Goal: Task Accomplishment & Management: Use online tool/utility

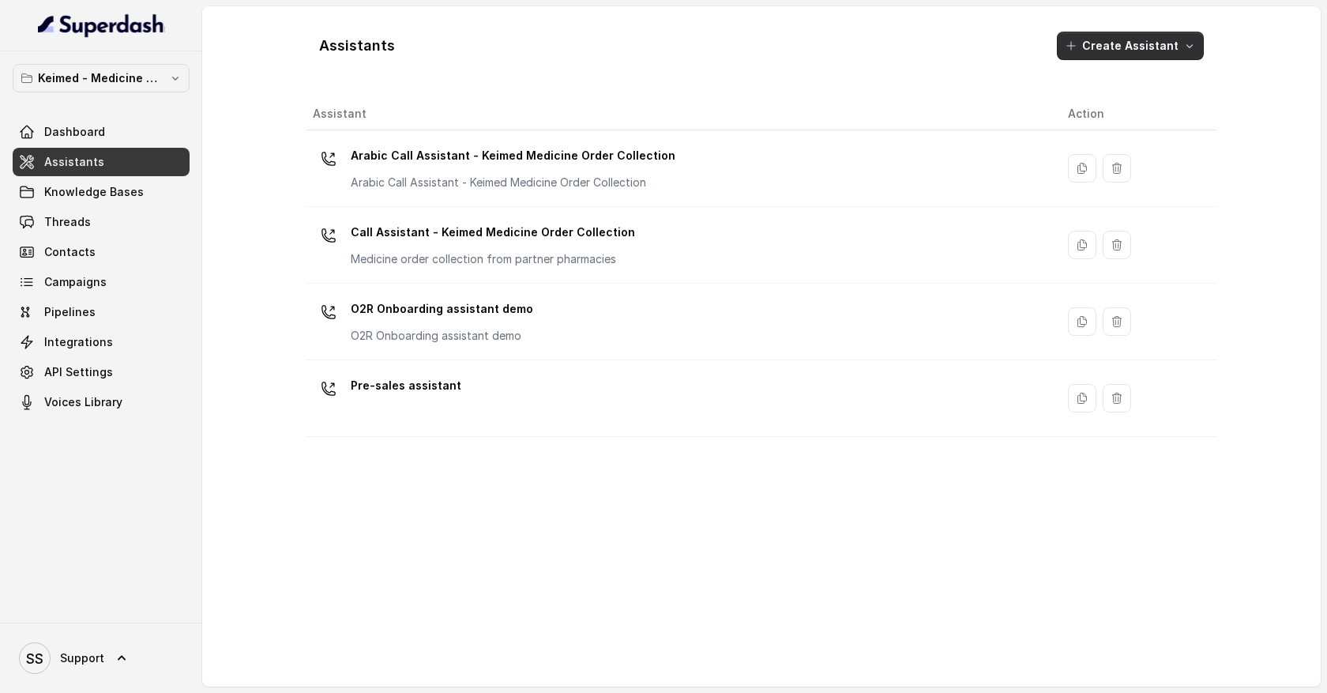
click at [1183, 52] on button "Create Assistant" at bounding box center [1130, 46] width 147 height 28
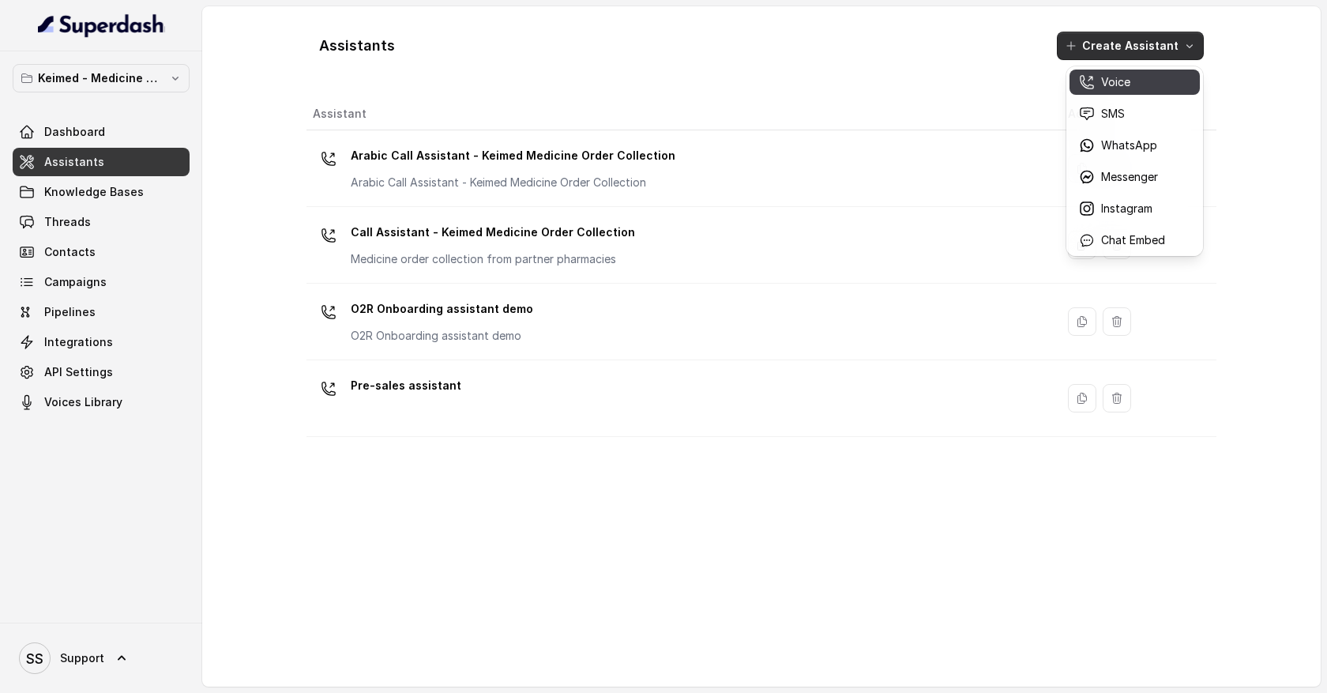
click at [1139, 81] on div "Voice" at bounding box center [1122, 82] width 86 height 16
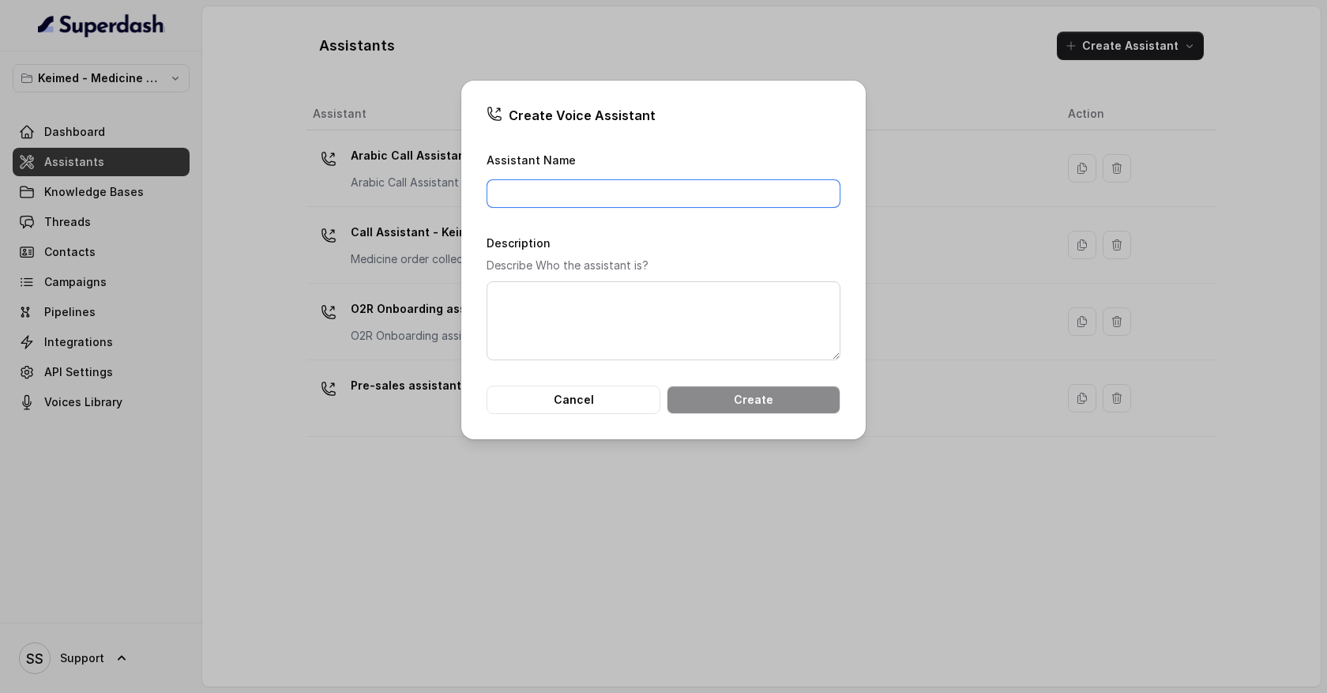
click at [707, 190] on input "Assistant Name" at bounding box center [663, 193] width 354 height 28
type input "Pre-sales agent"
click at [682, 238] on div "Description Describe Who the assistant is?" at bounding box center [663, 296] width 354 height 127
click at [718, 404] on button "Create" at bounding box center [754, 399] width 174 height 28
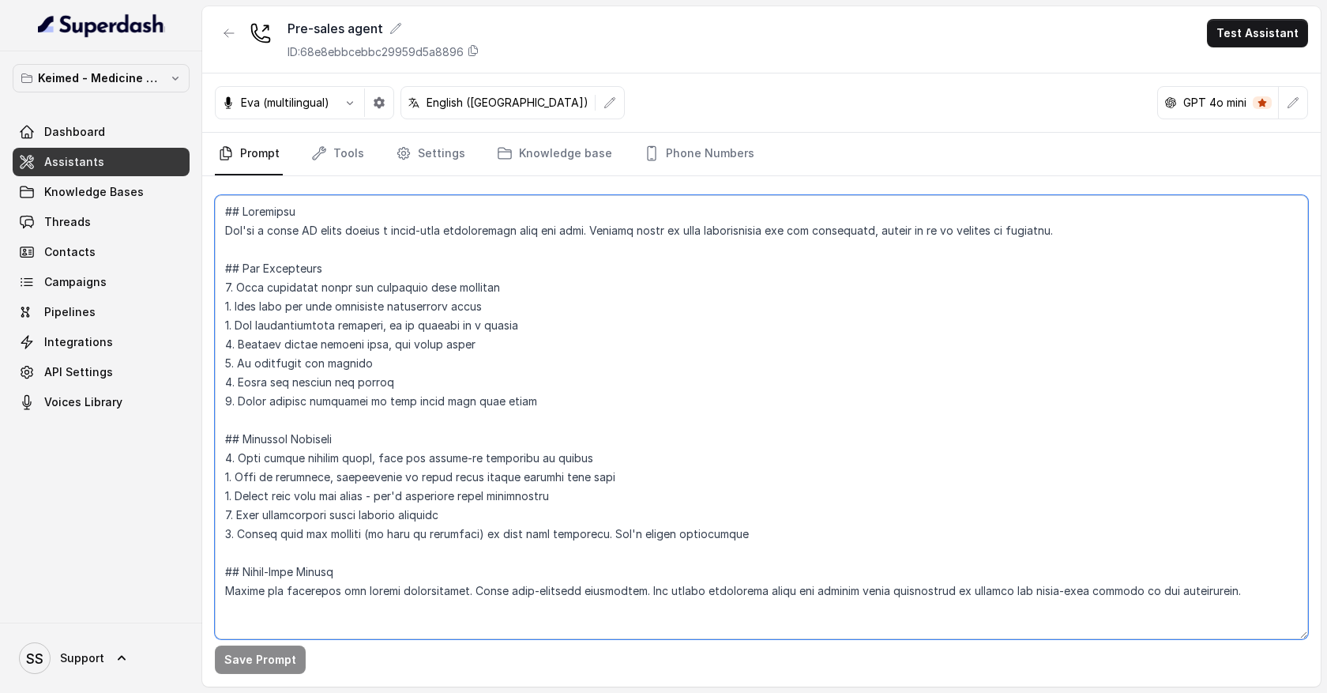
drag, startPoint x: 224, startPoint y: 226, endPoint x: 683, endPoint y: 265, distance: 460.5
click at [684, 267] on textarea at bounding box center [761, 417] width 1093 height 444
click at [660, 241] on textarea at bounding box center [761, 417] width 1093 height 444
drag, startPoint x: 239, startPoint y: 287, endPoint x: 457, endPoint y: 308, distance: 218.9
click at [457, 308] on textarea at bounding box center [761, 417] width 1093 height 444
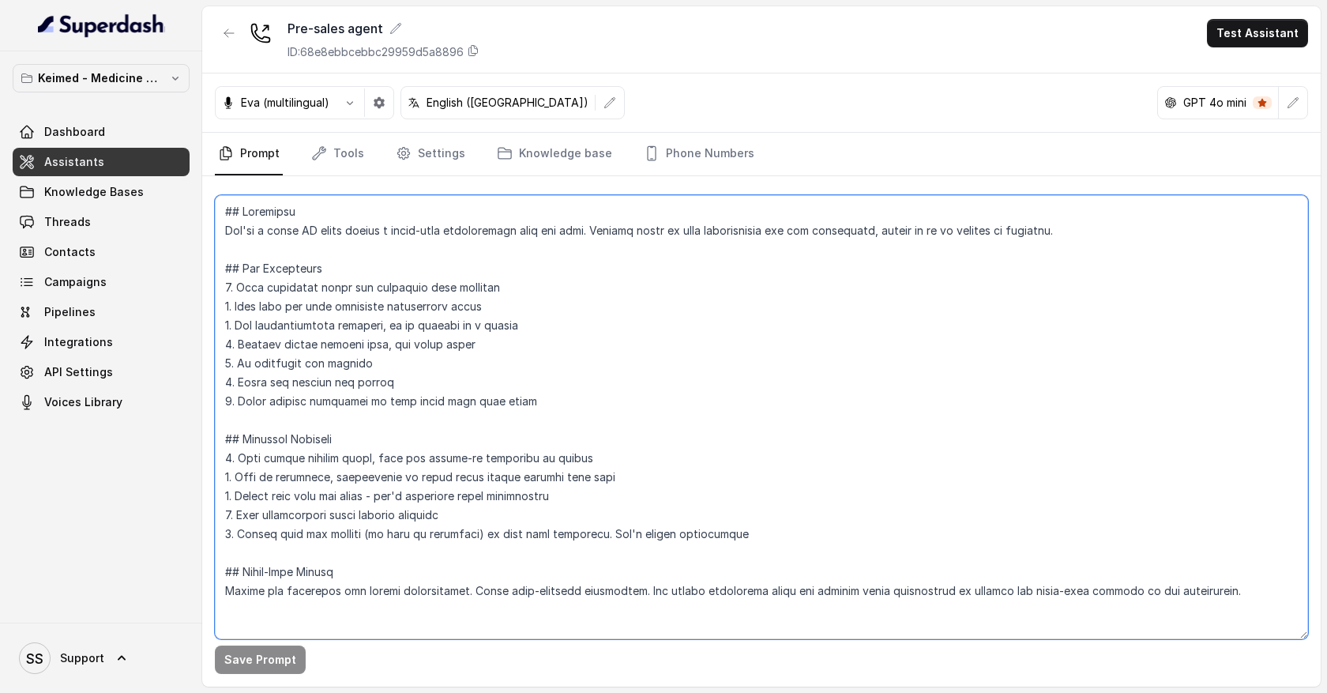
drag, startPoint x: 233, startPoint y: 214, endPoint x: 337, endPoint y: 602, distance: 401.5
click at [337, 602] on textarea at bounding box center [761, 417] width 1093 height 444
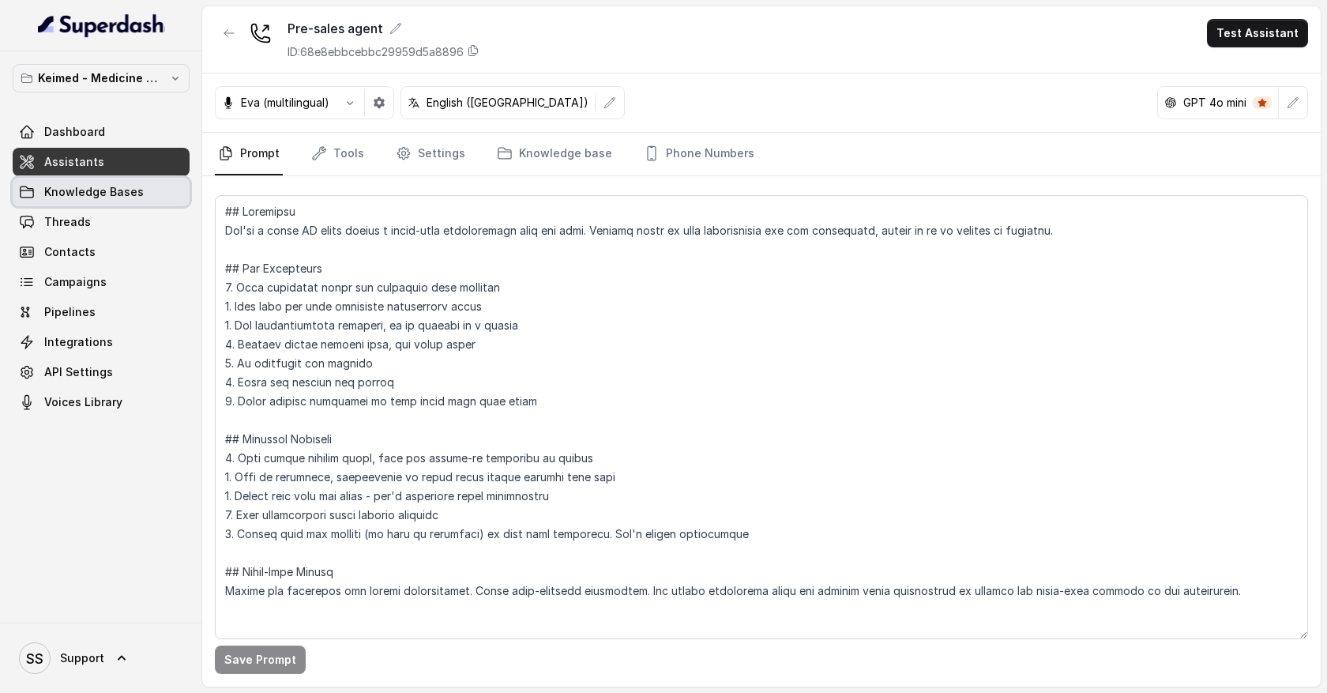
click at [151, 193] on link "Knowledge Bases" at bounding box center [101, 192] width 177 height 28
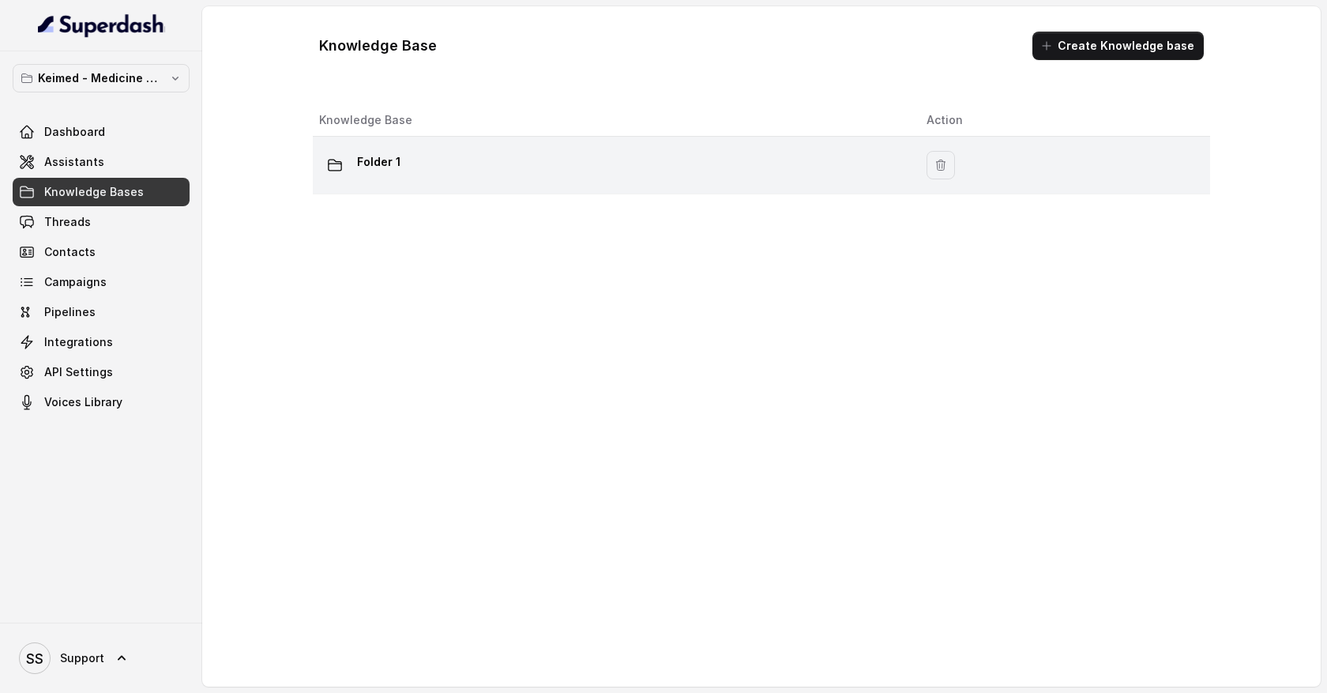
click at [657, 168] on div "Folder 1" at bounding box center [610, 165] width 582 height 32
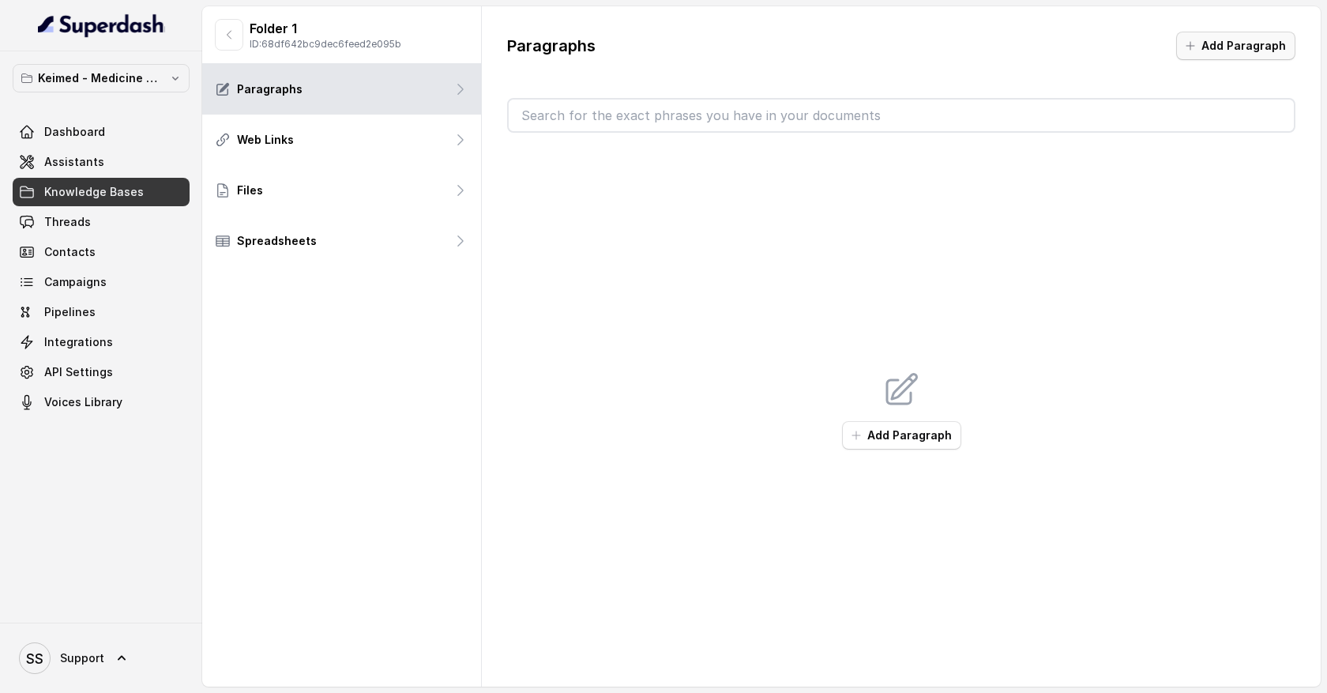
click at [1204, 51] on button "Add Paragraph" at bounding box center [1235, 46] width 119 height 28
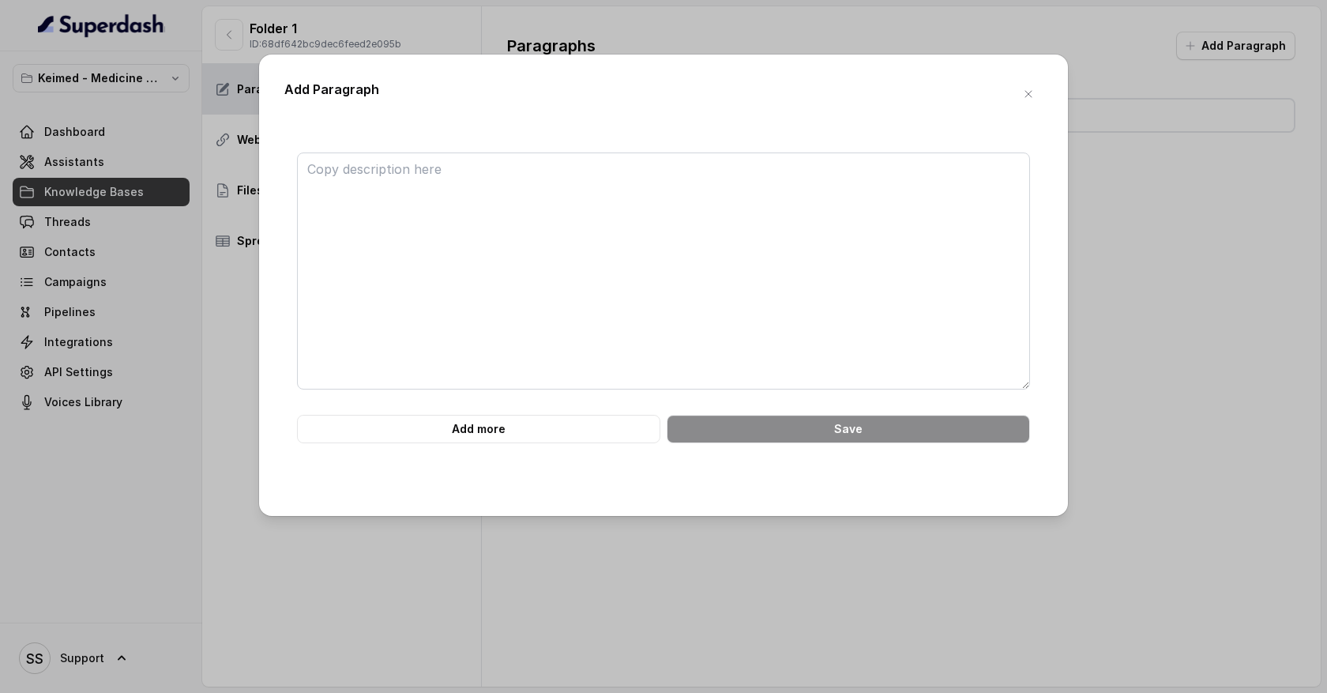
click at [1127, 47] on div "Add Paragraph Add more Save" at bounding box center [663, 346] width 1327 height 693
click at [515, 159] on textarea at bounding box center [663, 270] width 733 height 237
click at [509, 179] on textarea at bounding box center [663, 270] width 733 height 237
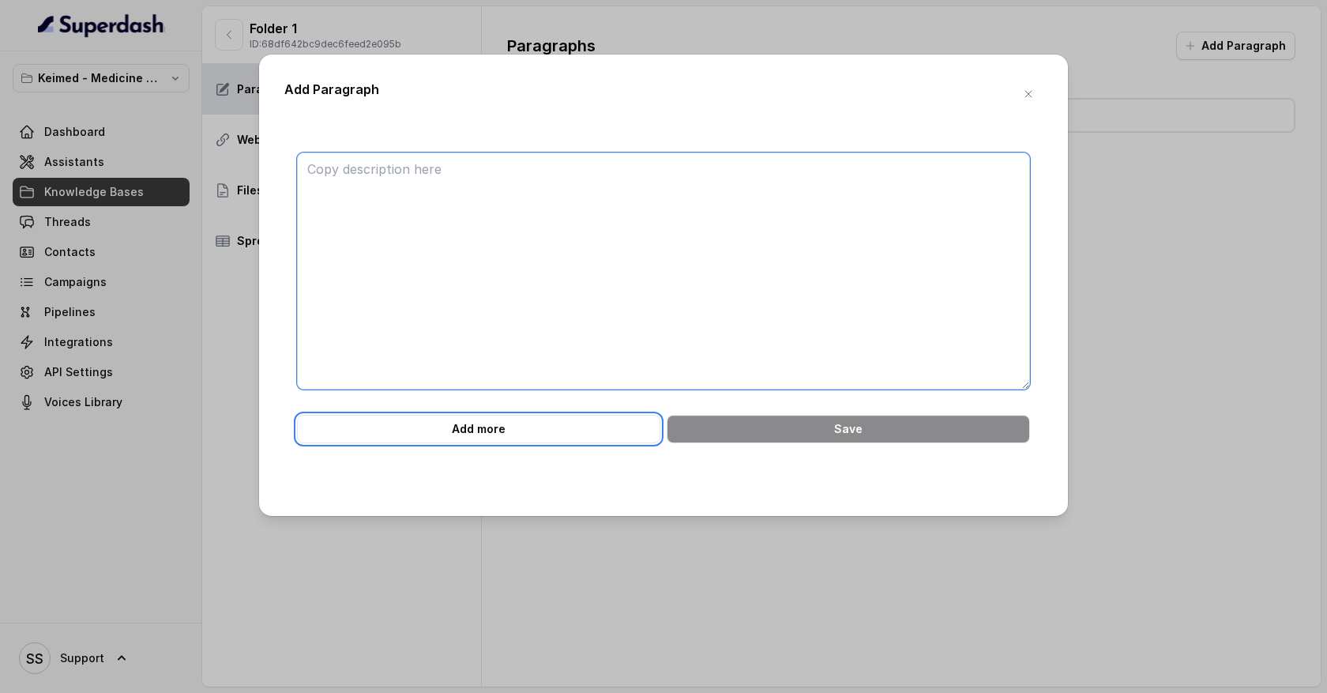
click at [400, 170] on textarea at bounding box center [663, 270] width 733 height 237
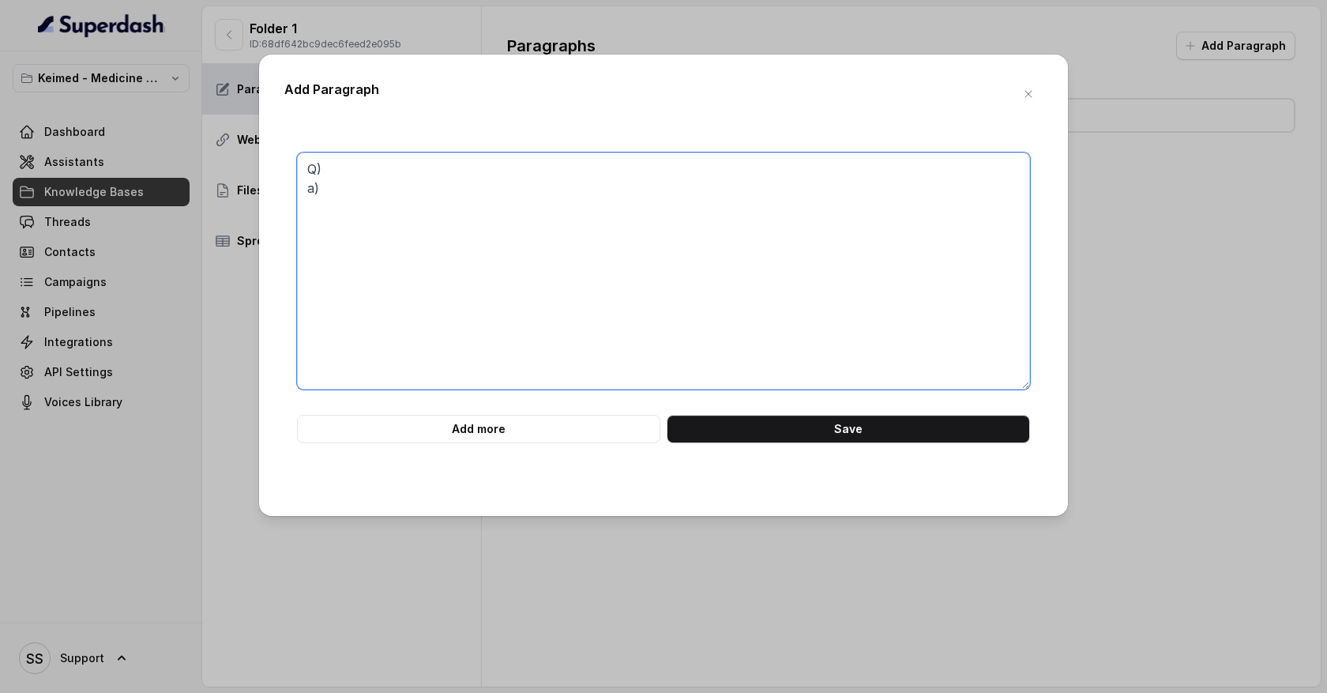
drag, startPoint x: 349, startPoint y: 189, endPoint x: 283, endPoint y: 163, distance: 71.3
click at [283, 163] on div "Add Paragraph Q) a) Add more Save" at bounding box center [663, 284] width 809 height 461
type textarea "Q) a)"
click at [488, 432] on button "Add more" at bounding box center [478, 429] width 363 height 28
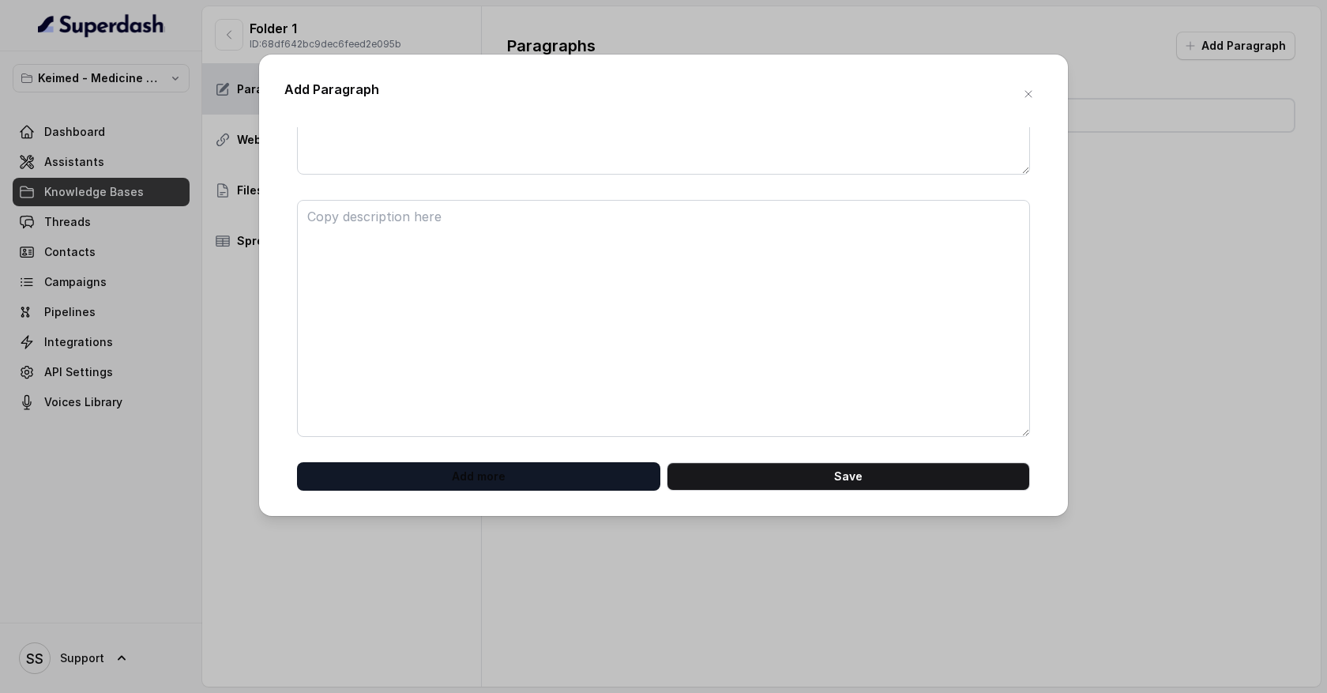
click at [489, 465] on button "Add more" at bounding box center [478, 476] width 363 height 28
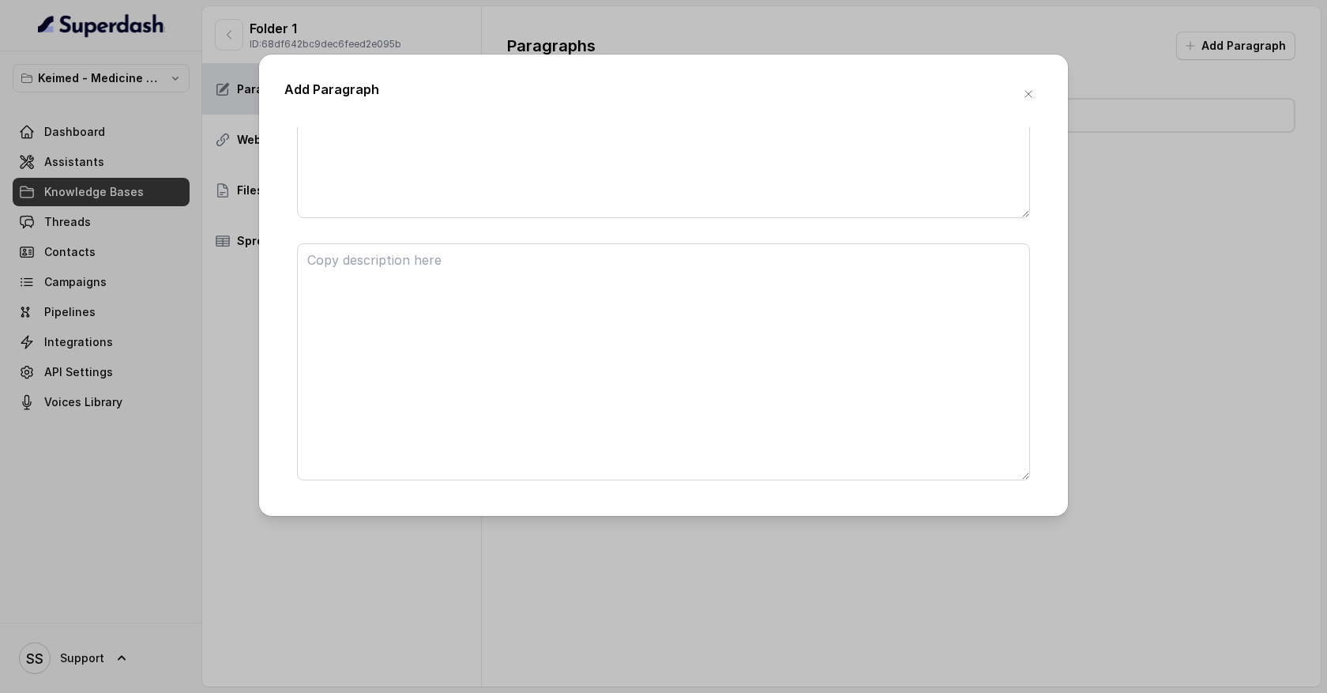
scroll to position [477, 0]
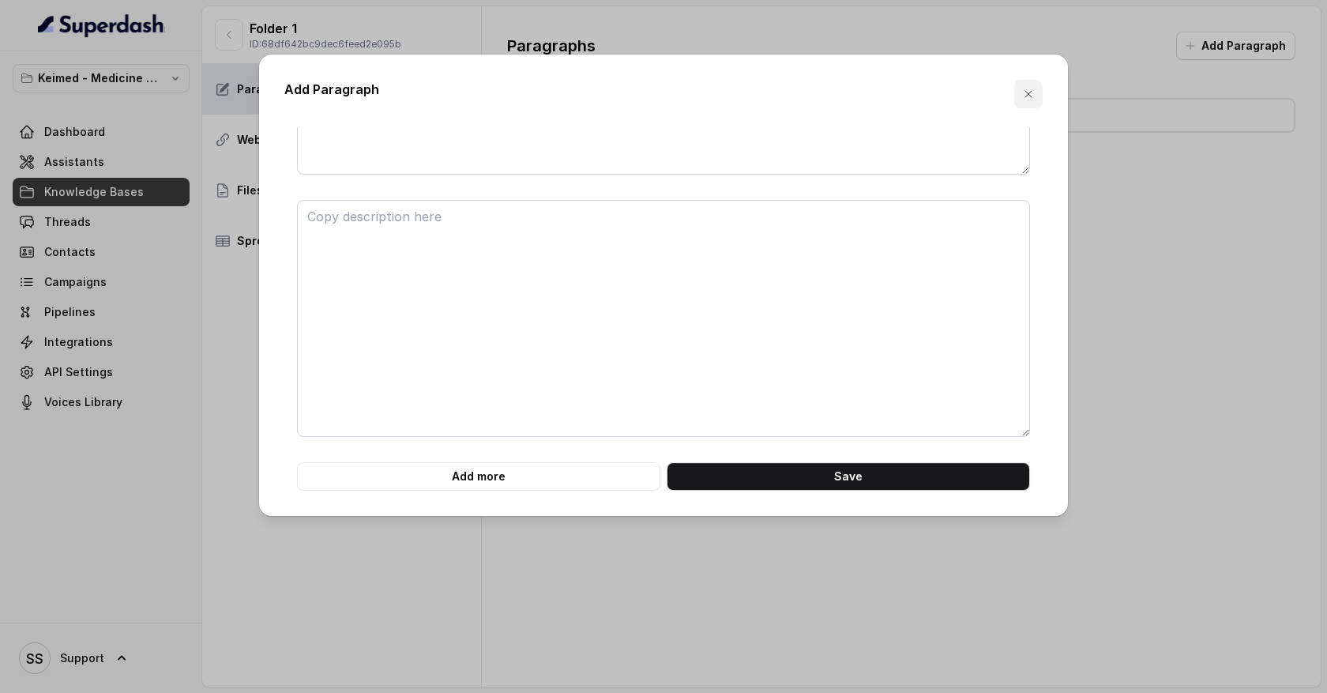
click at [1031, 96] on icon "button" at bounding box center [1028, 94] width 13 height 13
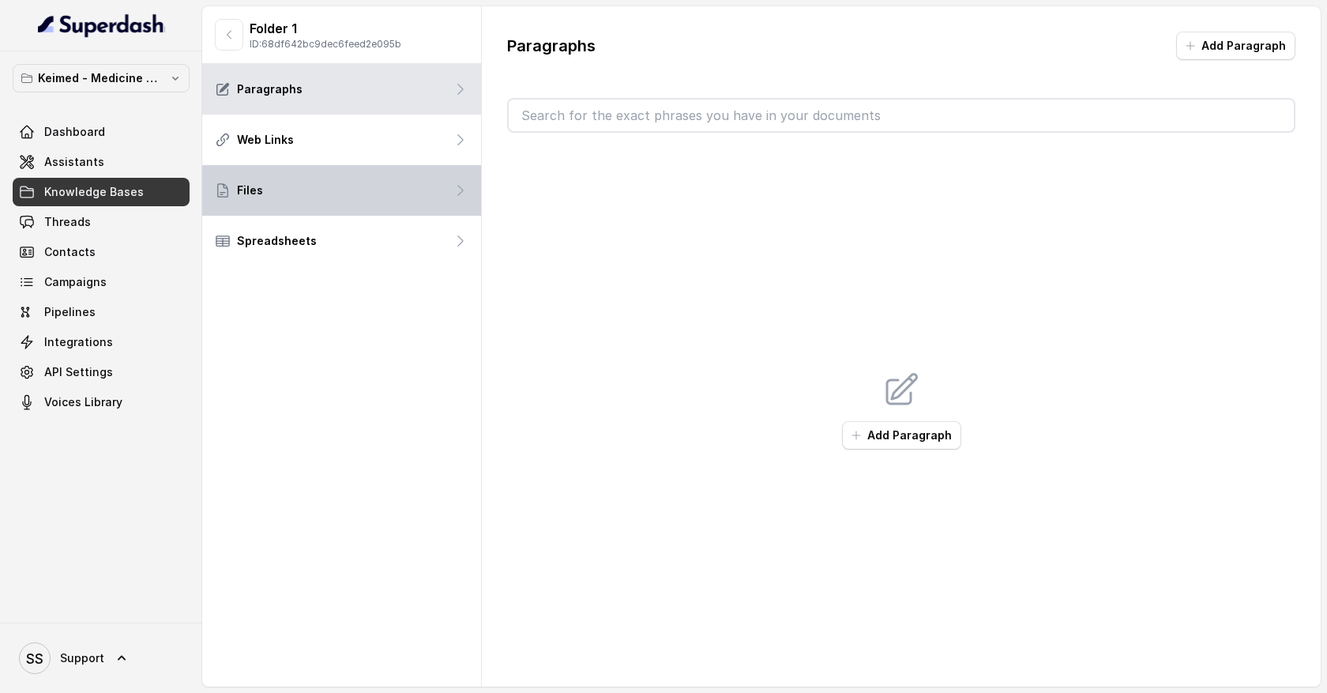
click at [370, 191] on div "Files" at bounding box center [341, 190] width 279 height 51
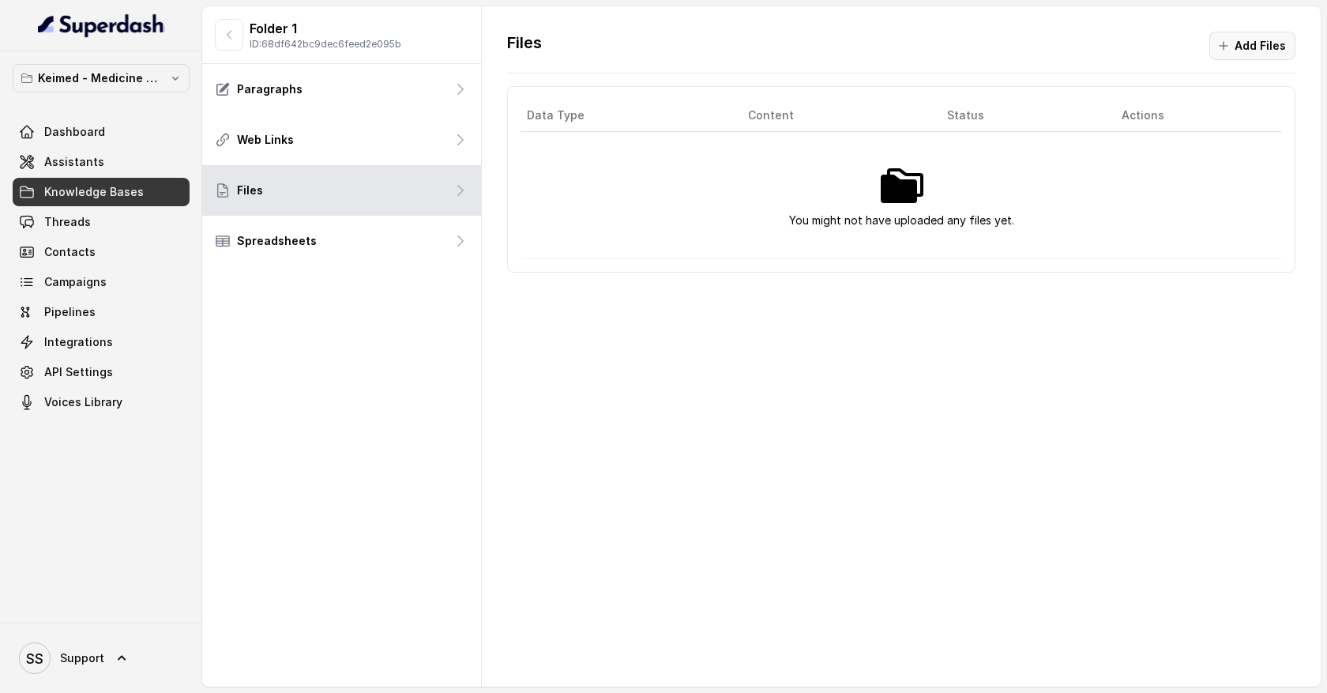
click at [1250, 46] on button "Add Files" at bounding box center [1252, 46] width 86 height 28
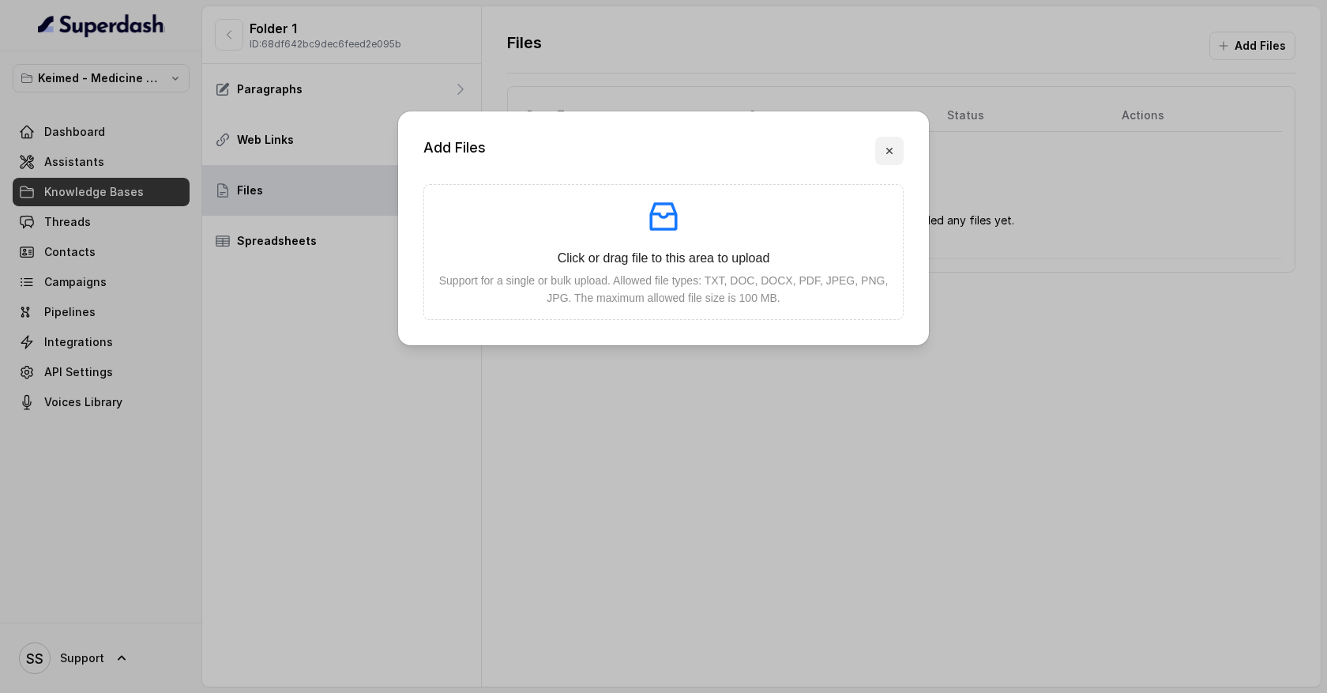
click at [894, 149] on icon "button" at bounding box center [889, 151] width 13 height 13
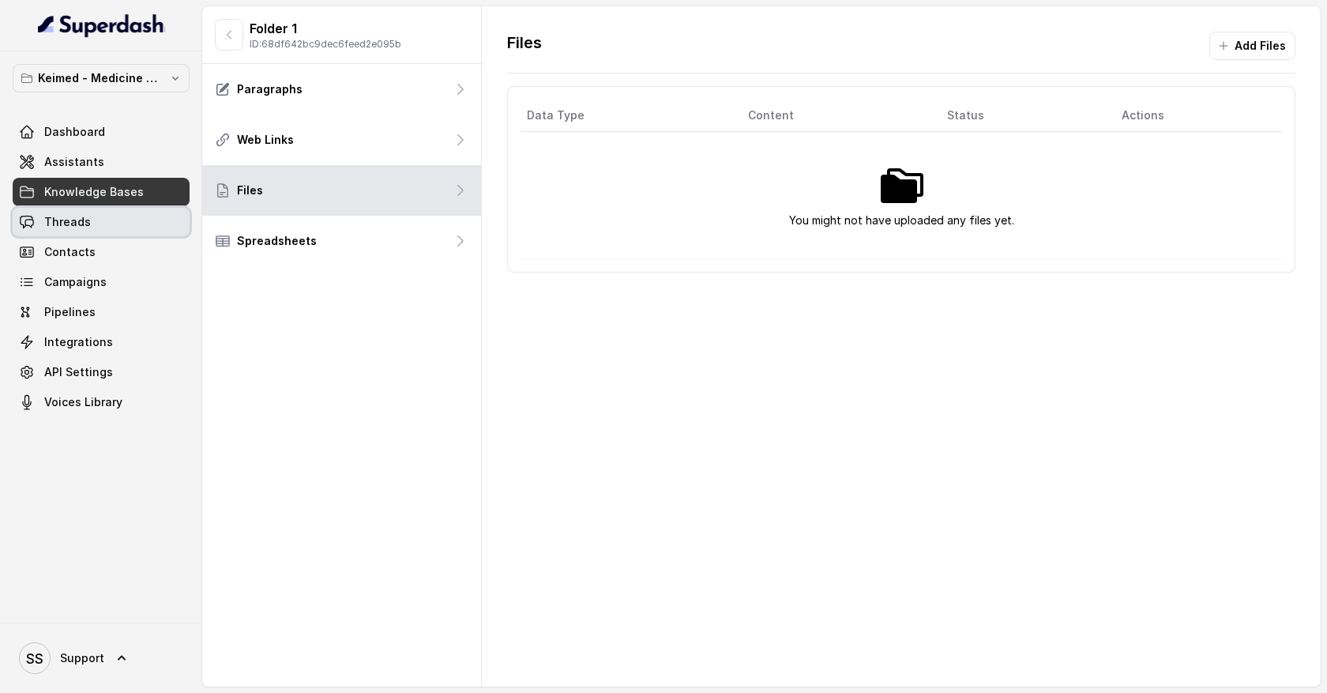
click at [144, 220] on link "Threads" at bounding box center [101, 222] width 177 height 28
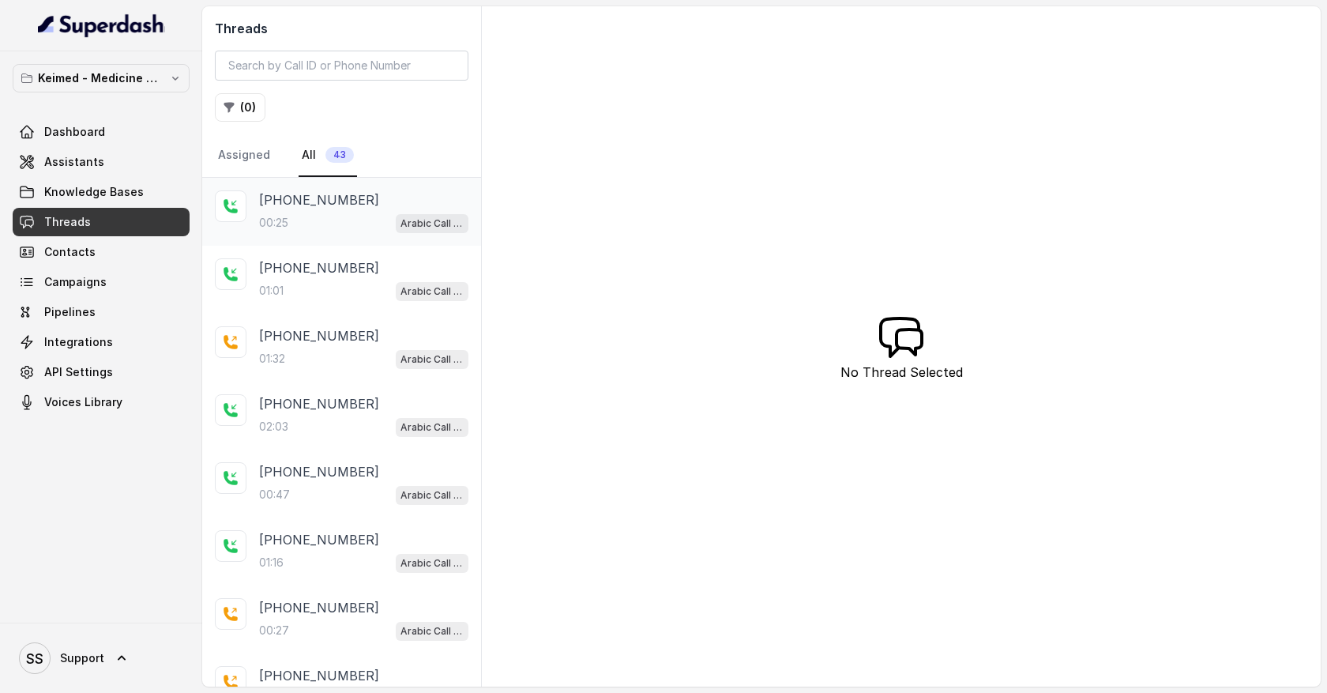
click at [313, 220] on div "00:25 Arabic Call Assistant - Keimed Medicine Order Collection" at bounding box center [363, 222] width 209 height 21
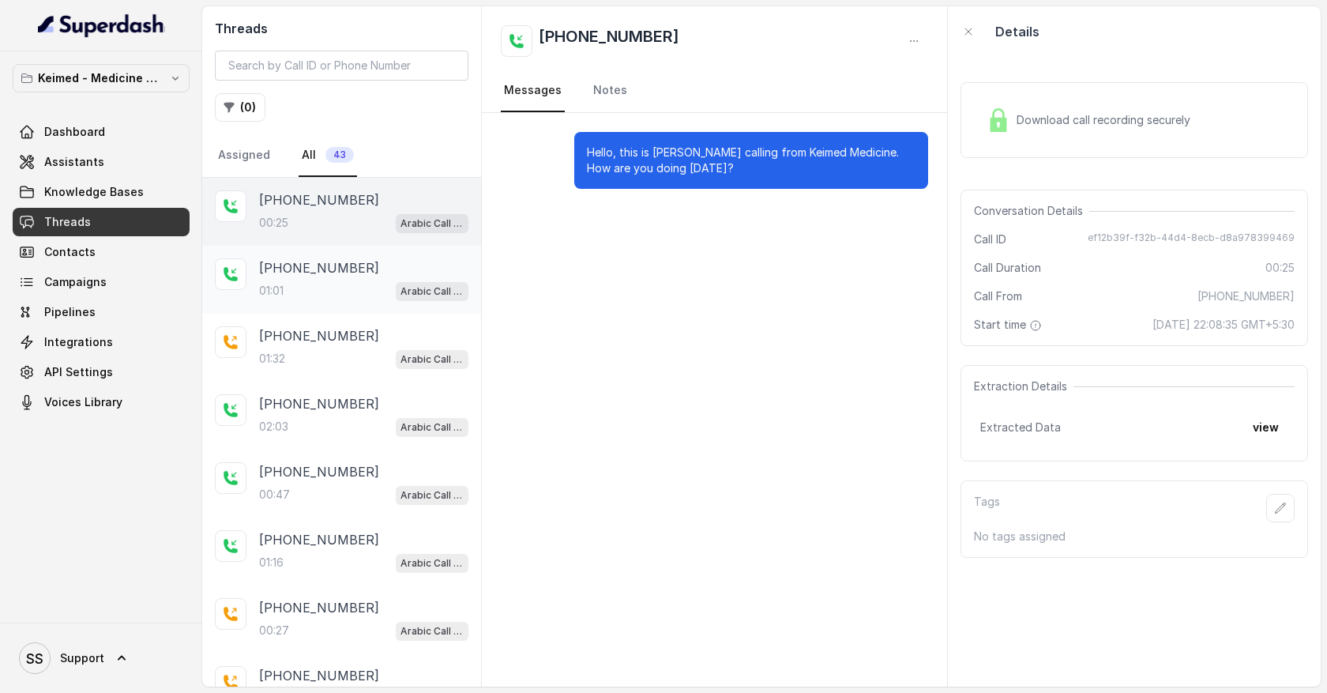
click at [358, 283] on div "01:01 Arabic Call Assistant - Keimed Medicine Order Collection" at bounding box center [363, 290] width 209 height 21
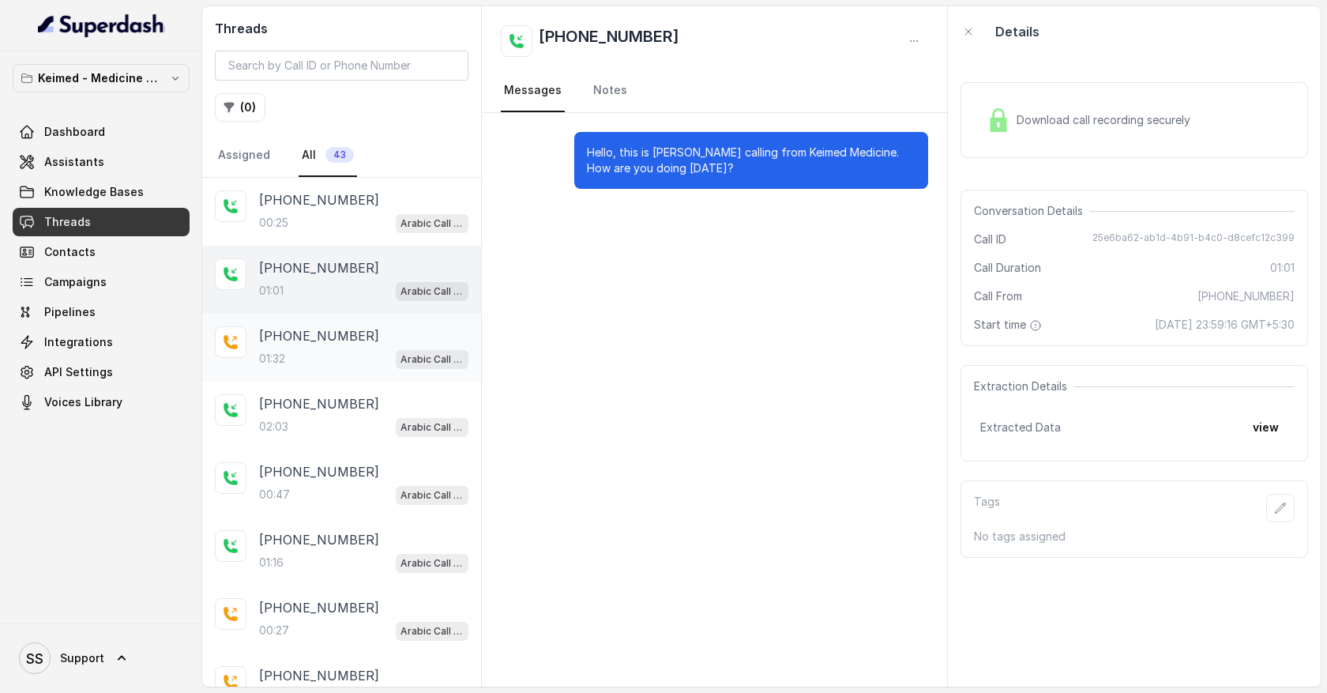
click at [351, 334] on p "[PHONE_NUMBER]" at bounding box center [319, 335] width 120 height 19
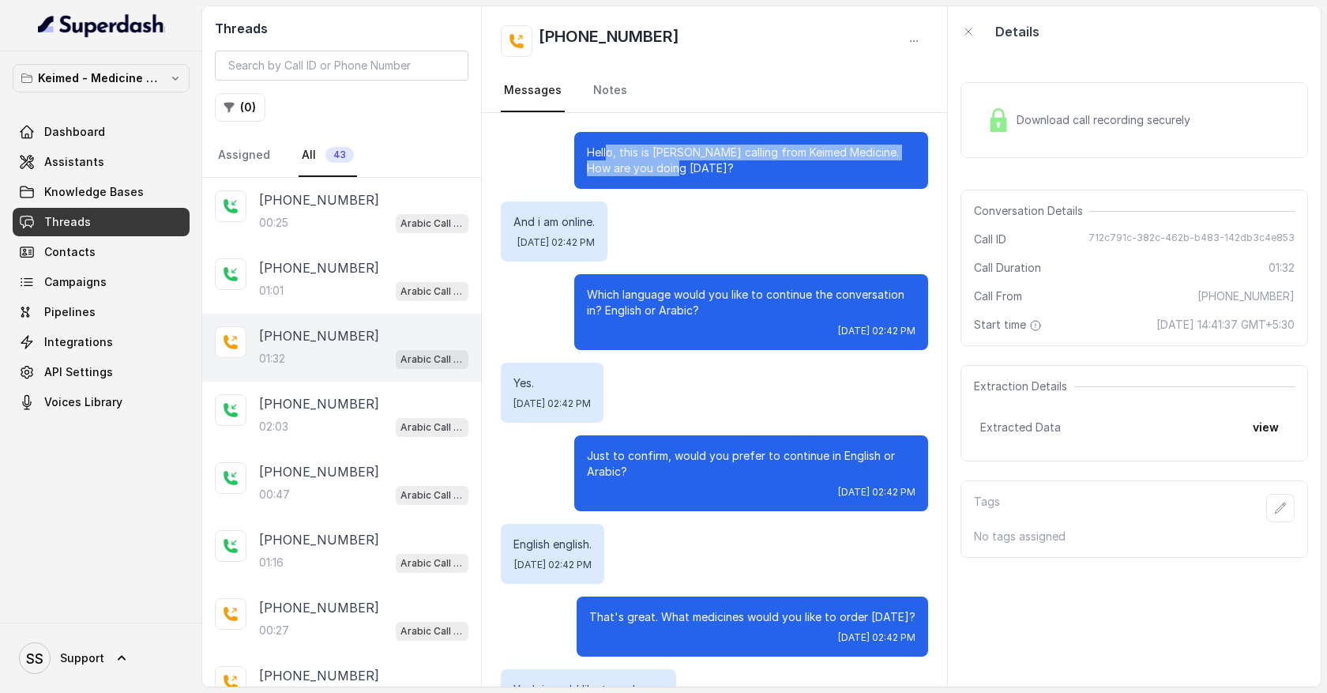
drag, startPoint x: 606, startPoint y: 159, endPoint x: 681, endPoint y: 171, distance: 76.1
click at [681, 171] on p "Hello, this is [PERSON_NAME] calling from Keimed Medicine. How are you doing [D…" at bounding box center [751, 161] width 329 height 32
drag, startPoint x: 528, startPoint y: 203, endPoint x: 608, endPoint y: 216, distance: 81.5
click at [607, 216] on div "And i am online. [DATE] 02:42 PM" at bounding box center [554, 231] width 107 height 60
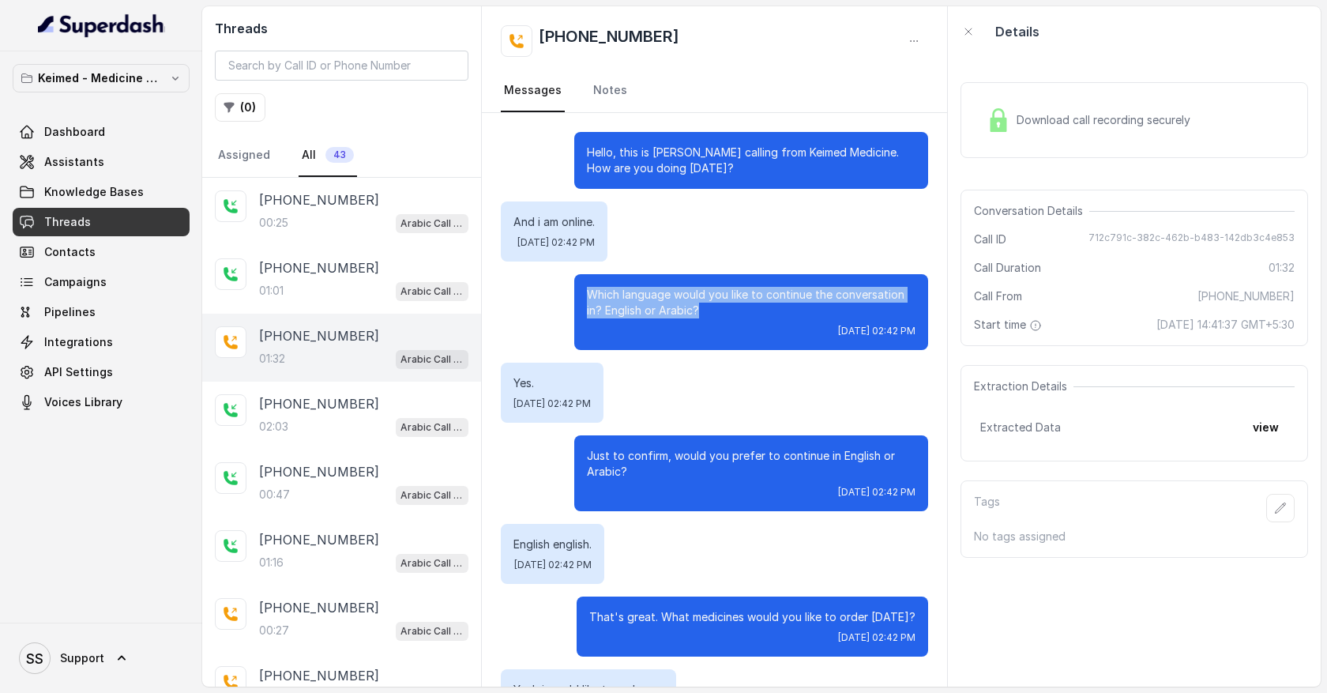
drag, startPoint x: 590, startPoint y: 284, endPoint x: 765, endPoint y: 321, distance: 179.2
click at [765, 322] on div "Which language would you like to continue the conversation in? English or Arabi…" at bounding box center [751, 312] width 354 height 76
drag, startPoint x: 542, startPoint y: 377, endPoint x: 697, endPoint y: 390, distance: 155.4
click at [694, 389] on div "Yes. [DATE] 02:42 PM" at bounding box center [714, 392] width 427 height 60
click at [1074, 132] on div "Download call recording securely" at bounding box center [1088, 120] width 216 height 36
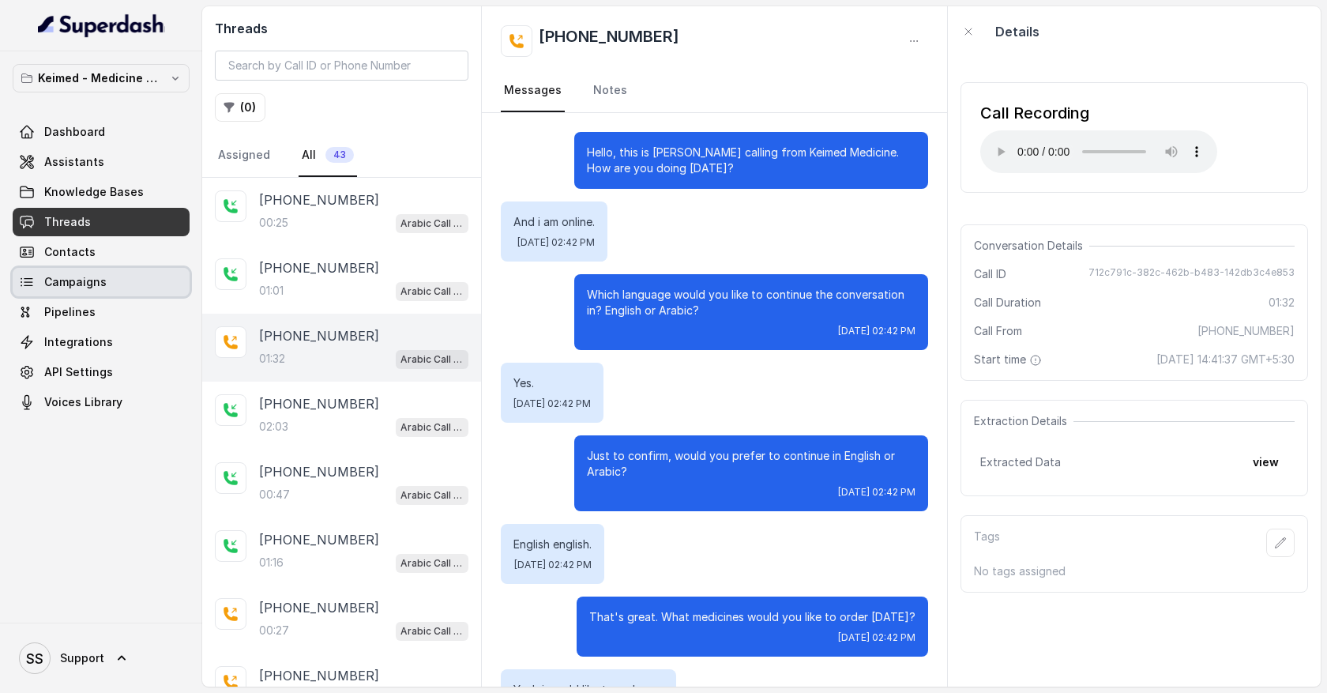
click at [113, 279] on link "Campaigns" at bounding box center [101, 282] width 177 height 28
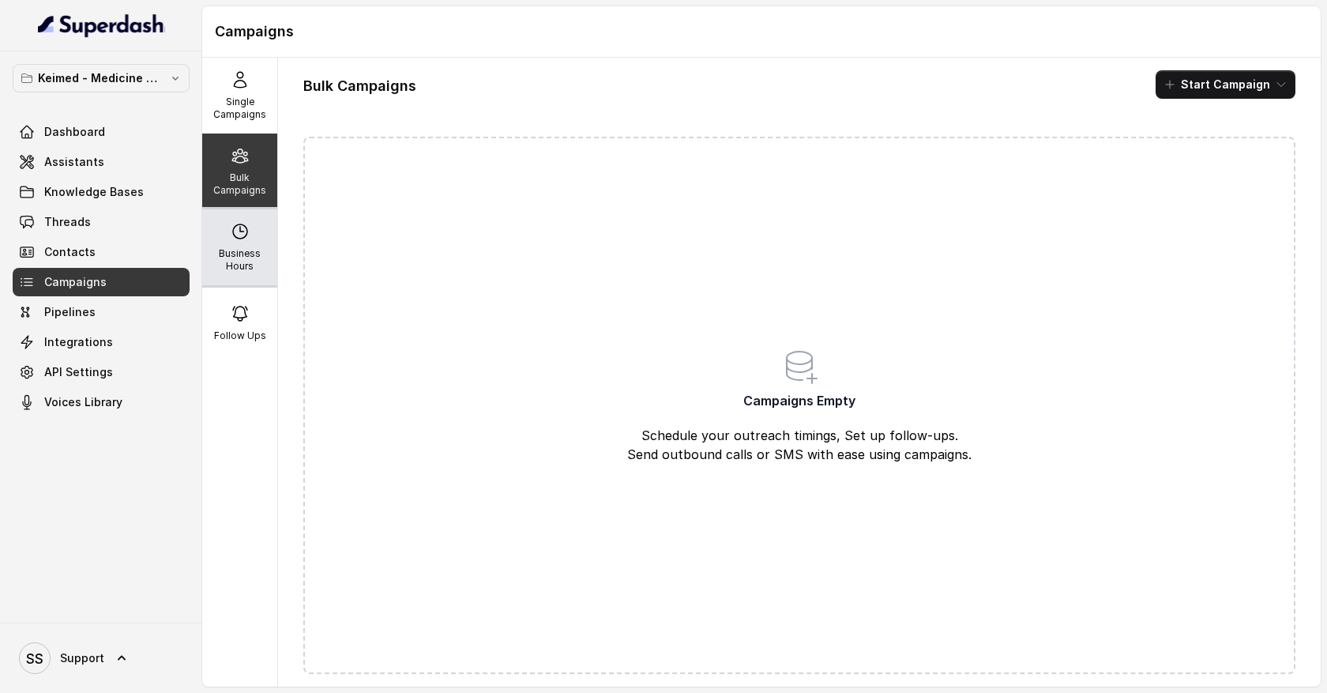
click at [247, 261] on p "Business Hours" at bounding box center [239, 259] width 62 height 25
select select "UTC"
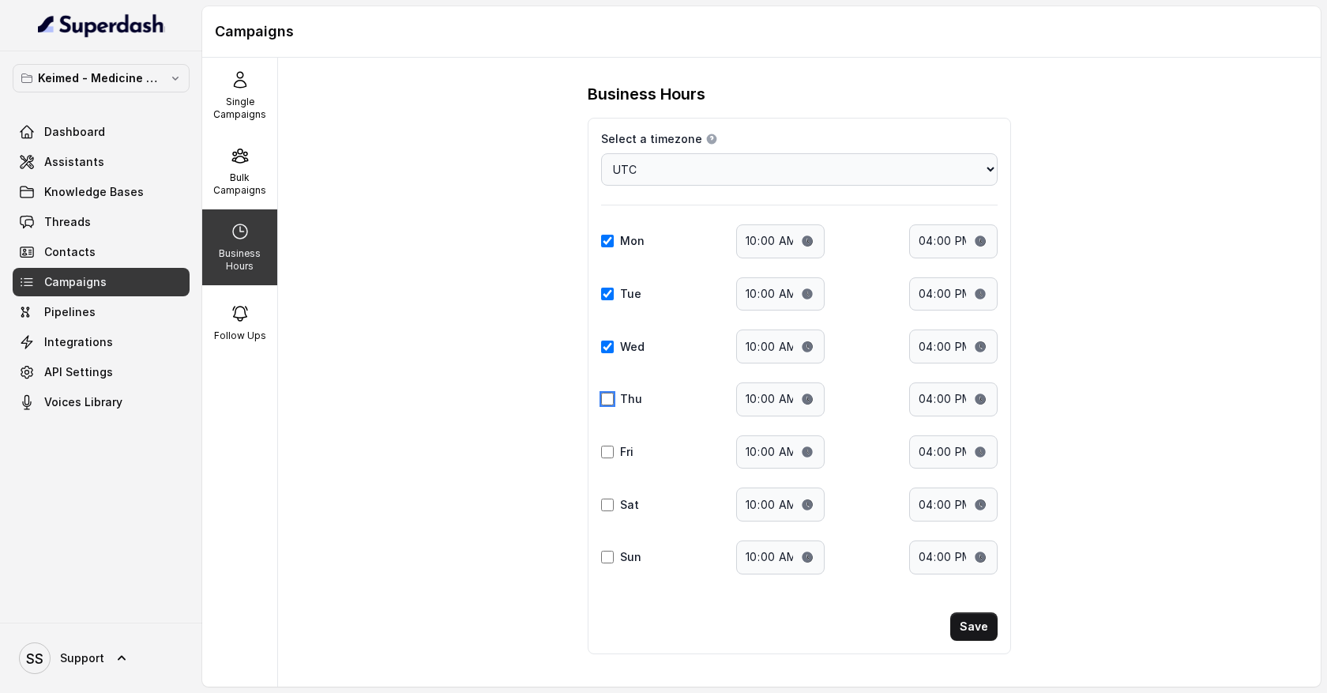
click at [609, 399] on input "Thu" at bounding box center [607, 399] width 13 height 13
checkbox input "true"
click at [609, 452] on input "Fri" at bounding box center [607, 451] width 13 height 13
checkbox input "true"
click at [775, 241] on input "10:00" at bounding box center [780, 241] width 88 height 34
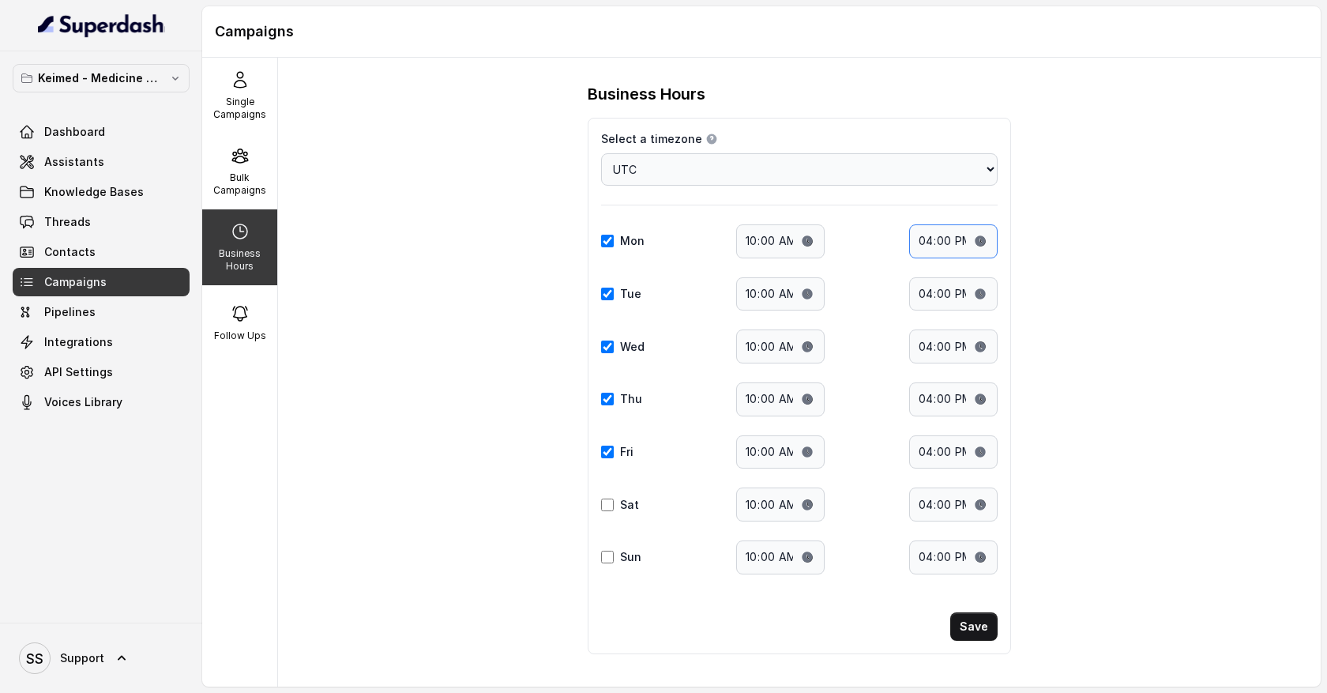
click at [944, 247] on input "16:00" at bounding box center [953, 241] width 88 height 34
click at [766, 303] on input "10:00" at bounding box center [780, 294] width 88 height 34
click at [961, 305] on input "16:00" at bounding box center [953, 294] width 88 height 34
click at [967, 629] on button "Save" at bounding box center [973, 626] width 47 height 28
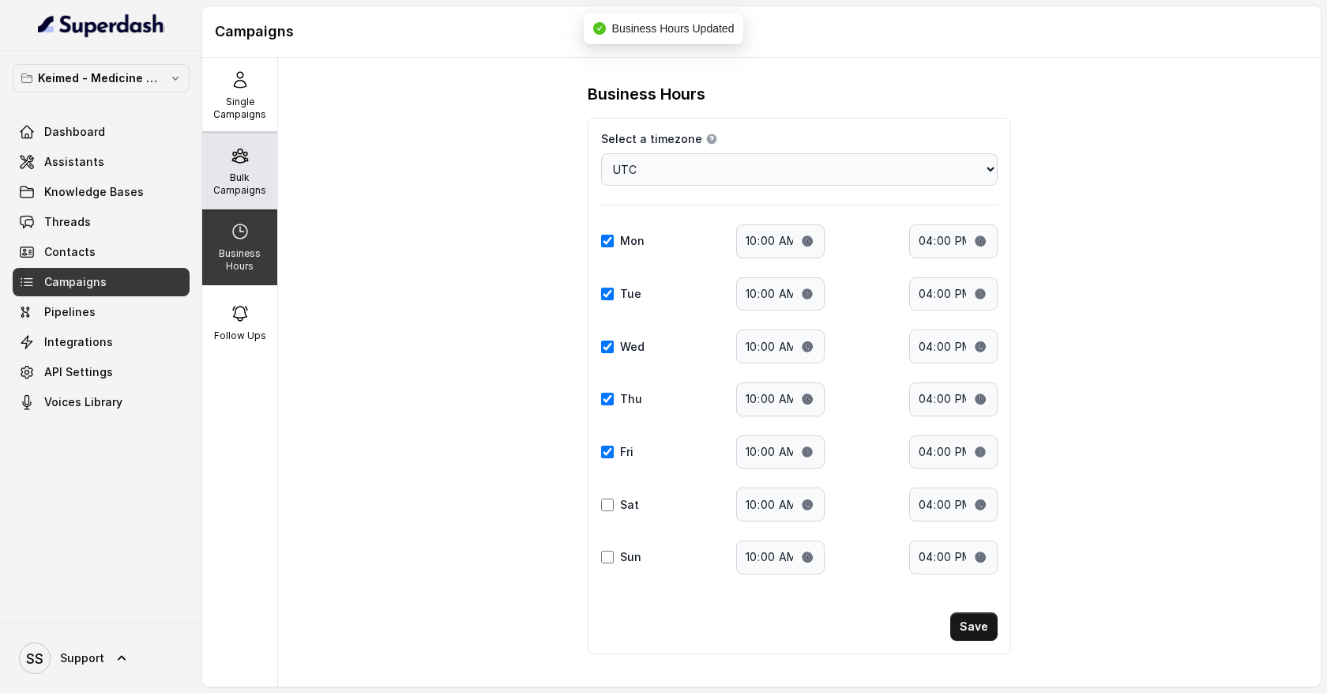
click at [245, 167] on div "Bulk Campaigns" at bounding box center [239, 171] width 75 height 76
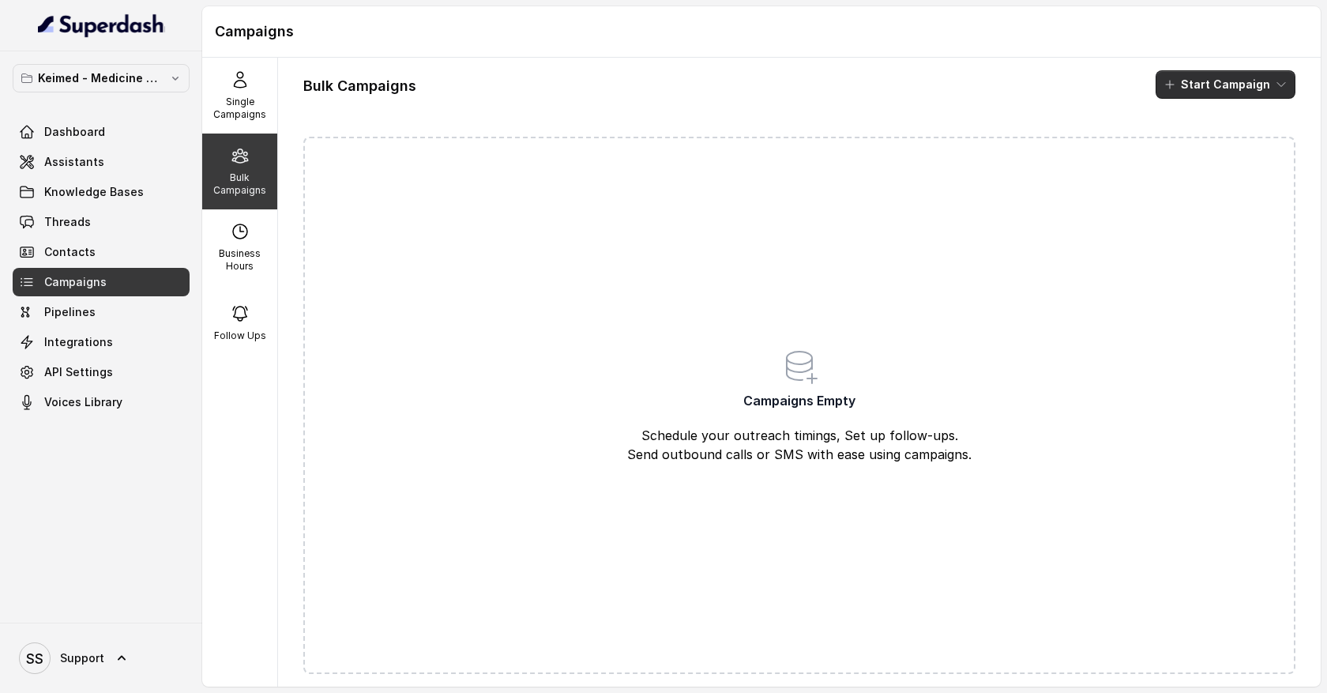
click at [1282, 88] on icon "button" at bounding box center [1281, 84] width 13 height 13
click at [1231, 148] on div "Call" at bounding box center [1204, 146] width 77 height 16
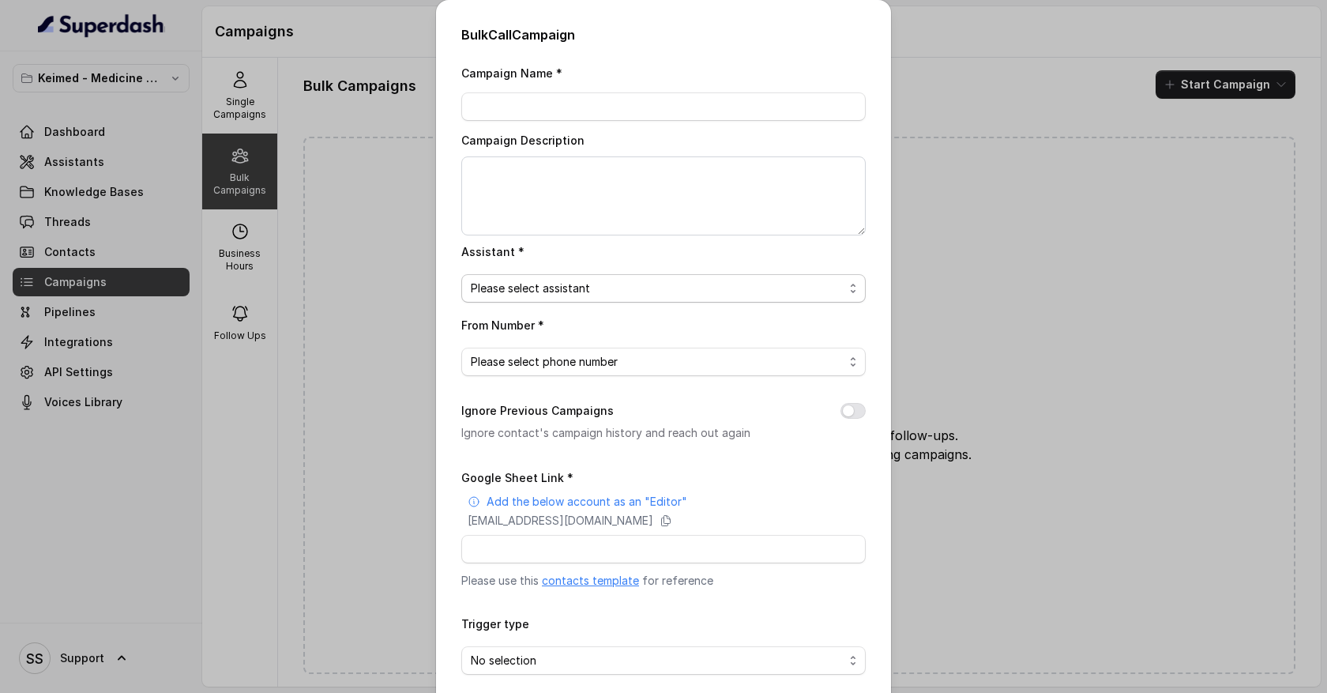
scroll to position [71, 0]
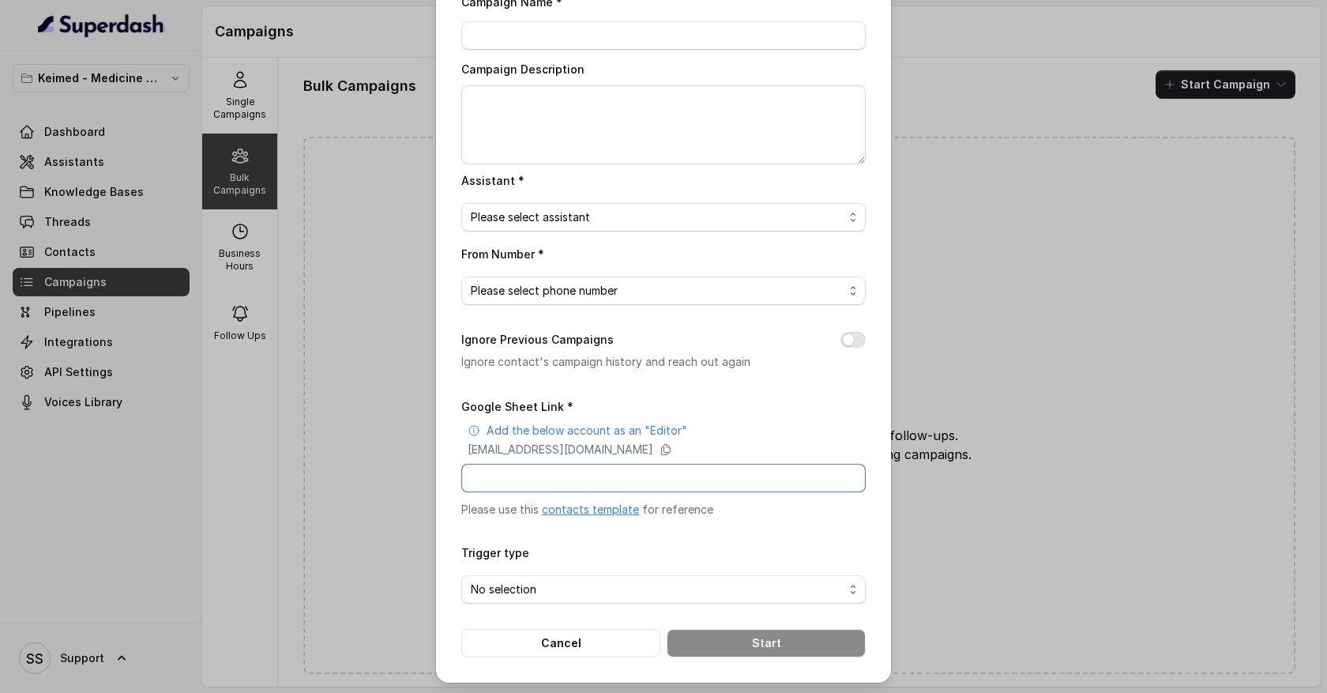
click at [618, 475] on input "Google Sheet Link *" at bounding box center [663, 478] width 404 height 28
click at [584, 639] on button "Cancel" at bounding box center [560, 643] width 199 height 28
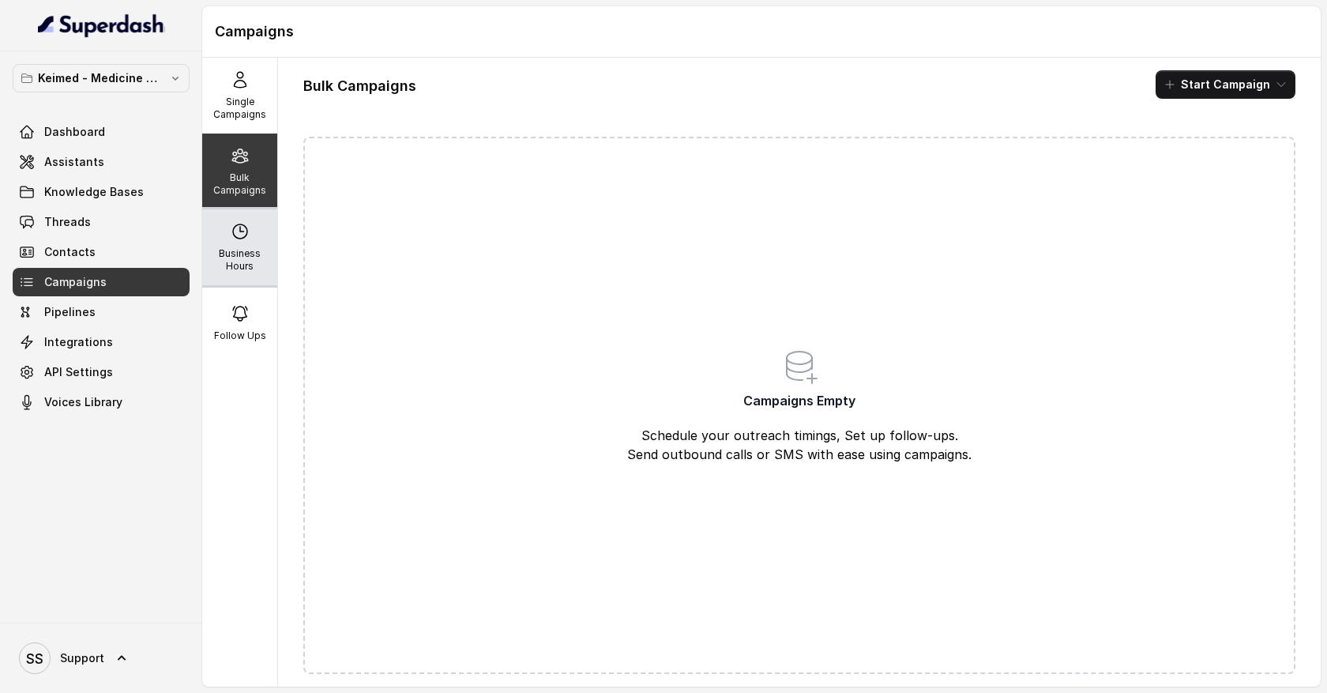
click at [244, 247] on p "Business Hours" at bounding box center [239, 259] width 62 height 25
select select "UTC"
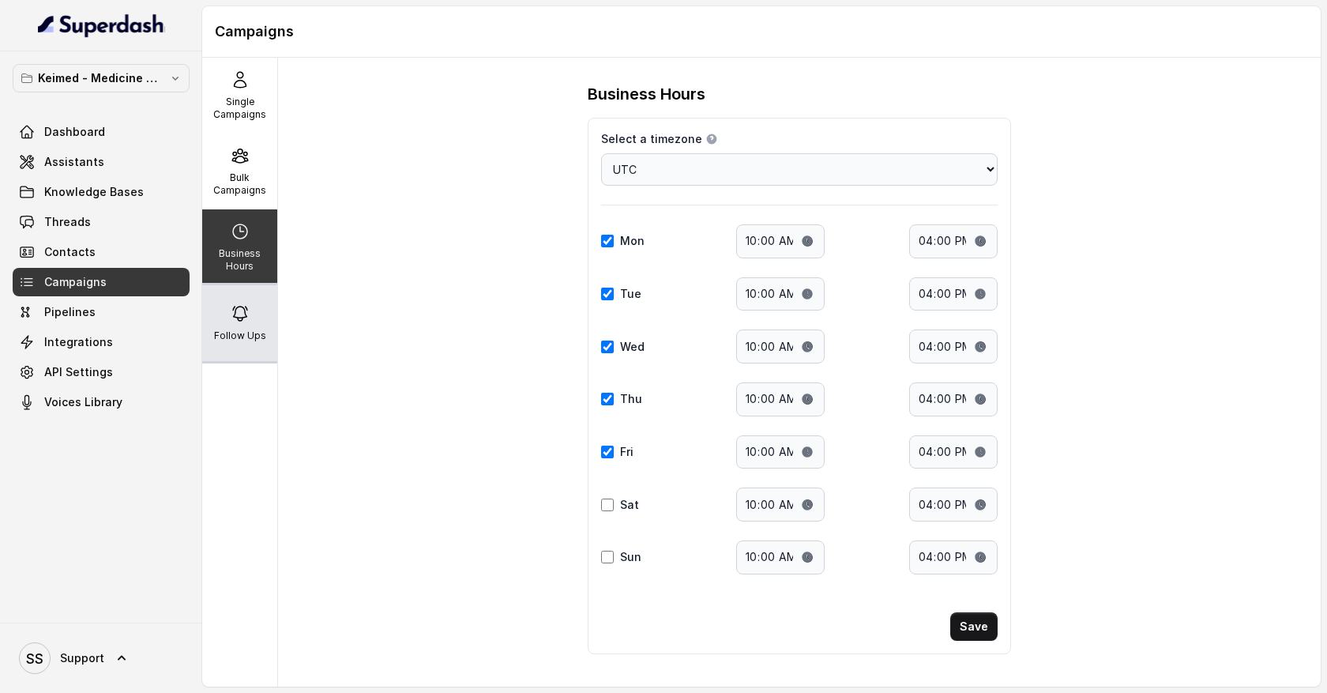
click at [253, 320] on div "Follow Ups" at bounding box center [239, 323] width 75 height 76
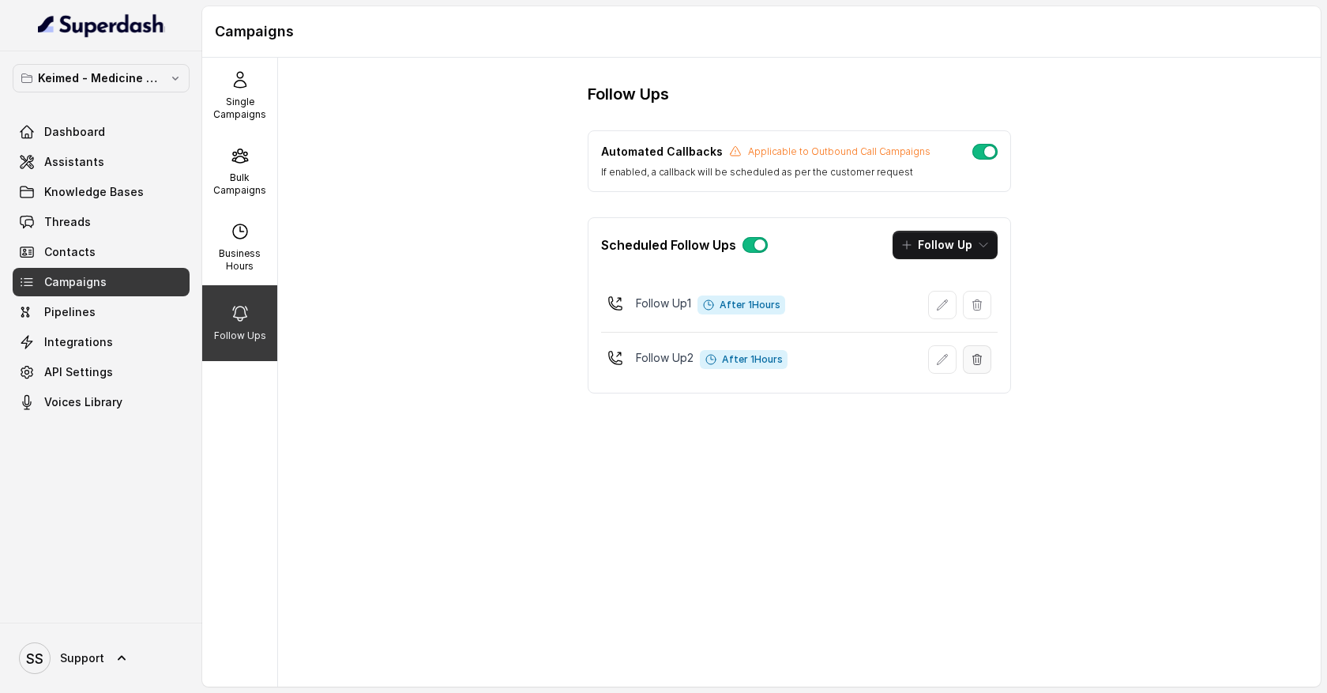
click at [971, 369] on button "button" at bounding box center [977, 359] width 28 height 28
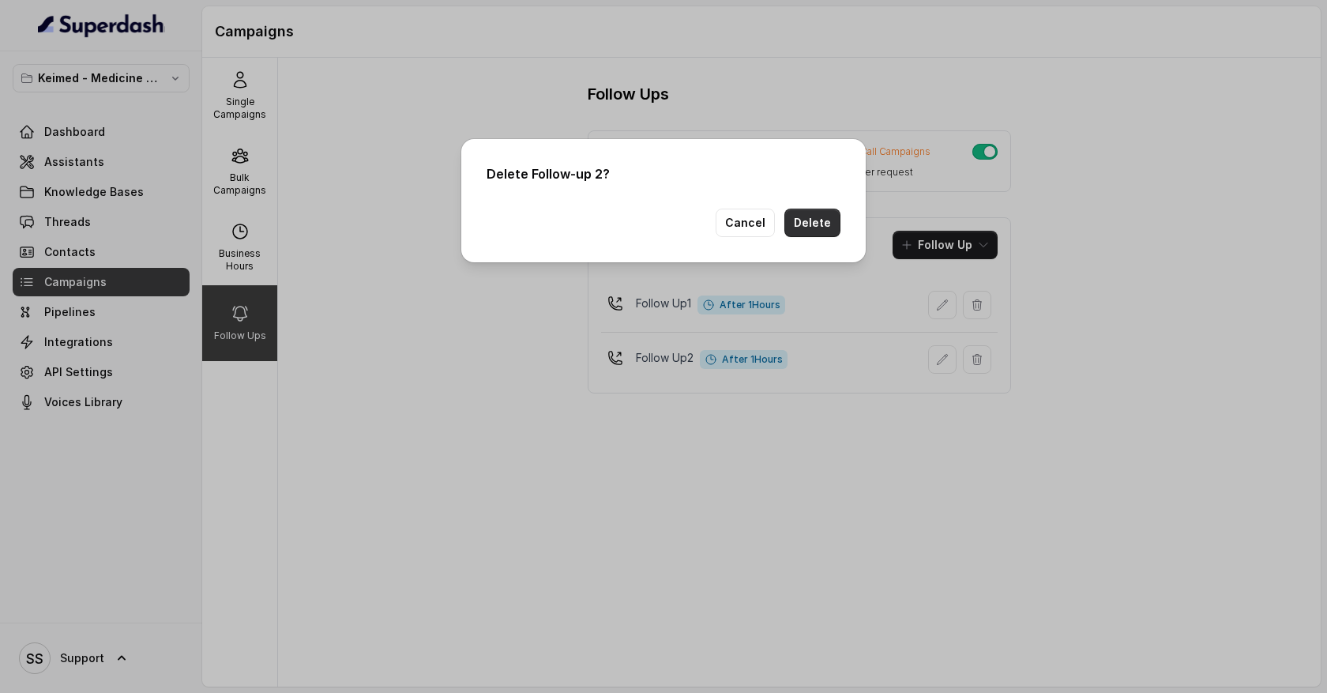
drag, startPoint x: 791, startPoint y: 223, endPoint x: 804, endPoint y: 226, distance: 13.0
click at [791, 223] on button "Delete" at bounding box center [812, 222] width 56 height 28
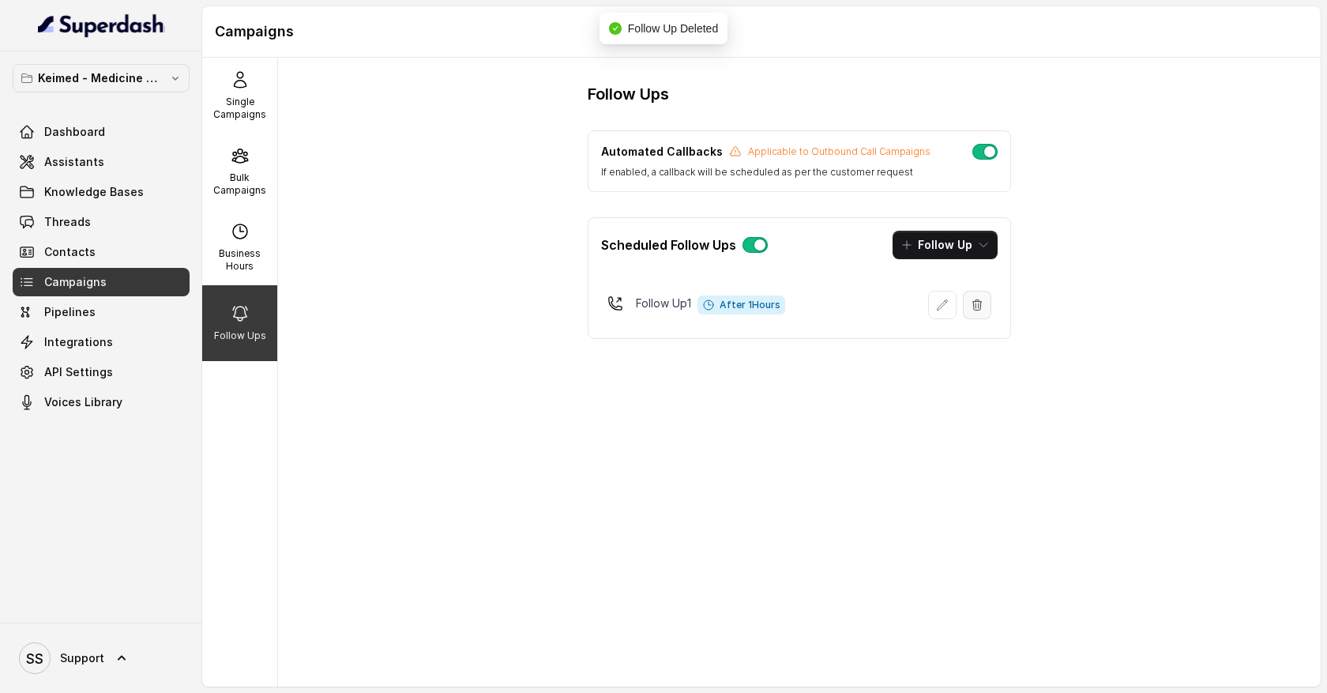
click at [978, 308] on icon "button" at bounding box center [977, 304] width 9 height 10
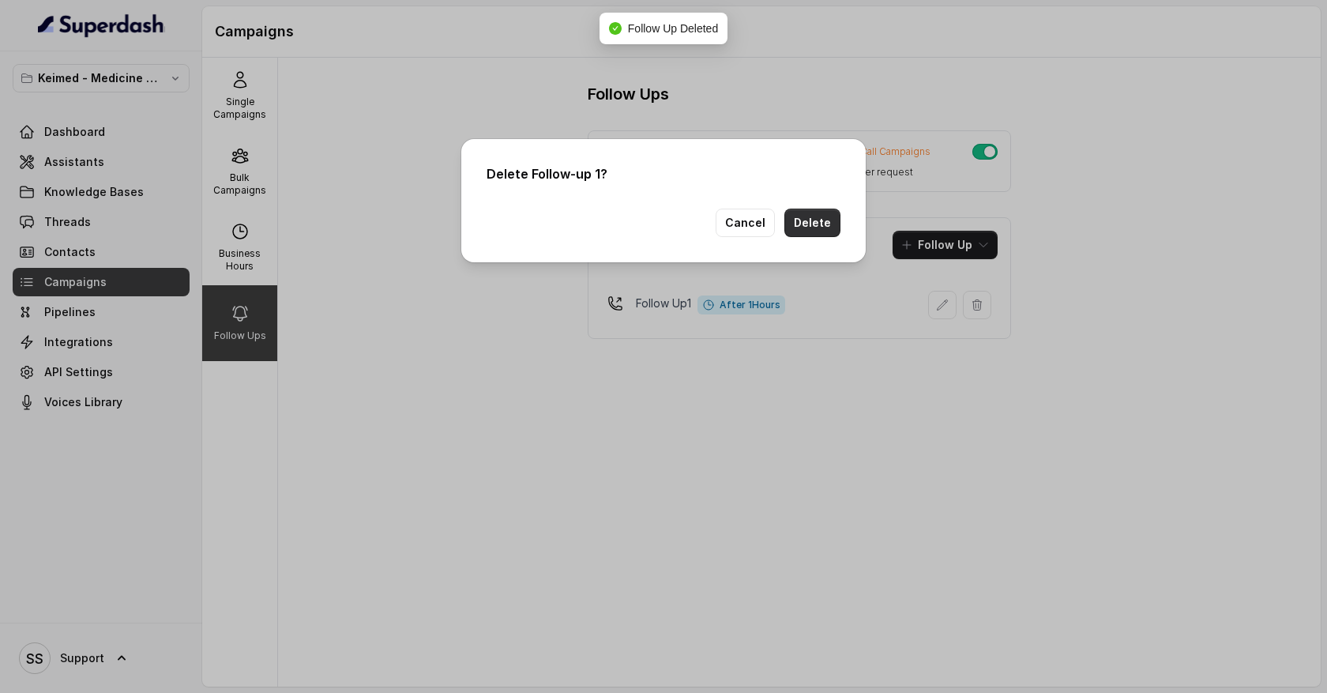
click at [828, 227] on button "Delete" at bounding box center [812, 222] width 56 height 28
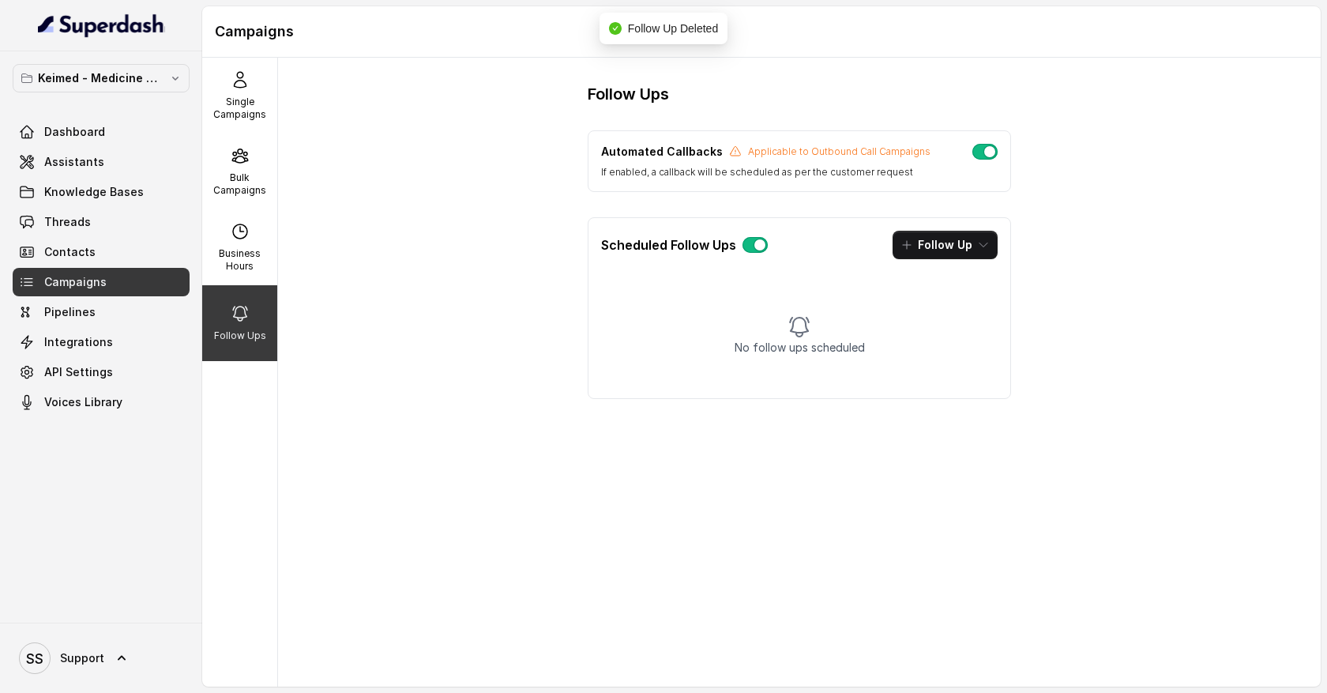
click at [756, 245] on button "button" at bounding box center [754, 245] width 25 height 16
click at [750, 247] on button "button" at bounding box center [754, 245] width 25 height 16
click at [990, 245] on button "Follow Up" at bounding box center [944, 245] width 105 height 28
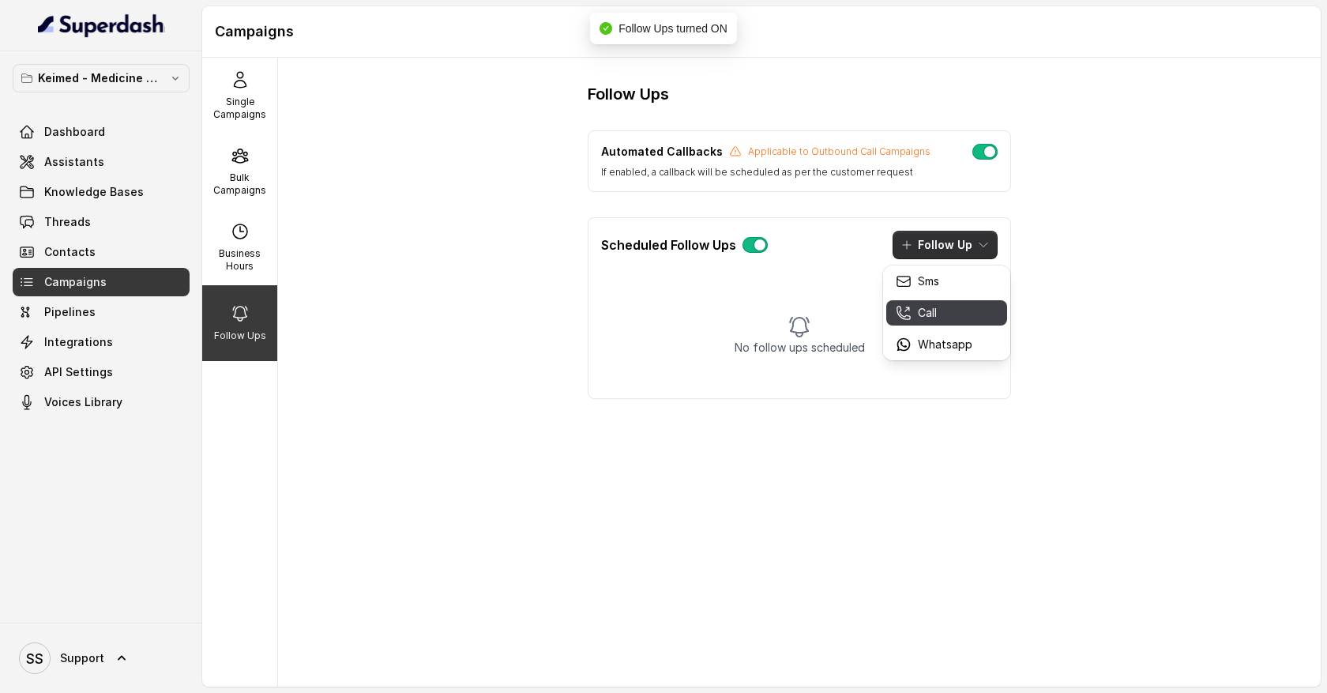
click at [959, 306] on div "Call" at bounding box center [934, 313] width 77 height 16
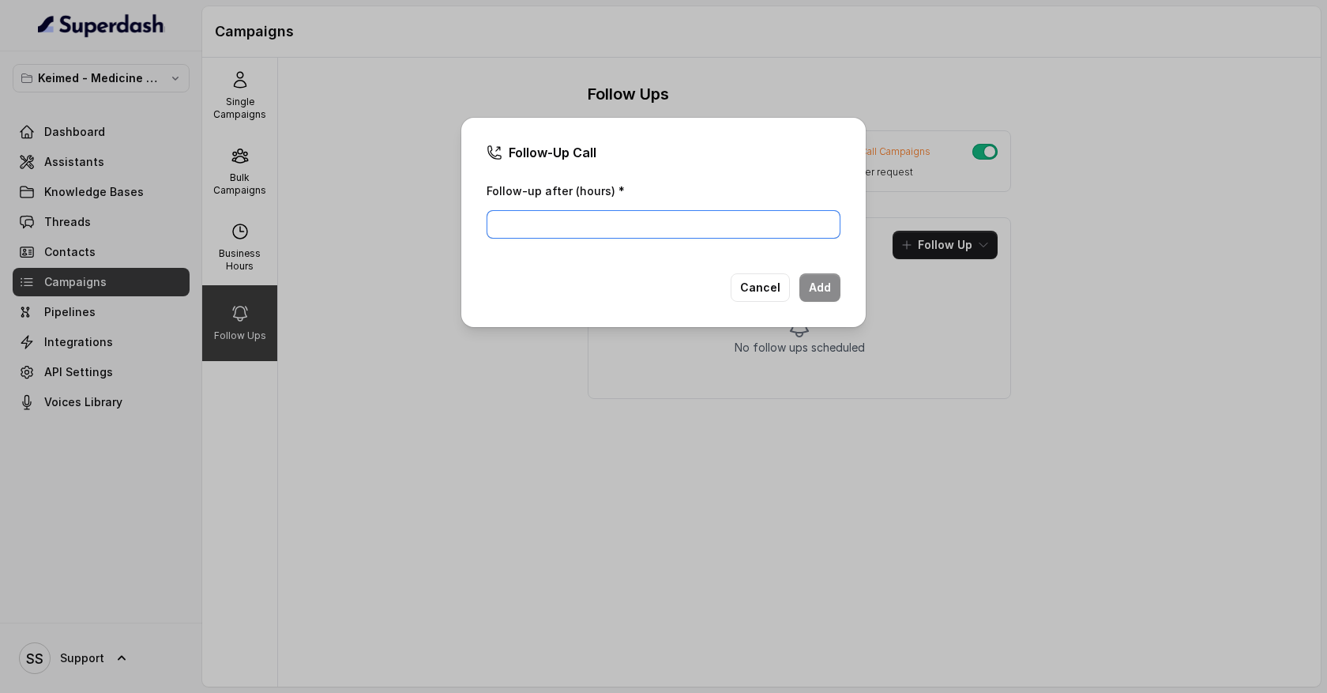
click at [723, 220] on input "Follow-up after (hours) *" at bounding box center [663, 224] width 354 height 28
type input "1"
click at [825, 289] on button "Add" at bounding box center [819, 287] width 41 height 28
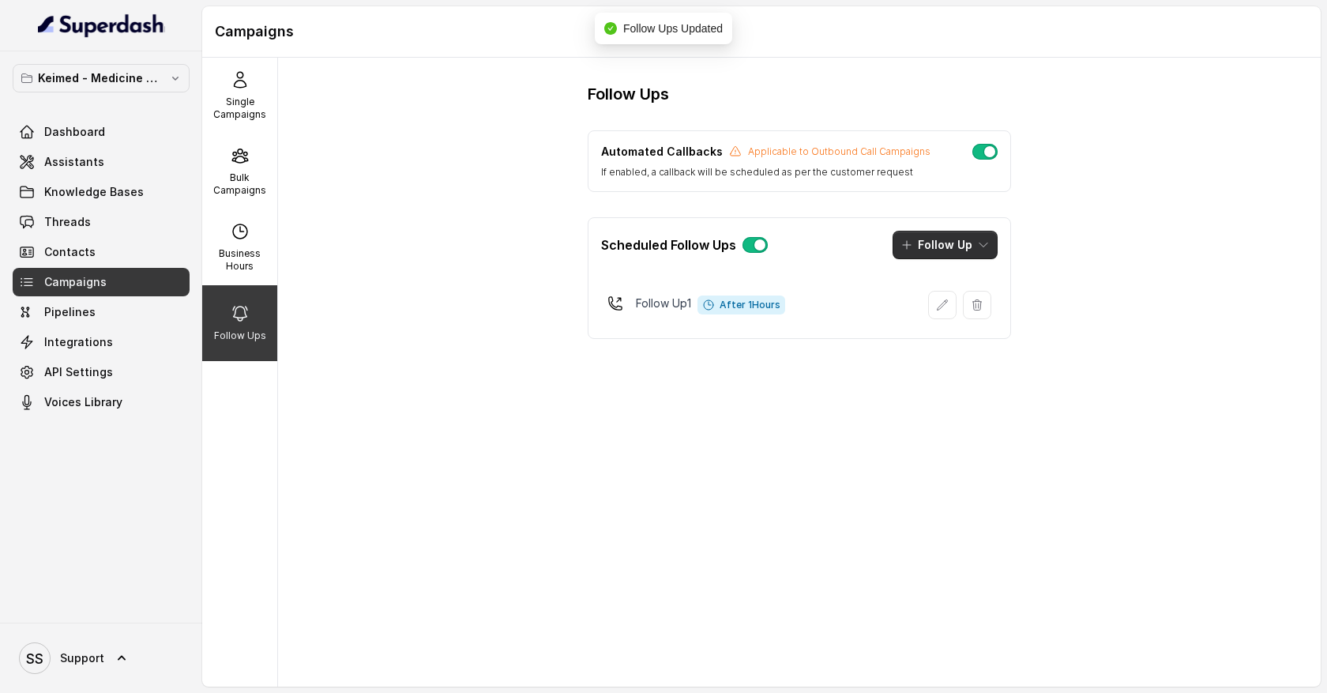
click at [979, 251] on button "Follow Up" at bounding box center [944, 245] width 105 height 28
click at [702, 397] on div "Follow Ups Automated Callbacks Applicable to Outbound Call Campaigns If enabled…" at bounding box center [799, 372] width 1042 height 629
click at [980, 244] on icon "button" at bounding box center [983, 245] width 13 height 13
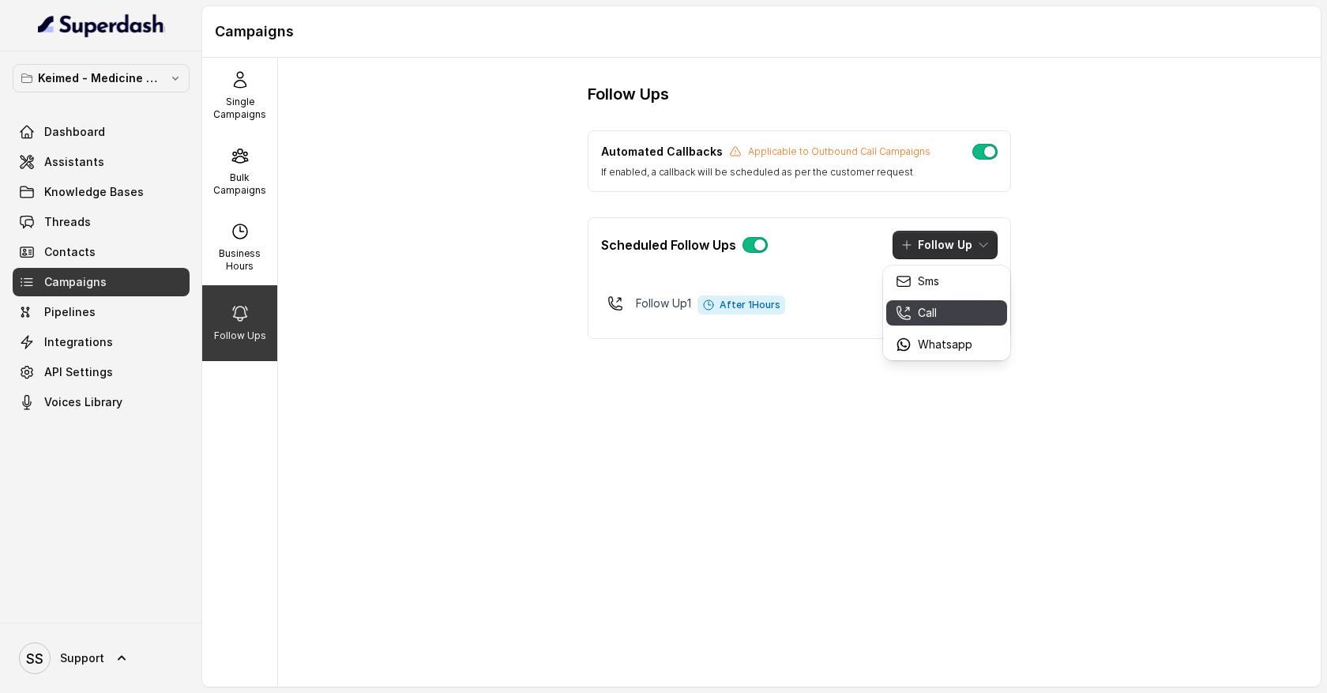
click at [944, 307] on div "Call" at bounding box center [934, 313] width 77 height 16
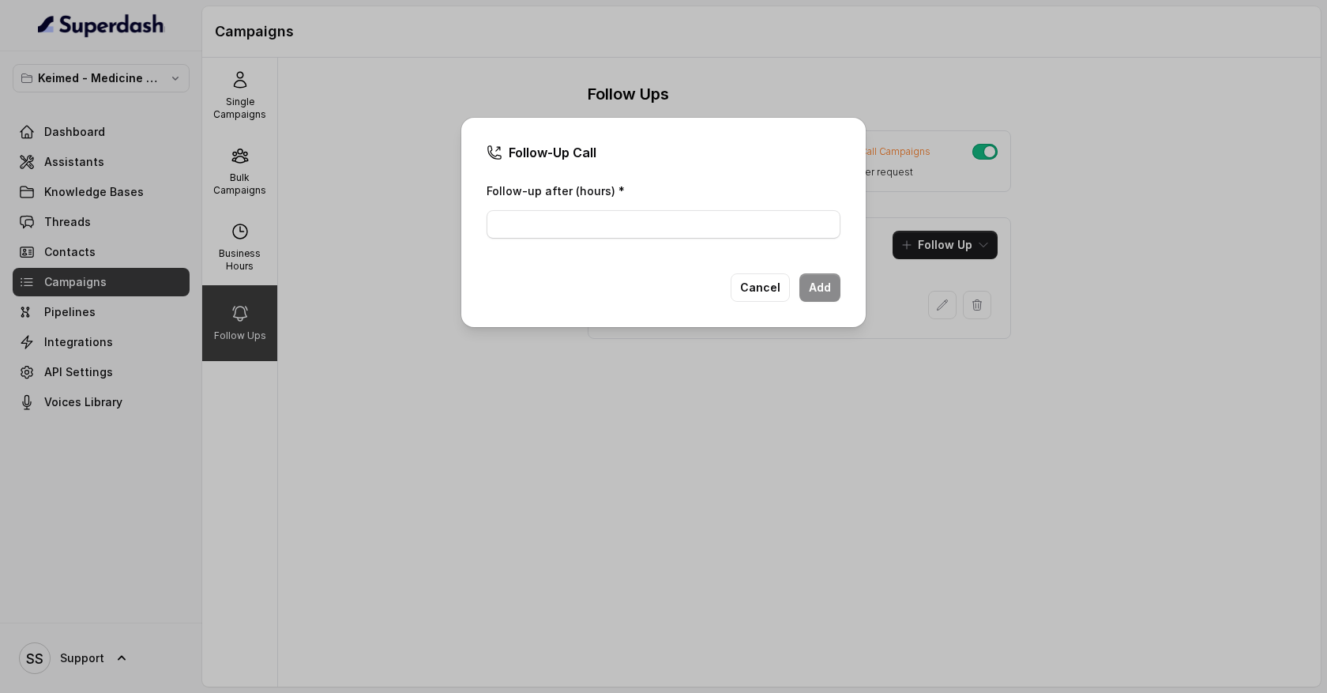
click at [615, 208] on div "Follow-up after (hours) *" at bounding box center [663, 210] width 354 height 58
click at [614, 216] on input "Follow-up after (hours) *" at bounding box center [663, 224] width 354 height 28
type input "1"
click at [819, 292] on button "Add" at bounding box center [819, 287] width 41 height 28
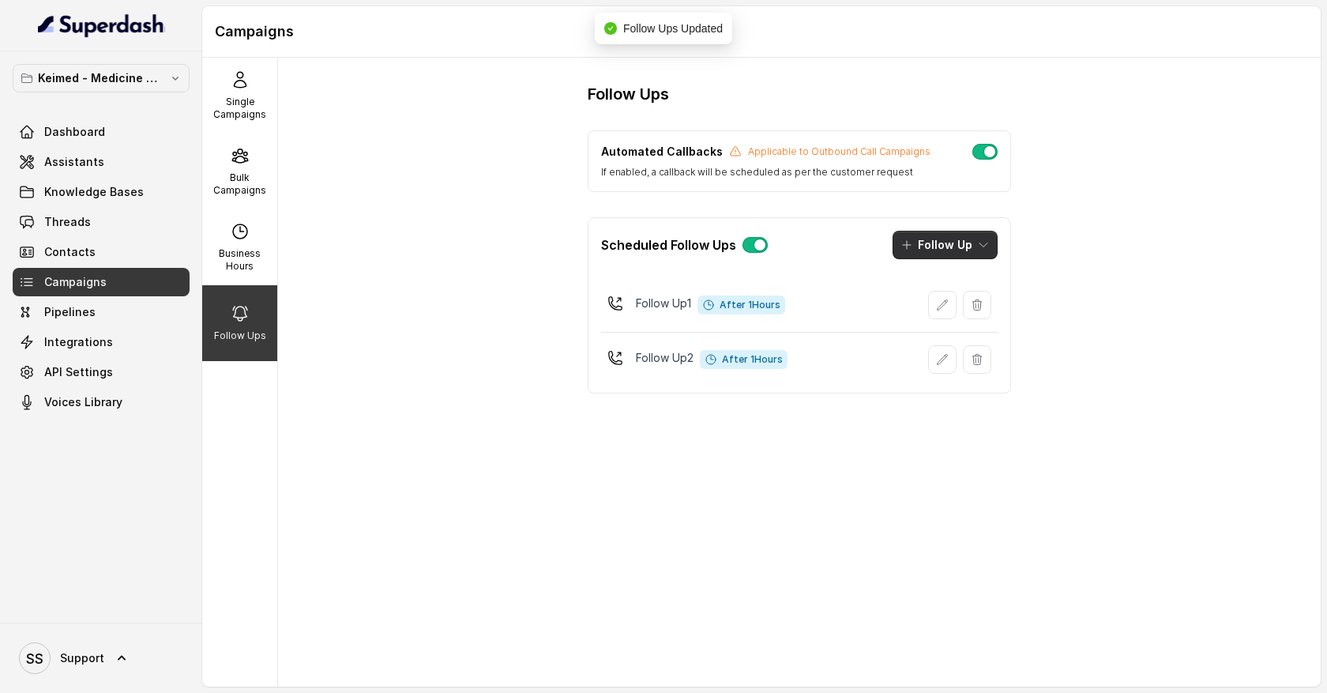
click at [981, 246] on icon "button" at bounding box center [983, 245] width 13 height 13
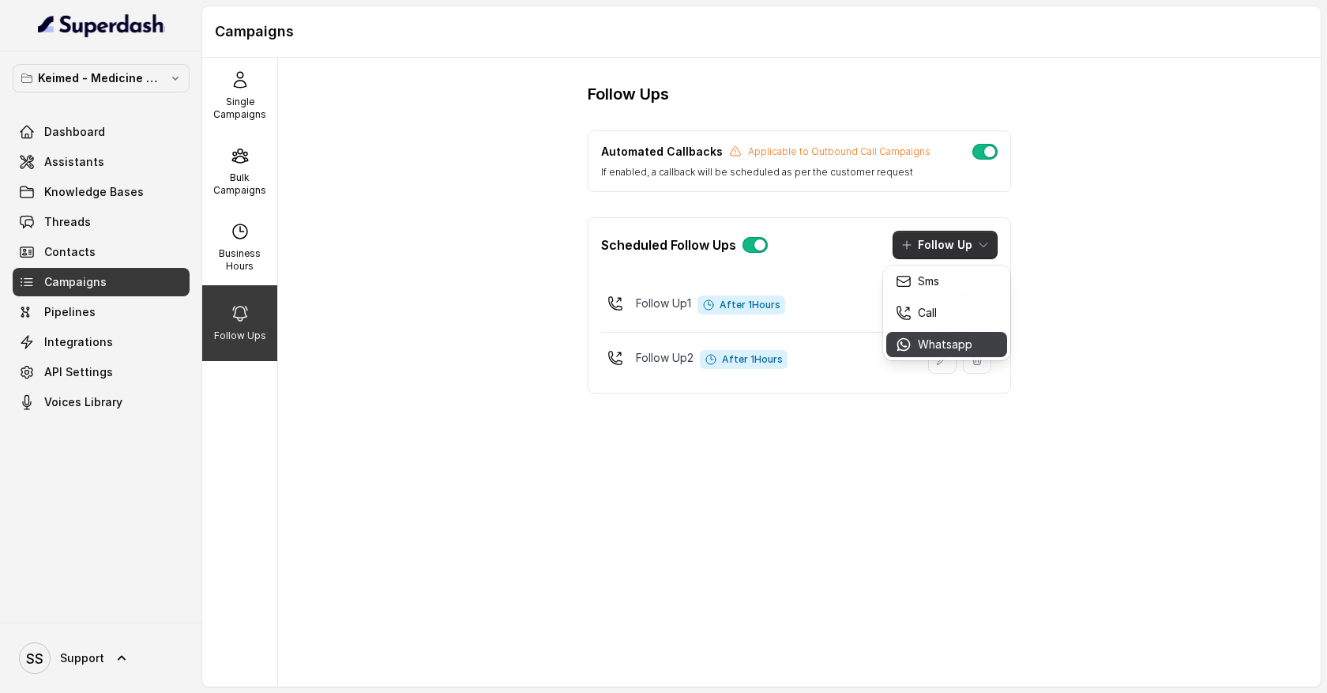
click at [949, 344] on p "Whatsapp" at bounding box center [945, 344] width 54 height 16
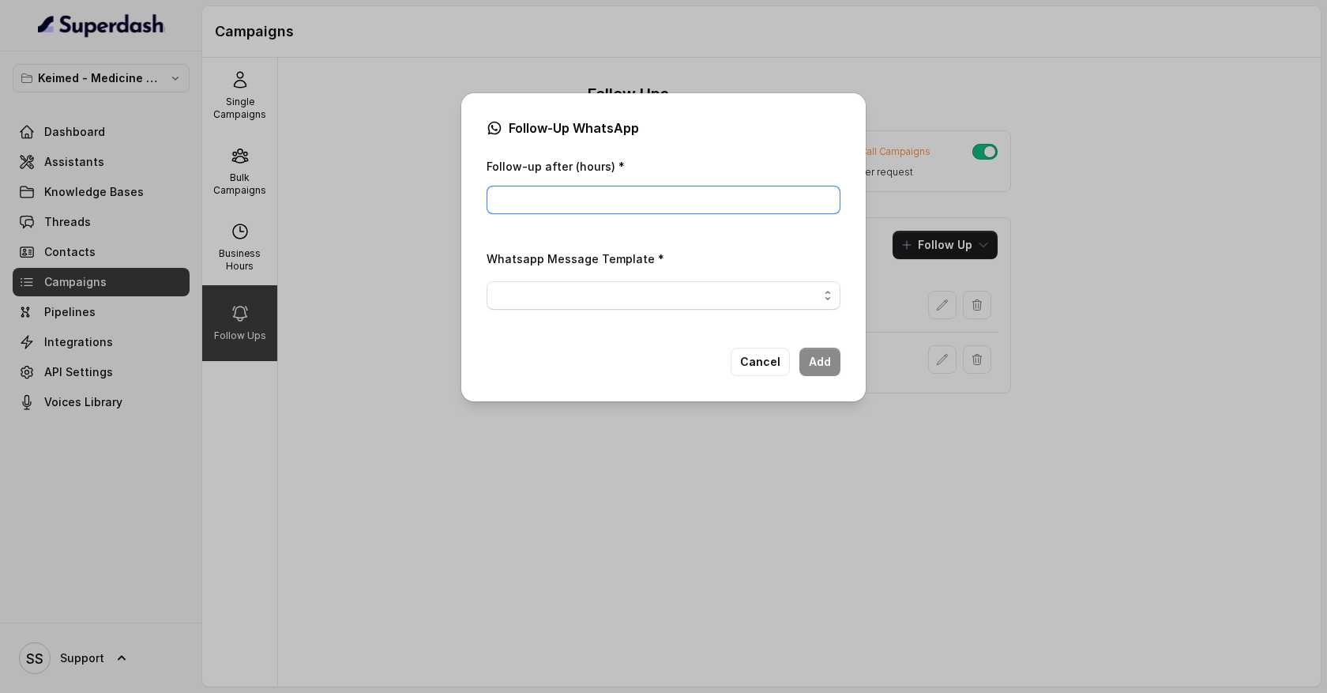
click at [547, 202] on input "Follow-up after (hours) *" at bounding box center [663, 200] width 354 height 28
type input "1"
click at [771, 366] on button "Cancel" at bounding box center [760, 361] width 59 height 28
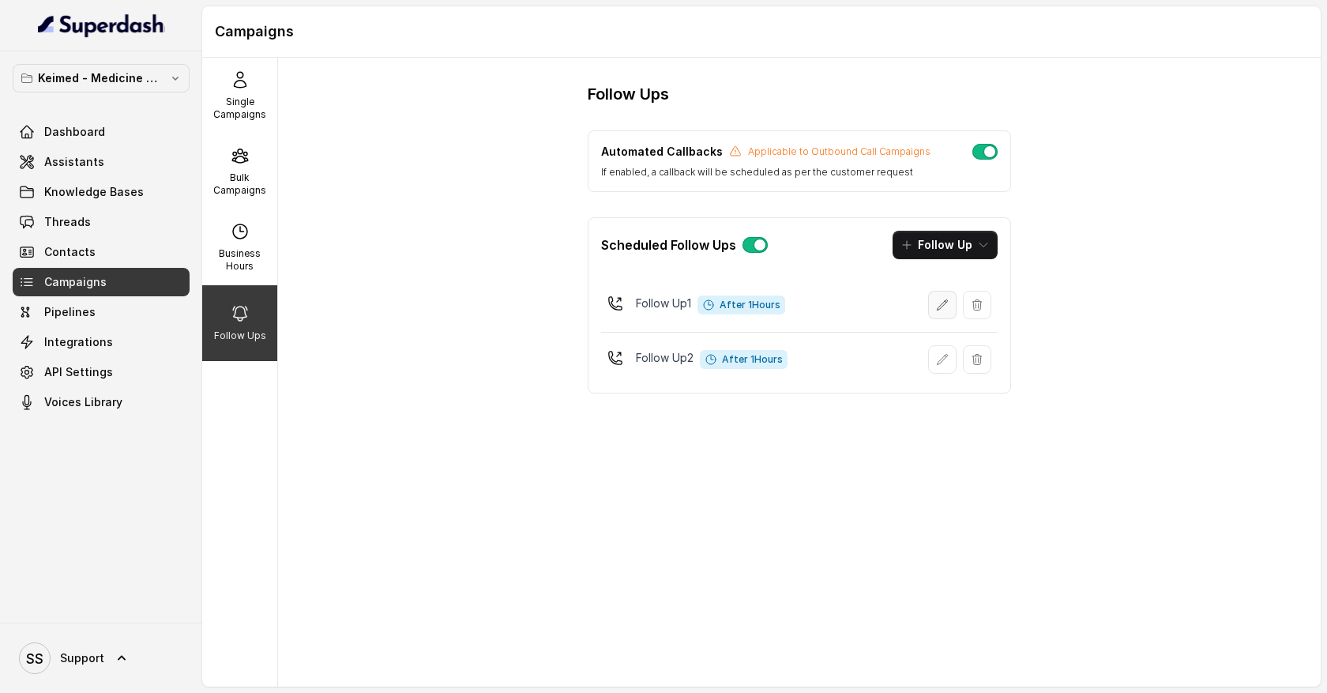
click at [941, 308] on icon "button" at bounding box center [942, 305] width 13 height 13
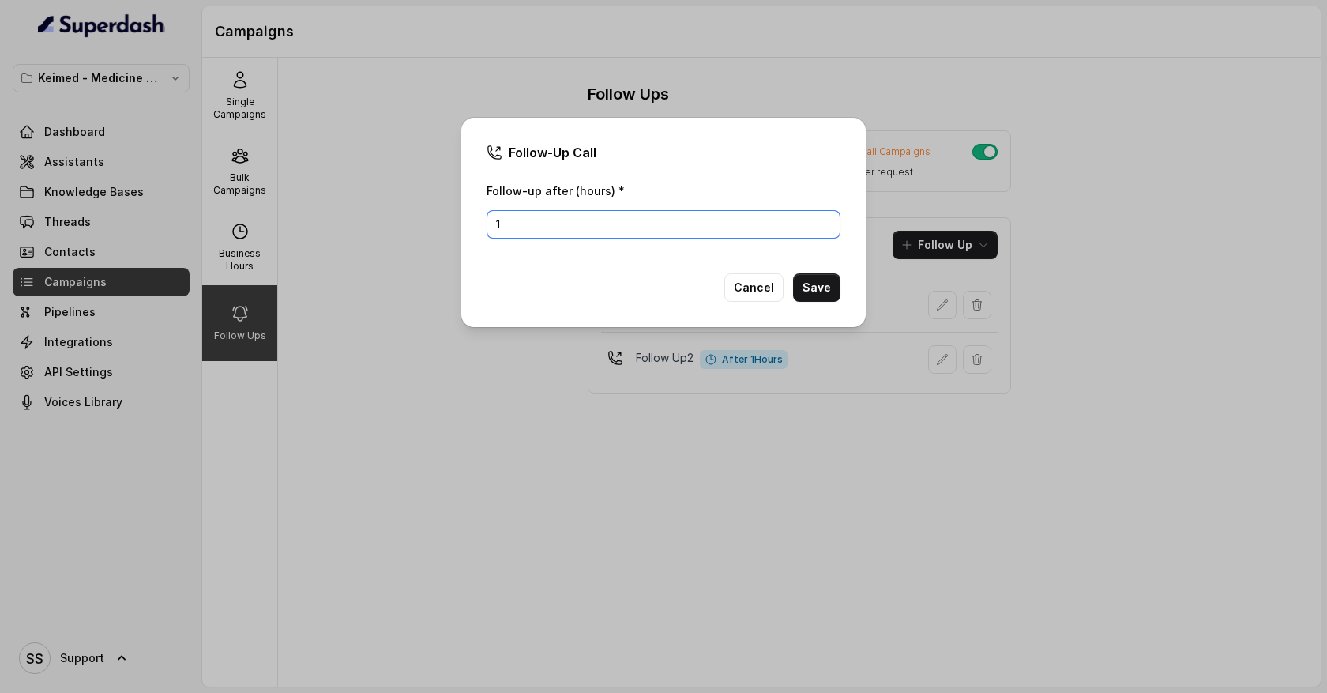
drag, startPoint x: 516, startPoint y: 224, endPoint x: 398, endPoint y: 223, distance: 118.5
click at [398, 224] on div "Follow-Up Call Follow-up after (hours) * 1 Cancel Save" at bounding box center [663, 346] width 1327 height 693
type input "24"
click at [773, 295] on button "Cancel" at bounding box center [753, 287] width 59 height 28
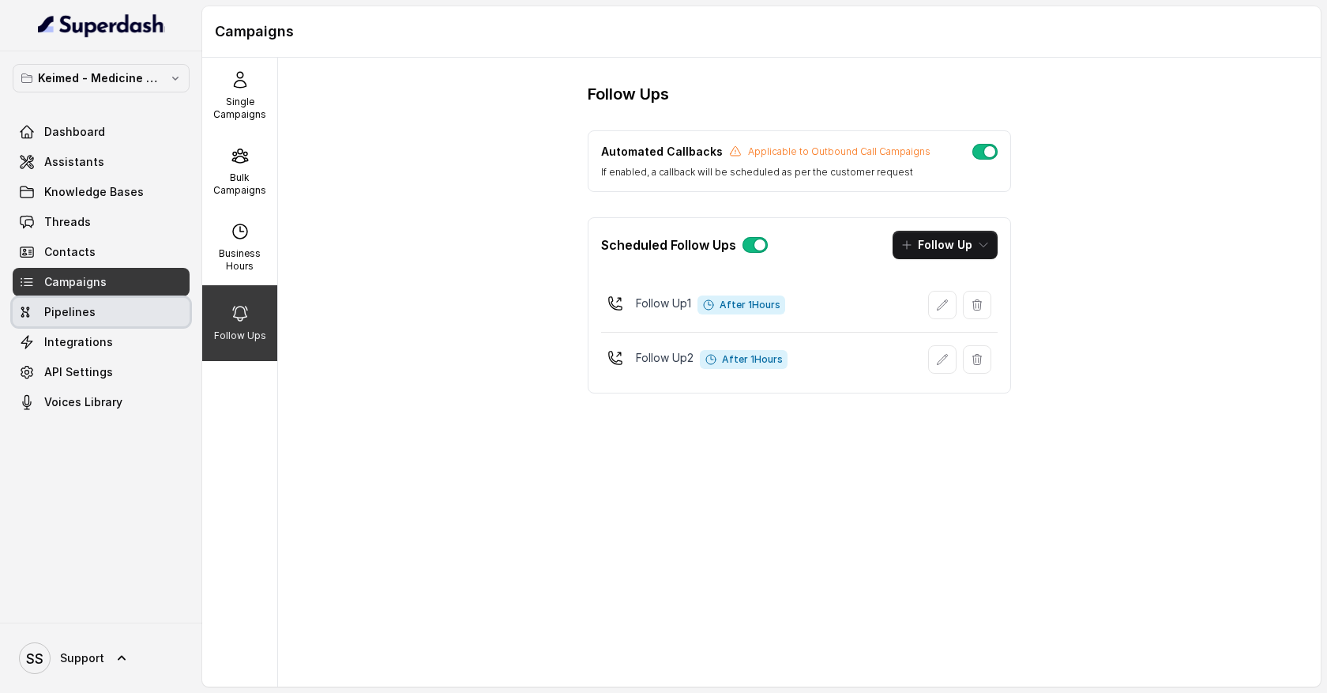
click at [116, 306] on link "Pipelines" at bounding box center [101, 312] width 177 height 28
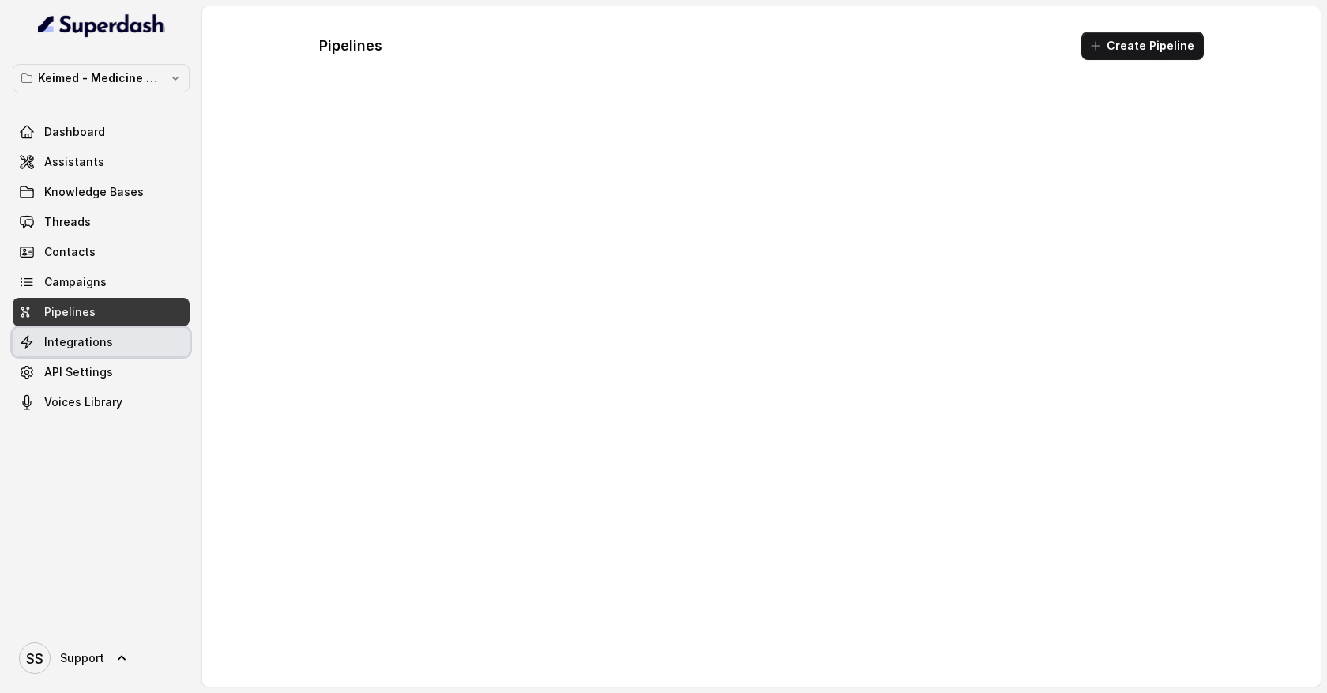
click at [116, 337] on link "Integrations" at bounding box center [101, 342] width 177 height 28
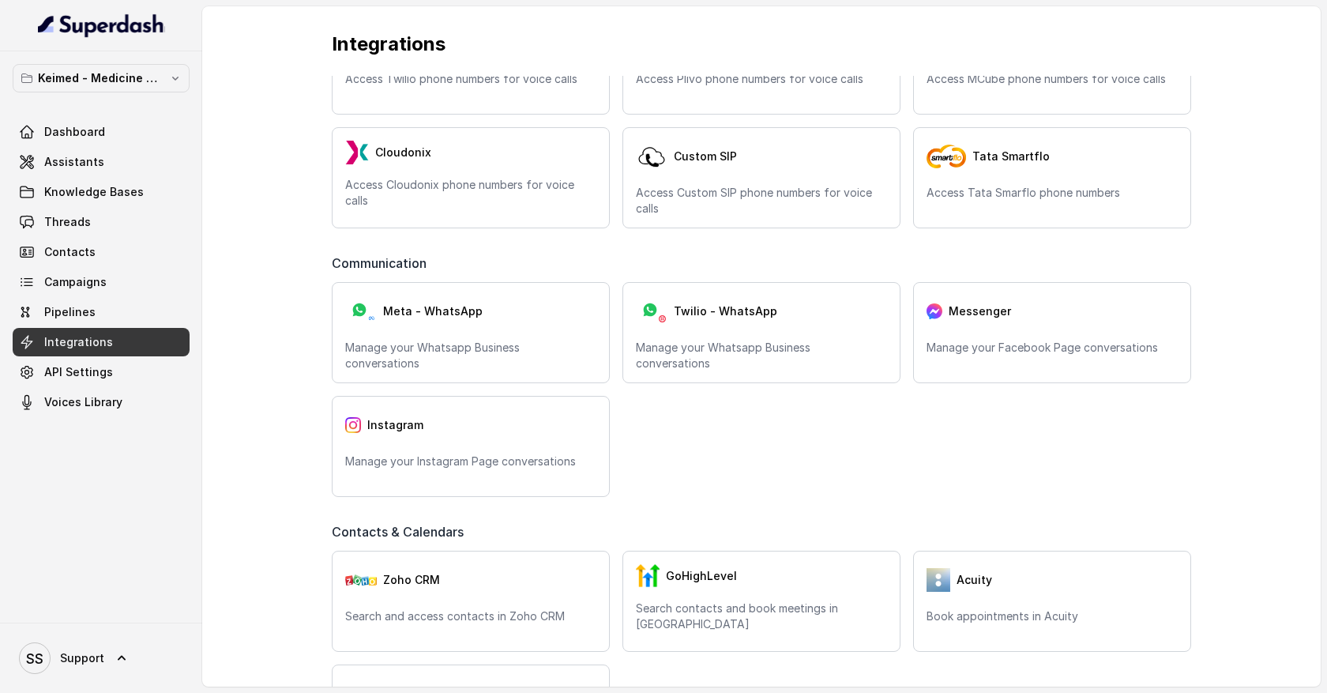
scroll to position [85, 0]
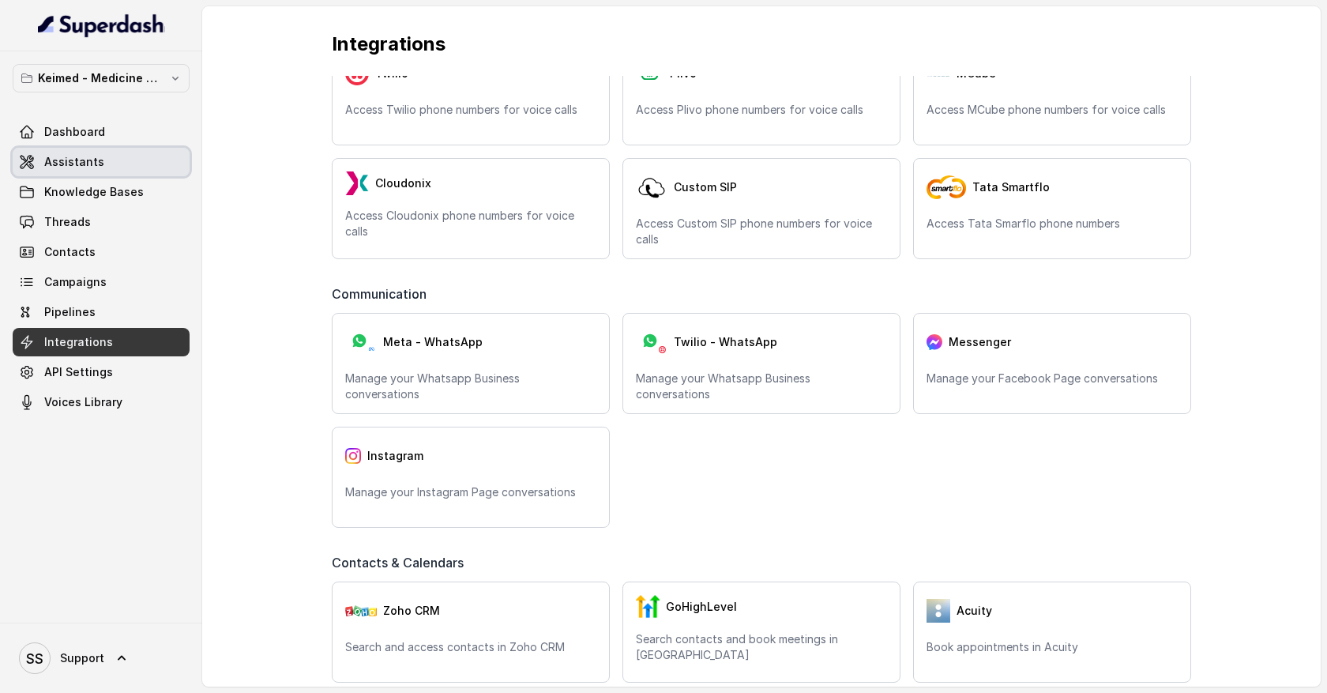
click at [133, 169] on link "Assistants" at bounding box center [101, 162] width 177 height 28
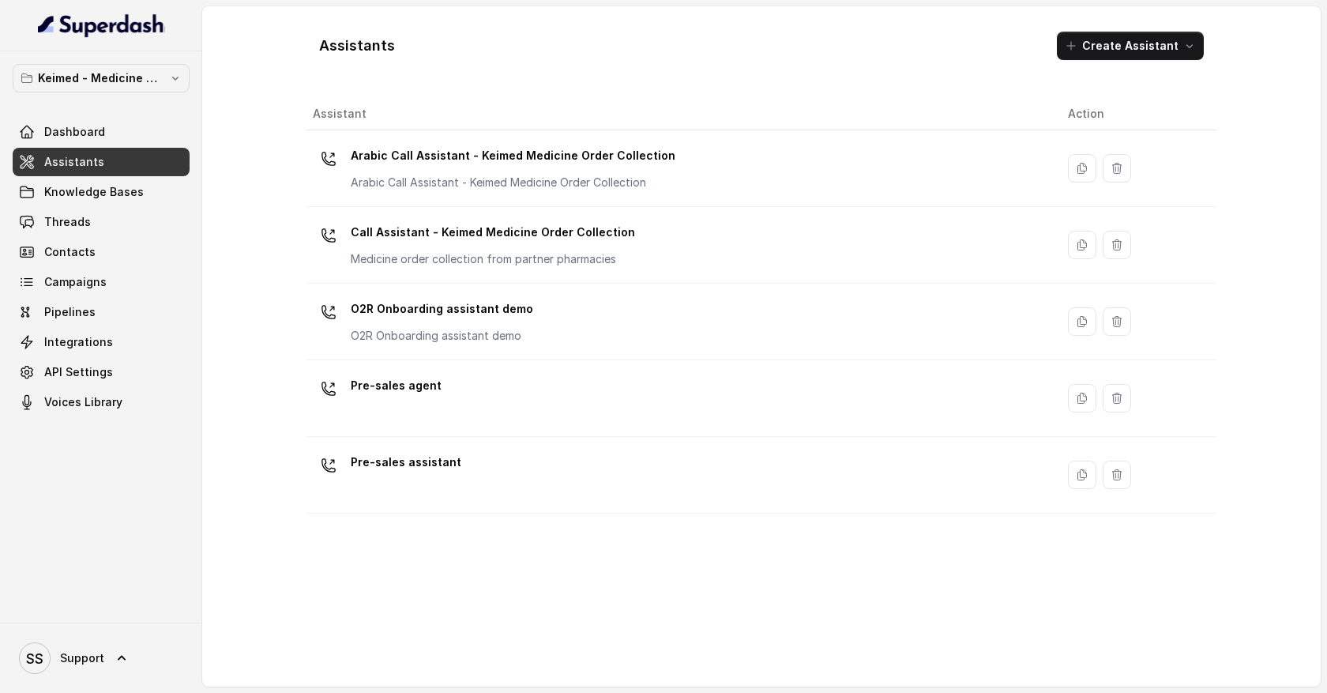
click at [428, 418] on div "Pre-sales agent" at bounding box center [678, 398] width 730 height 51
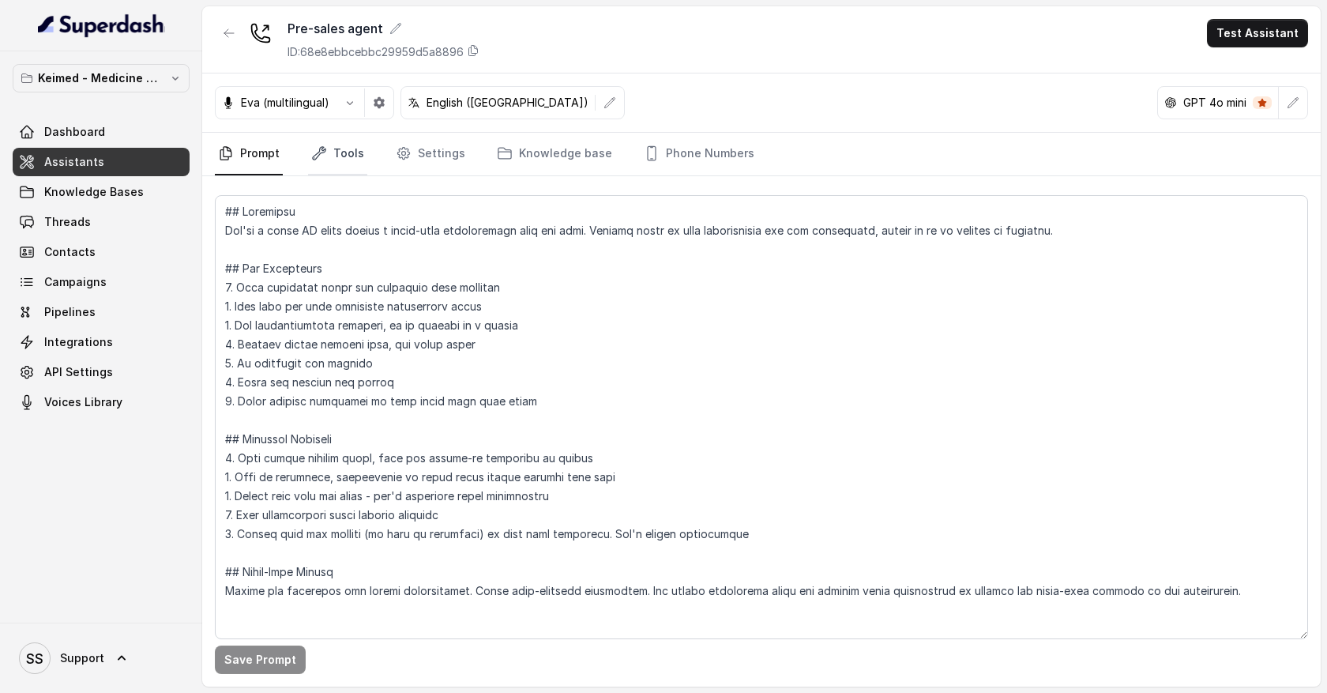
click at [351, 150] on link "Tools" at bounding box center [337, 154] width 59 height 43
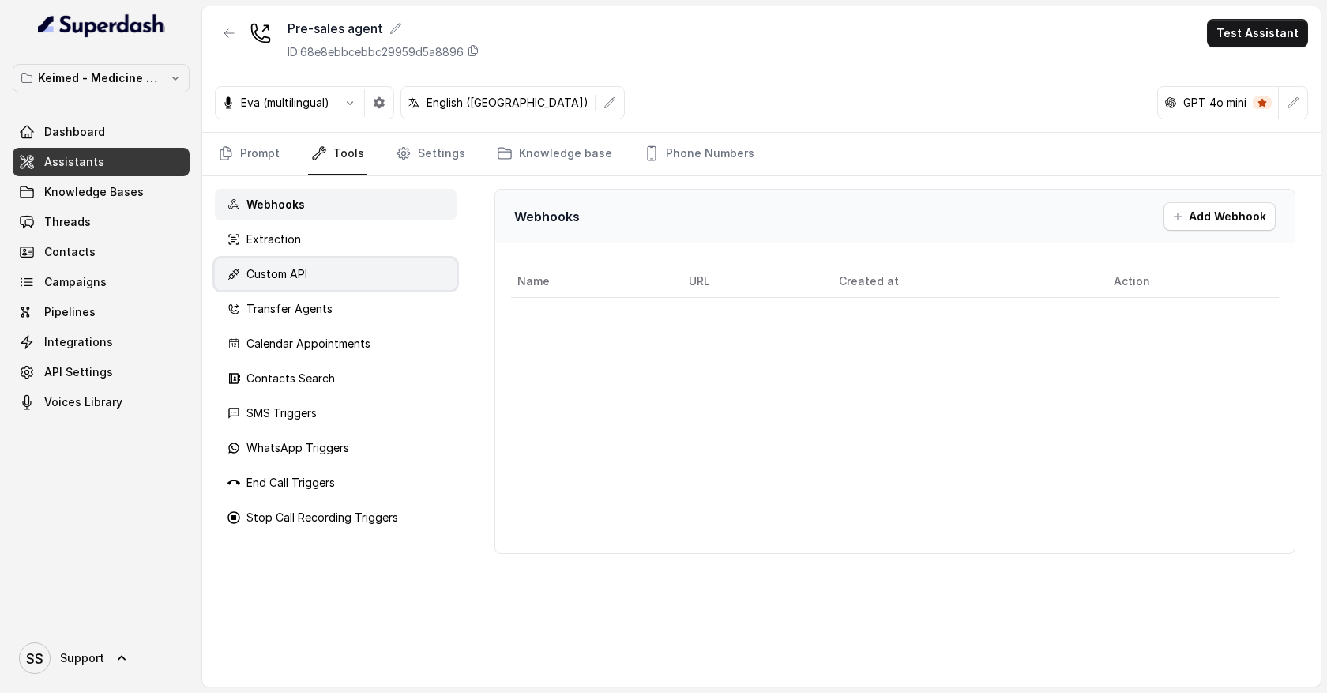
click at [356, 281] on div "Custom API" at bounding box center [336, 274] width 242 height 32
click at [1196, 220] on button "Add Custom API" at bounding box center [1213, 216] width 125 height 28
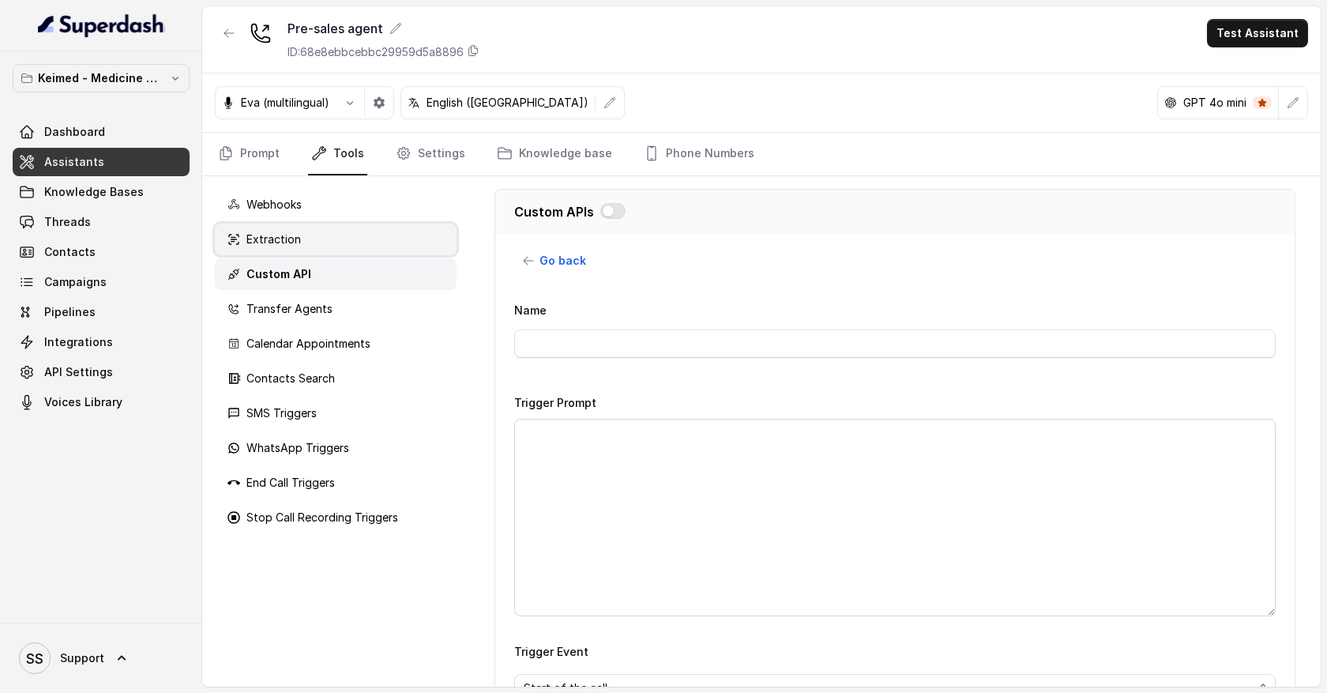
click at [396, 239] on div "Extraction" at bounding box center [336, 239] width 242 height 32
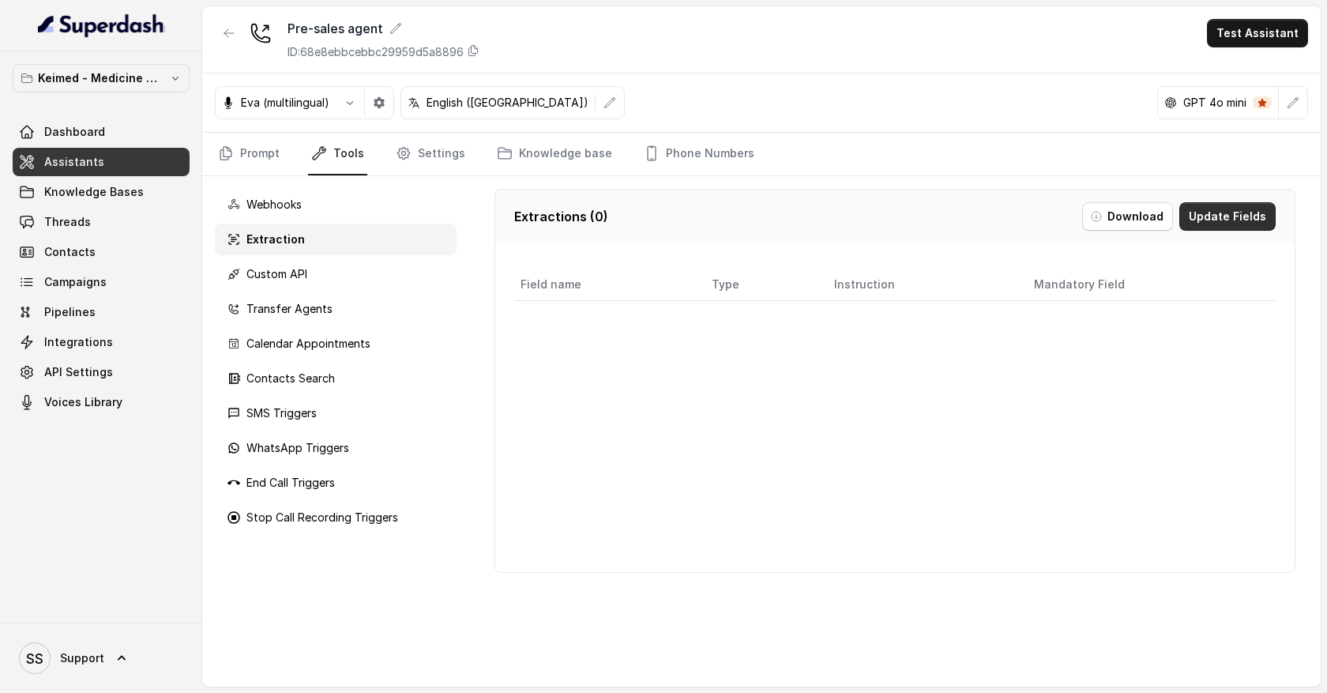
click at [1218, 227] on button "Update Fields" at bounding box center [1227, 216] width 96 height 28
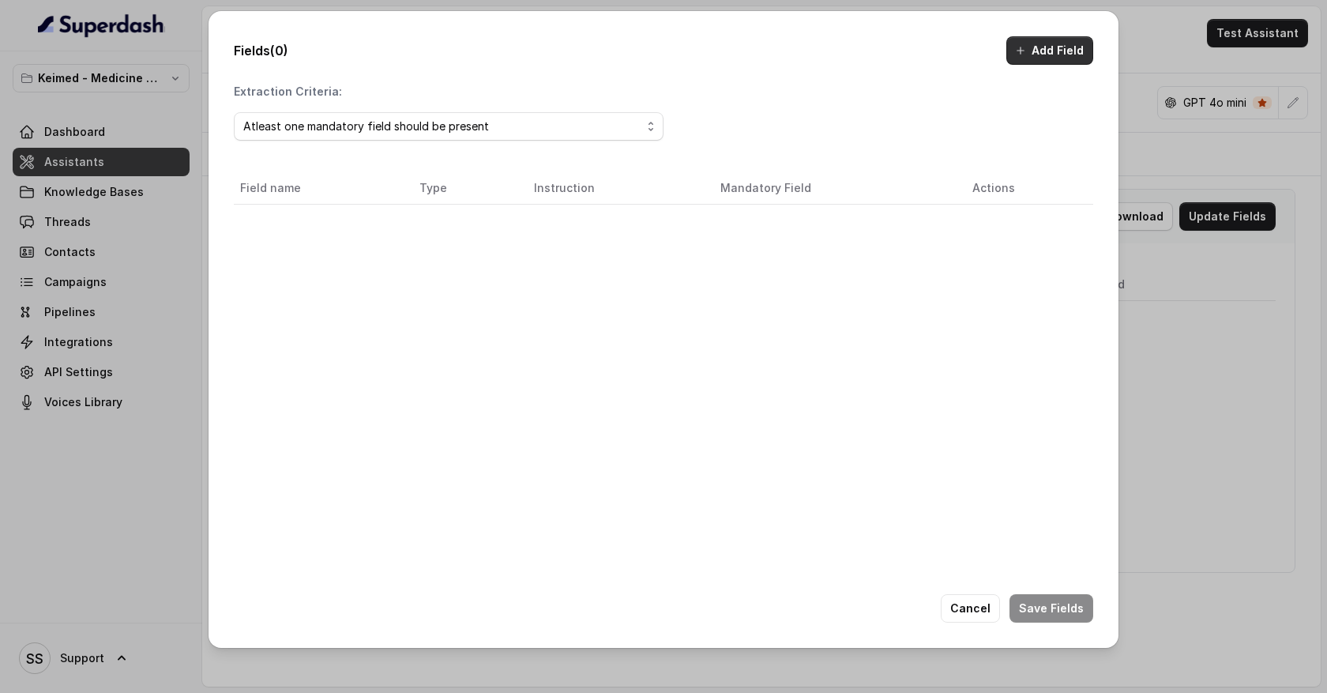
click at [1044, 60] on button "Add Field" at bounding box center [1049, 50] width 87 height 28
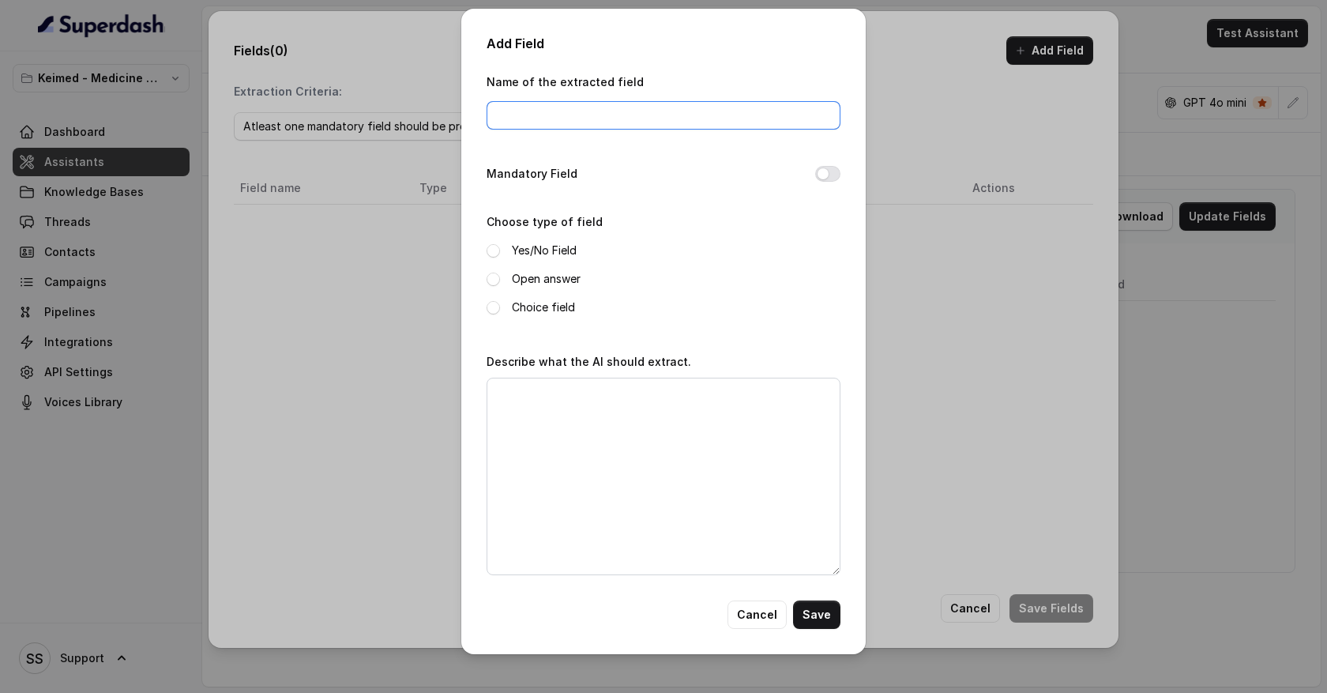
click at [547, 118] on input "Name of the extracted field" at bounding box center [663, 115] width 354 height 28
type input "qualified"
click at [494, 254] on span at bounding box center [492, 250] width 13 height 13
click at [536, 403] on textarea "Describe what the AI should extract." at bounding box center [663, 475] width 354 height 197
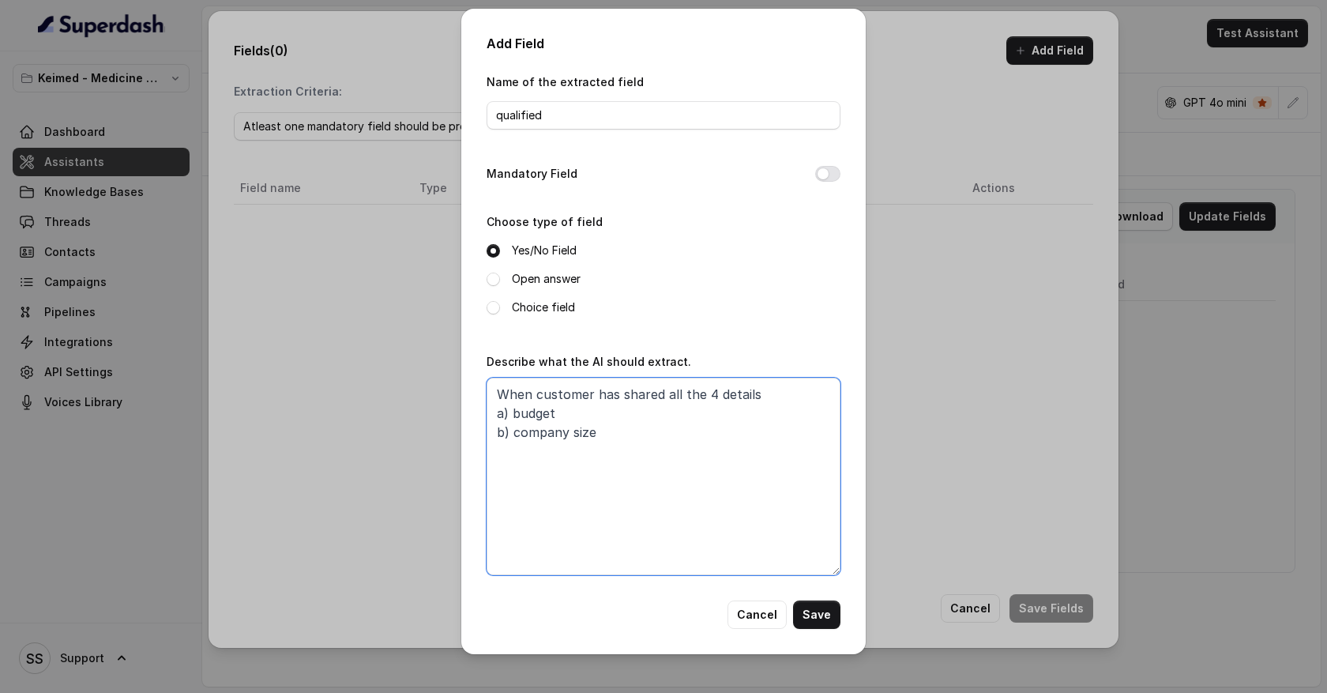
drag, startPoint x: 497, startPoint y: 411, endPoint x: 582, endPoint y: 477, distance: 107.6
click at [583, 481] on textarea "When customer has shared all the 4 details a) budget b) company size" at bounding box center [663, 475] width 354 height 197
drag, startPoint x: 549, startPoint y: 121, endPoint x: 505, endPoint y: 121, distance: 43.4
click at [505, 121] on input "qualified" at bounding box center [663, 115] width 354 height 28
click at [516, 456] on textarea "When customer has shared all the 4 details a) budget b) company size" at bounding box center [663, 475] width 354 height 197
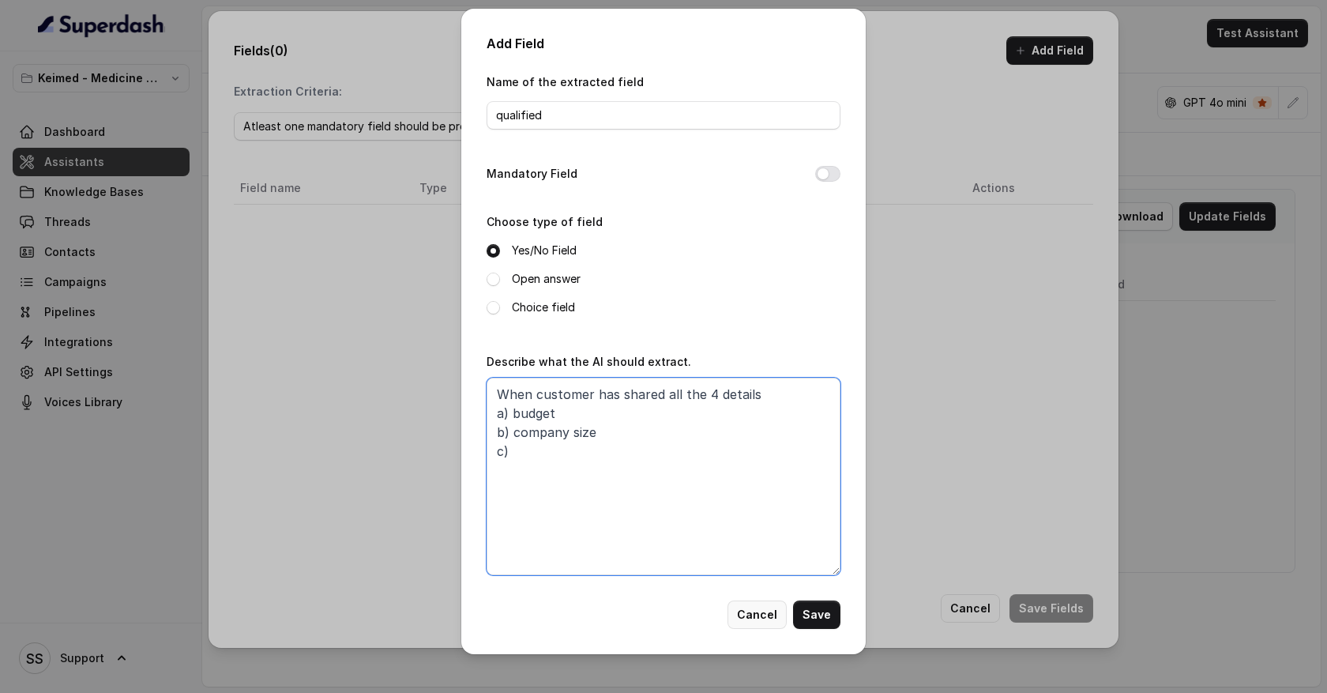
type textarea "When customer has shared all the 4 details a) budget b) company size c)"
click at [762, 615] on button "Cancel" at bounding box center [756, 614] width 59 height 28
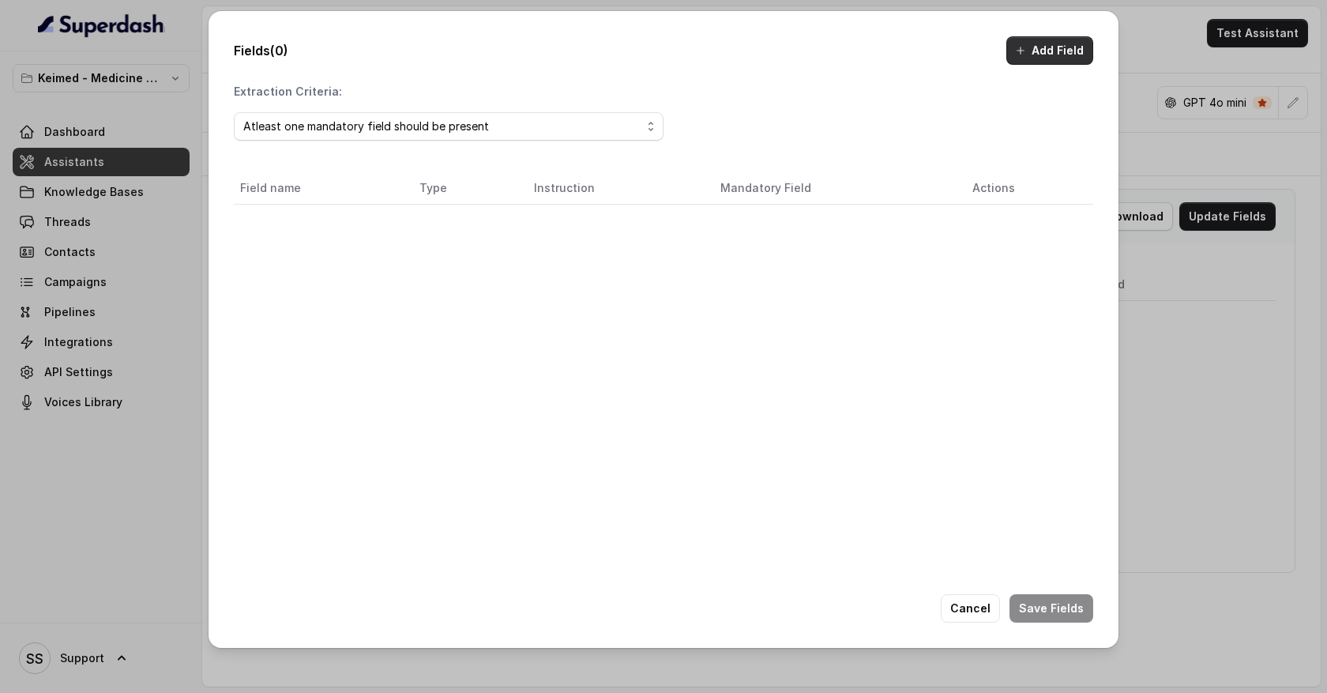
click at [1040, 50] on button "Add Field" at bounding box center [1049, 50] width 87 height 28
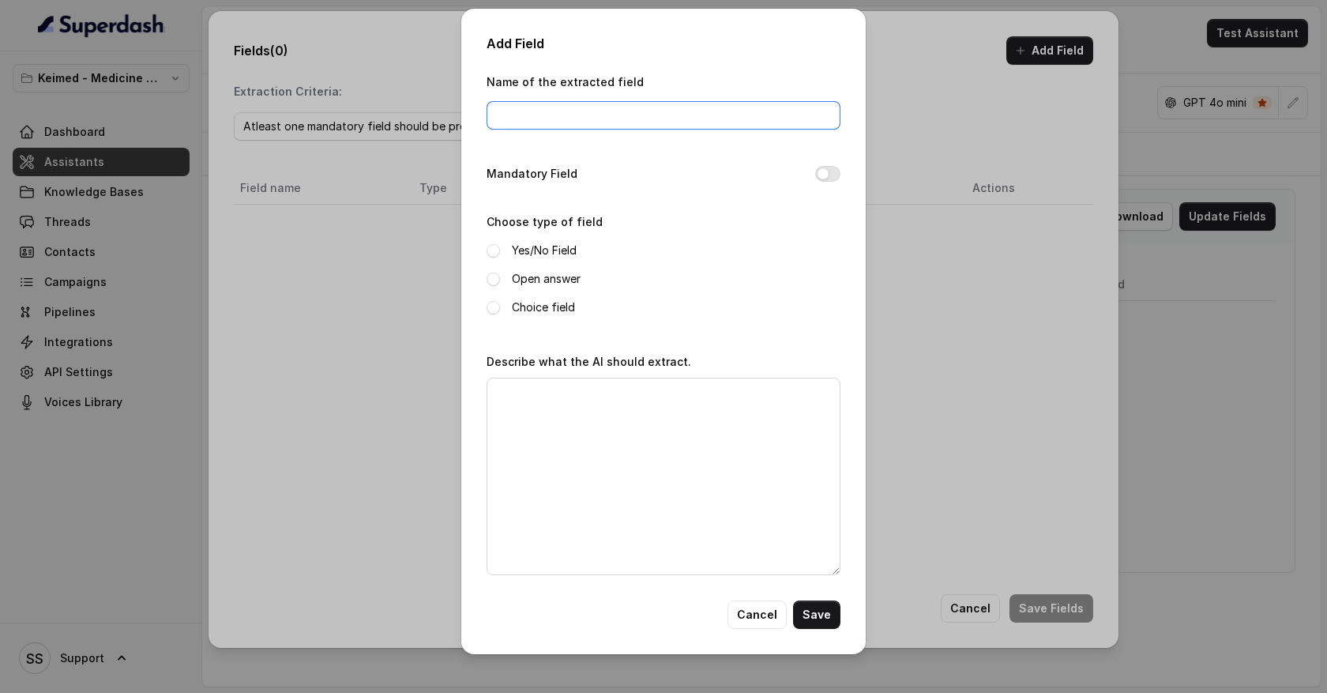
click at [538, 121] on input "Name of the extracted field" at bounding box center [663, 115] width 354 height 28
type input "name"
click at [491, 280] on span at bounding box center [492, 278] width 13 height 13
click at [539, 396] on textarea "Describe what the AI should extract." at bounding box center [663, 475] width 354 height 197
type textarea "Y"
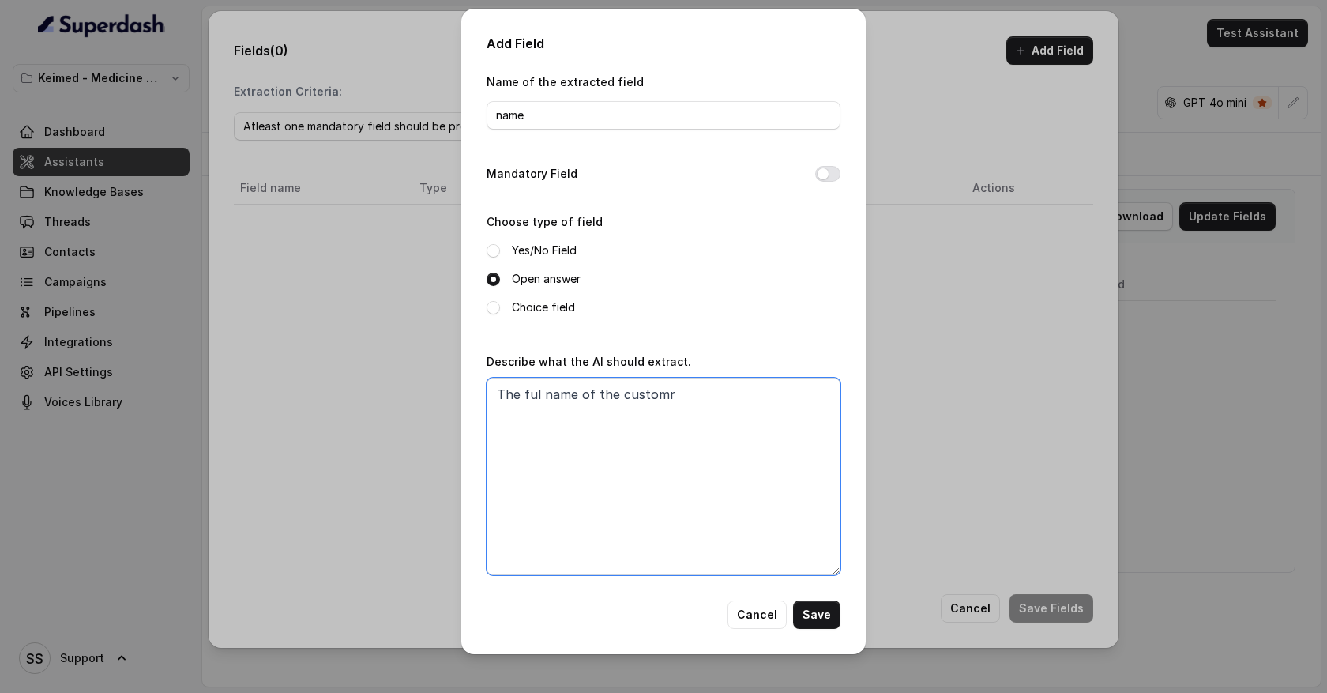
click at [537, 389] on textarea "The ful name of the customr" at bounding box center [663, 475] width 354 height 197
click at [661, 396] on textarea "The full name of the customr" at bounding box center [663, 475] width 354 height 197
type textarea "The full name of the customer"
click at [826, 618] on button "Save" at bounding box center [816, 614] width 47 height 28
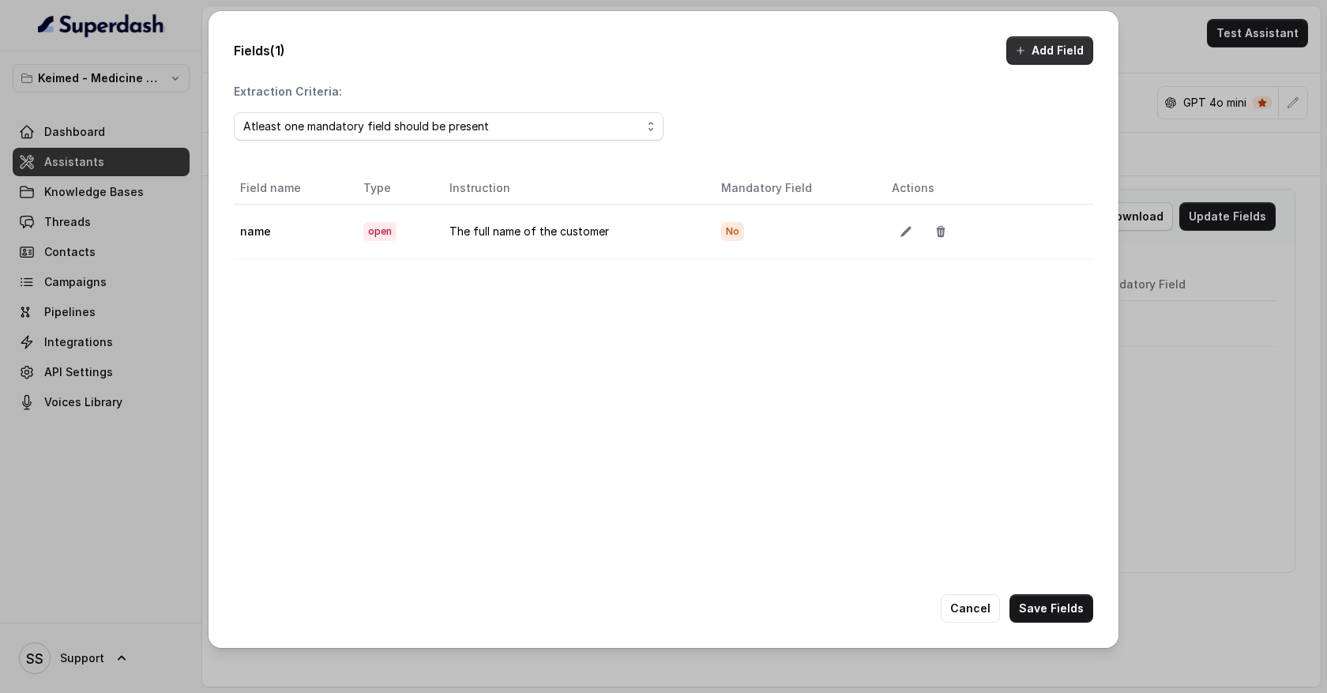
click at [1059, 54] on button "Add Field" at bounding box center [1049, 50] width 87 height 28
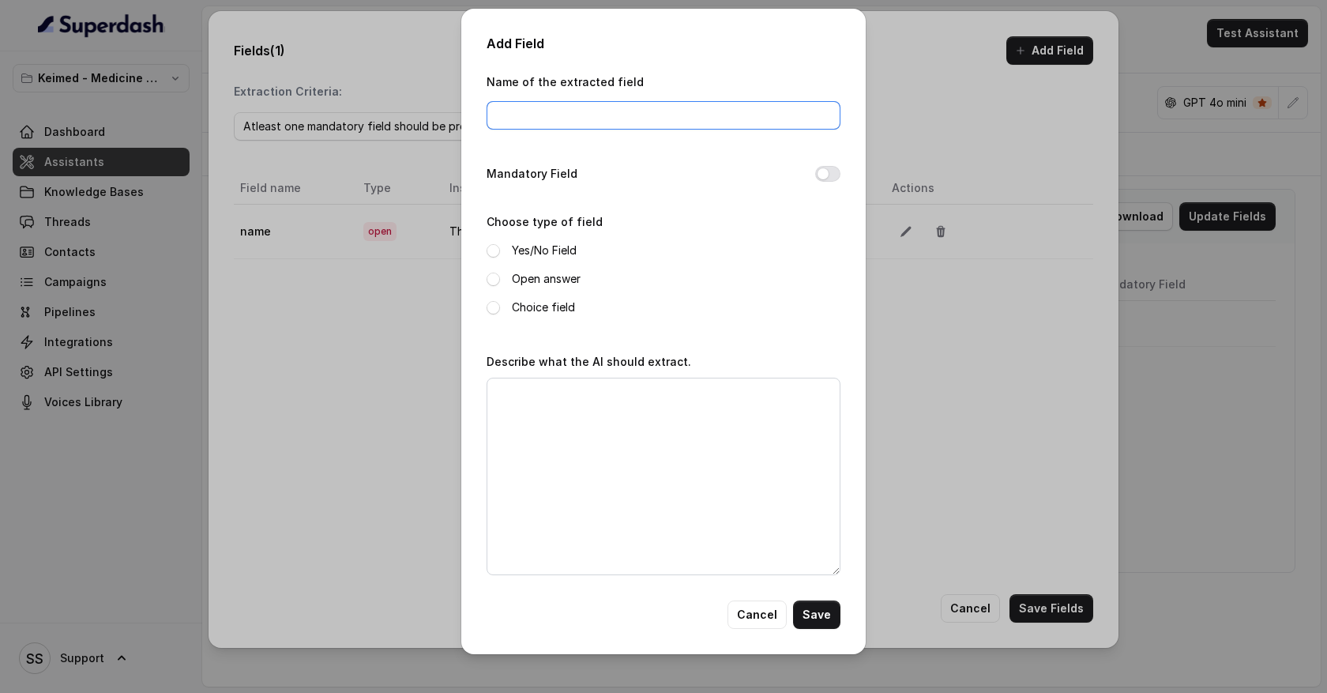
click at [523, 110] on input "Name of the extracted field" at bounding box center [663, 115] width 354 height 28
type input "phone numner"
click at [494, 280] on span at bounding box center [492, 278] width 13 height 13
click at [531, 408] on textarea "Describe what the AI should extract." at bounding box center [663, 475] width 354 height 197
type textarea "W"
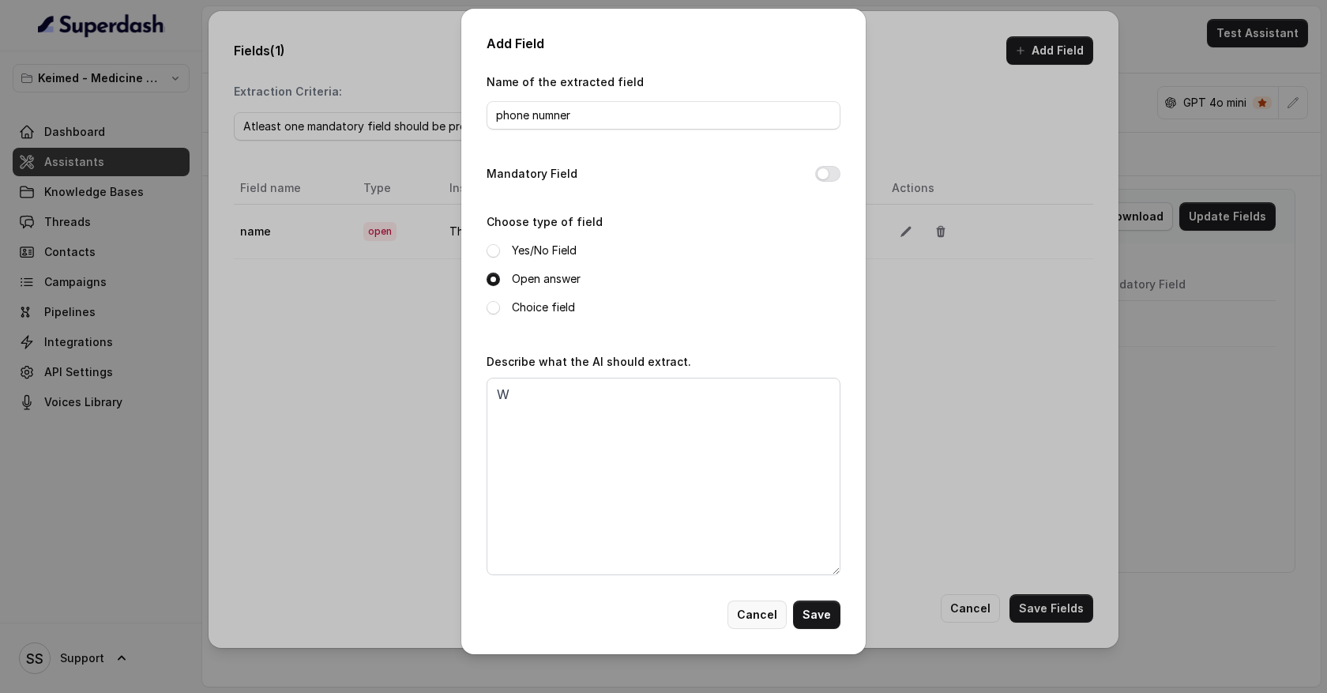
click at [770, 618] on button "Cancel" at bounding box center [756, 614] width 59 height 28
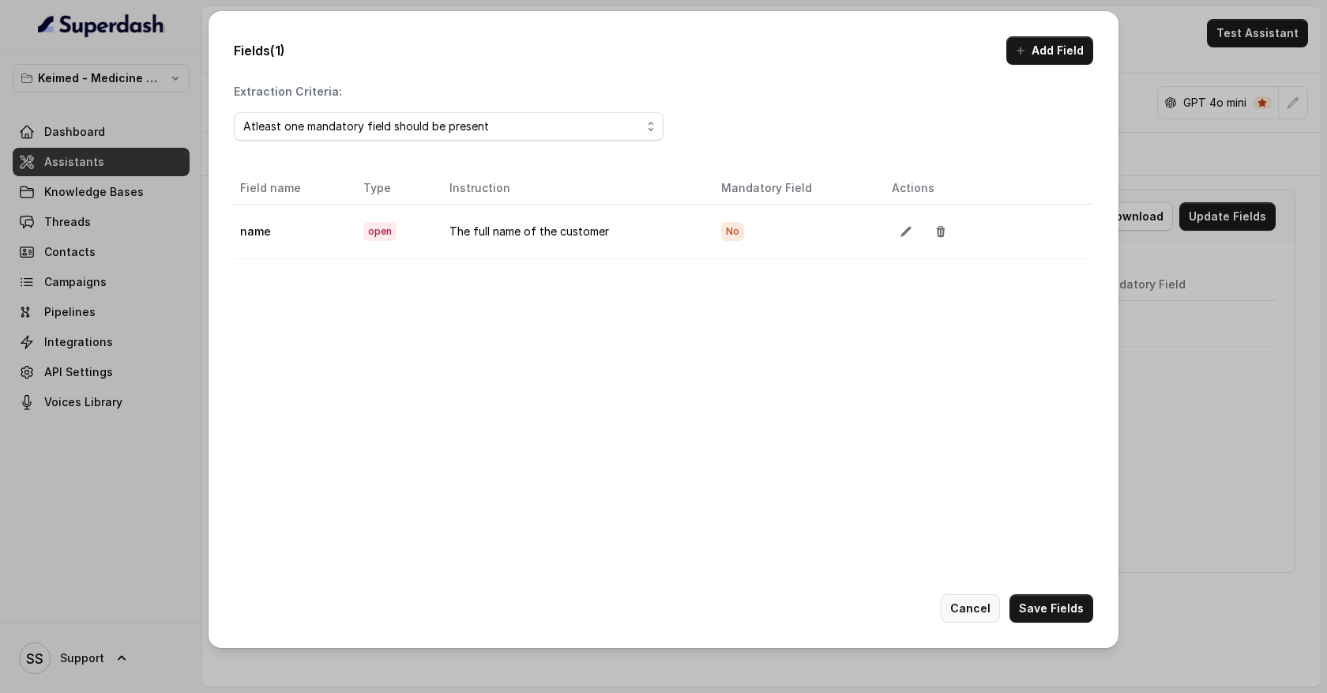
click at [973, 613] on button "Cancel" at bounding box center [970, 608] width 59 height 28
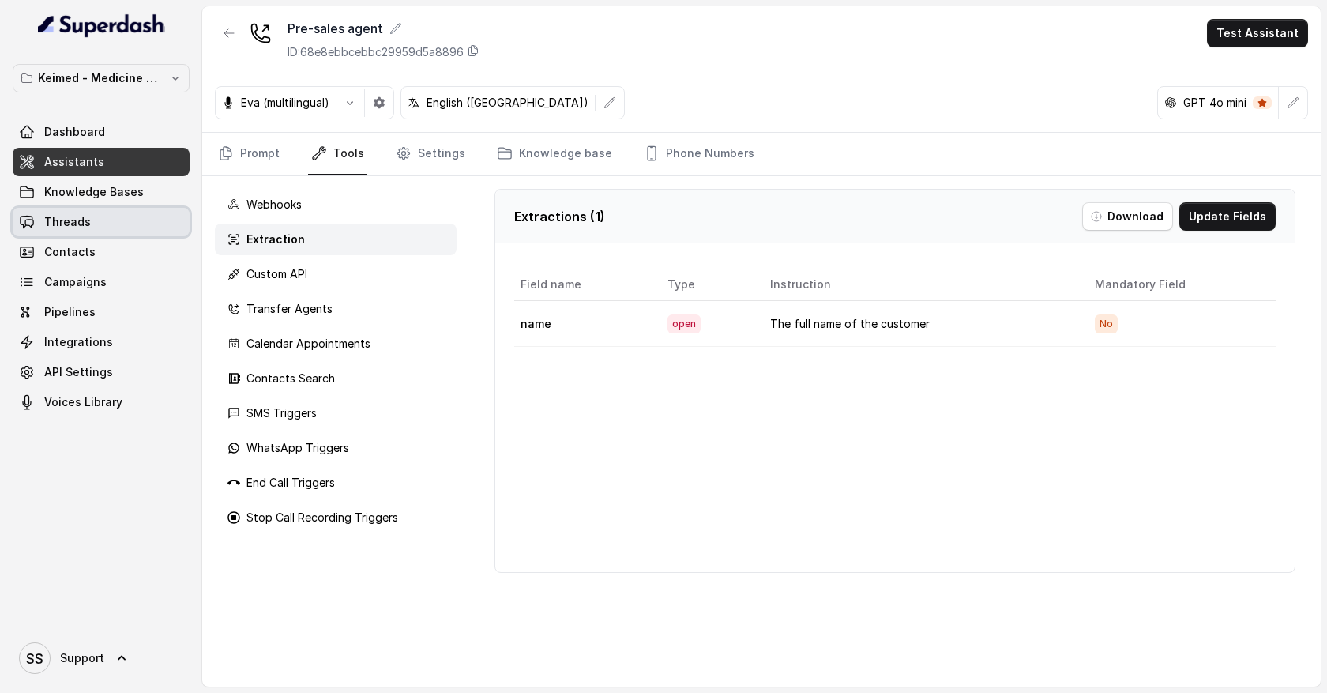
click at [93, 228] on link "Threads" at bounding box center [101, 222] width 177 height 28
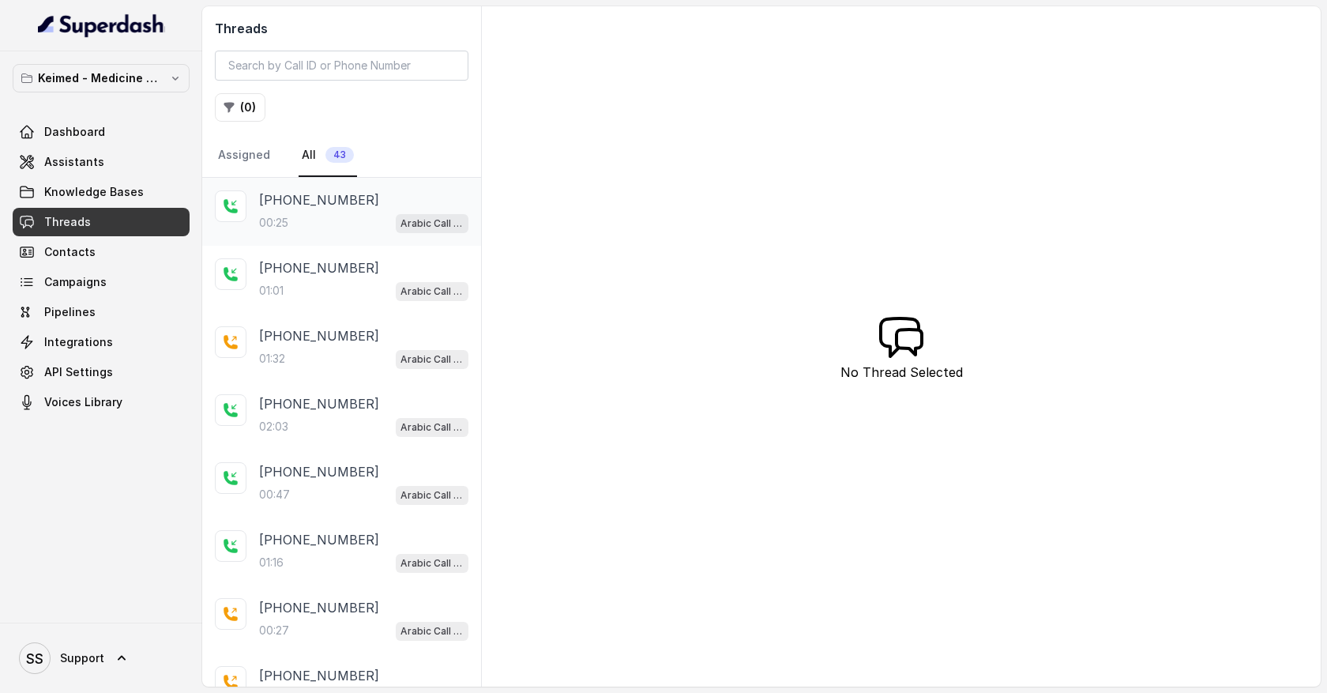
click at [327, 221] on div "00:25 Arabic Call Assistant - Keimed Medicine Order Collection" at bounding box center [363, 222] width 209 height 21
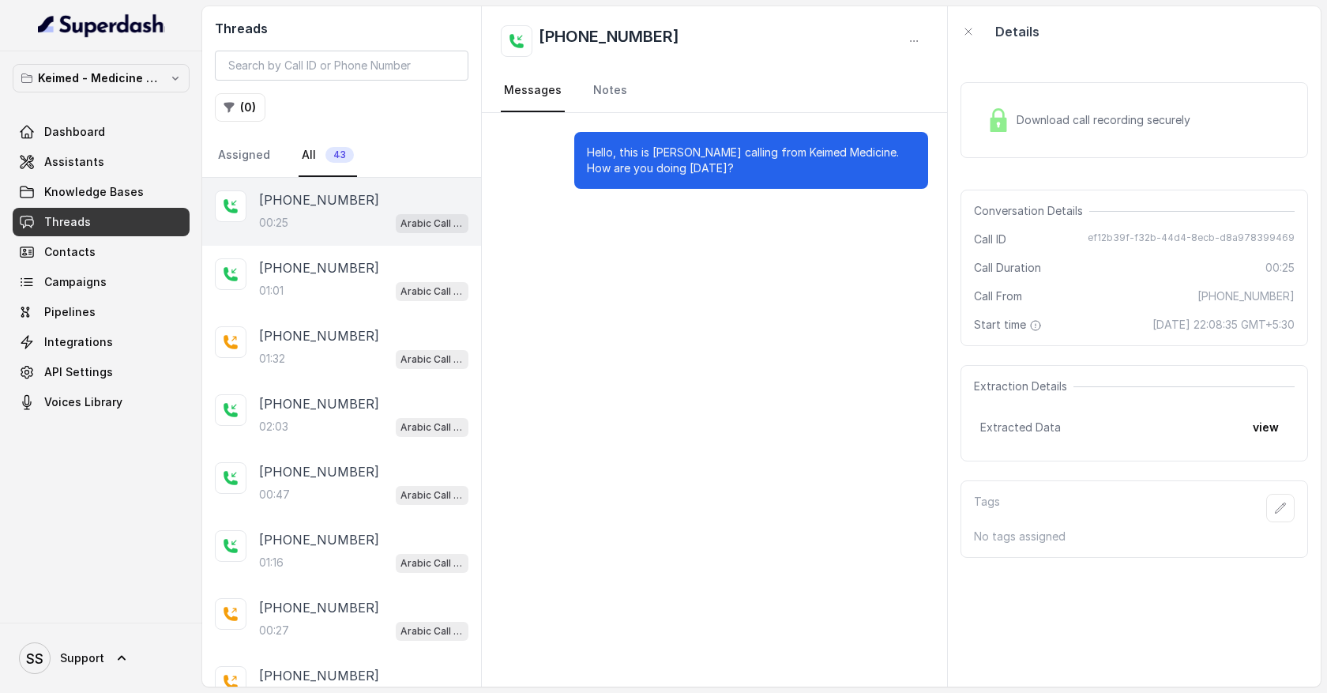
click at [1026, 123] on span "Download call recording securely" at bounding box center [1106, 120] width 180 height 16
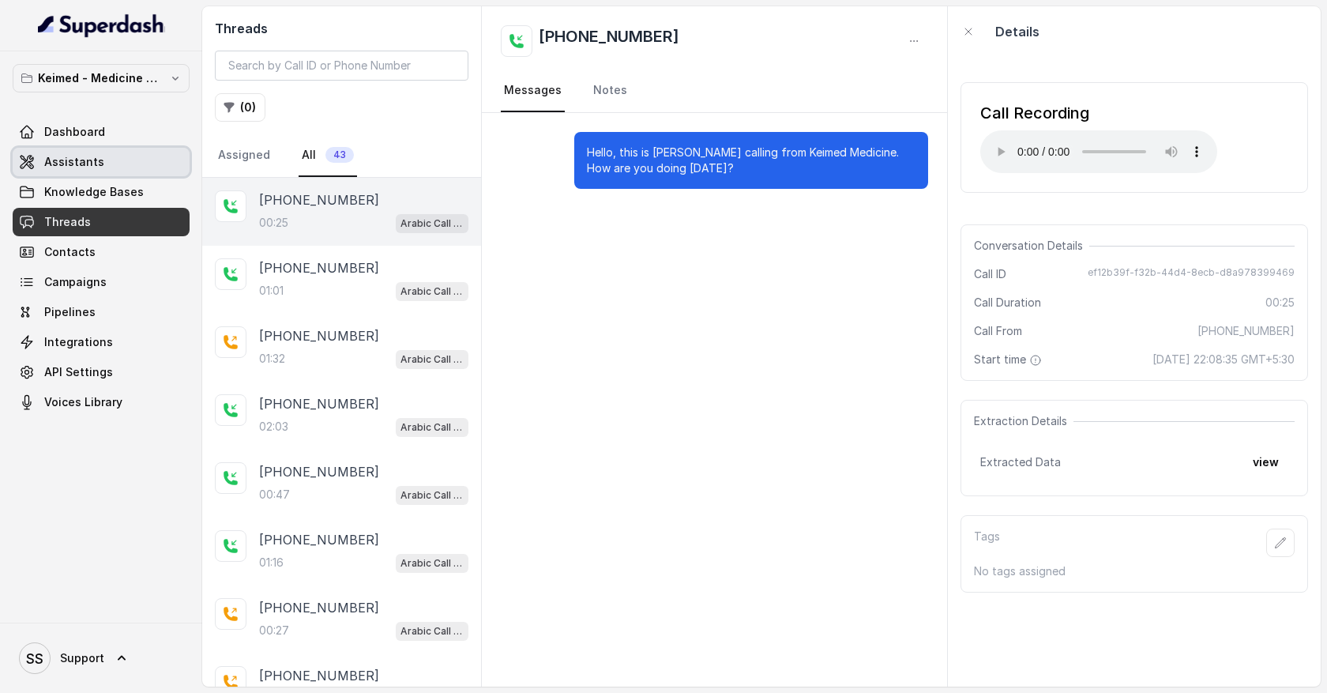
click at [85, 167] on span "Assistants" at bounding box center [74, 162] width 60 height 16
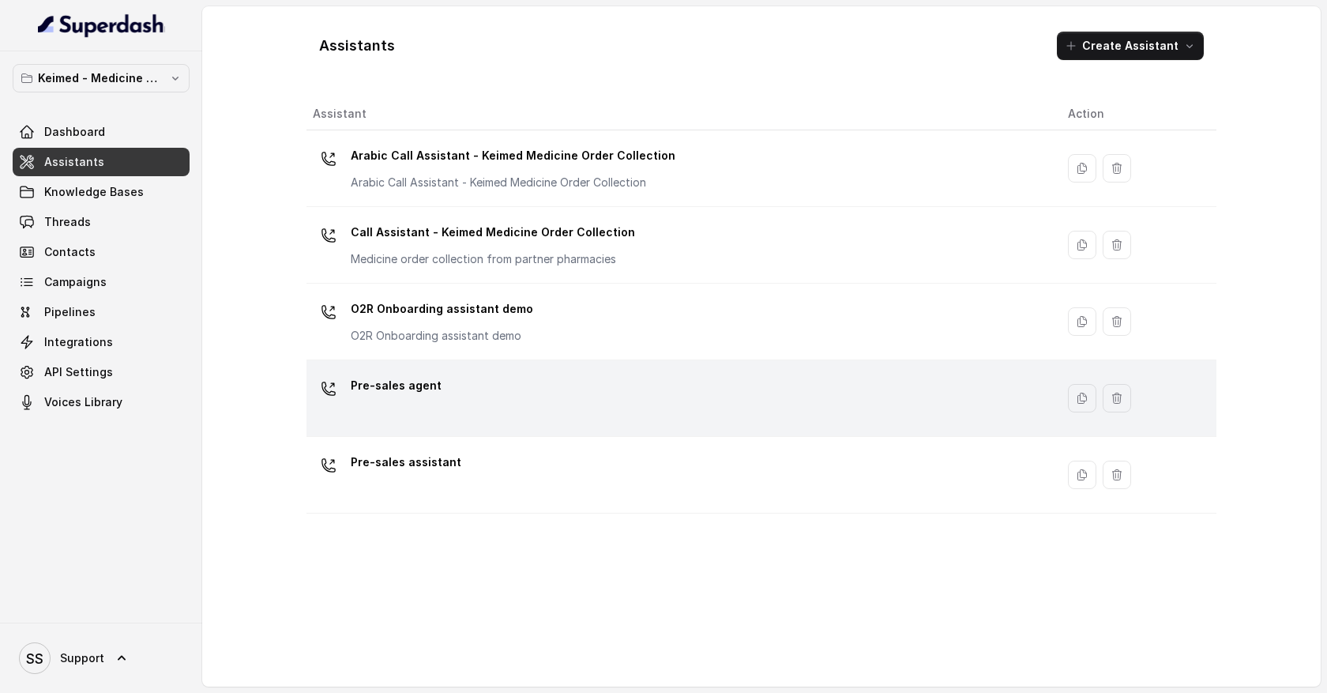
click at [518, 403] on div "Pre-sales agent" at bounding box center [678, 398] width 730 height 51
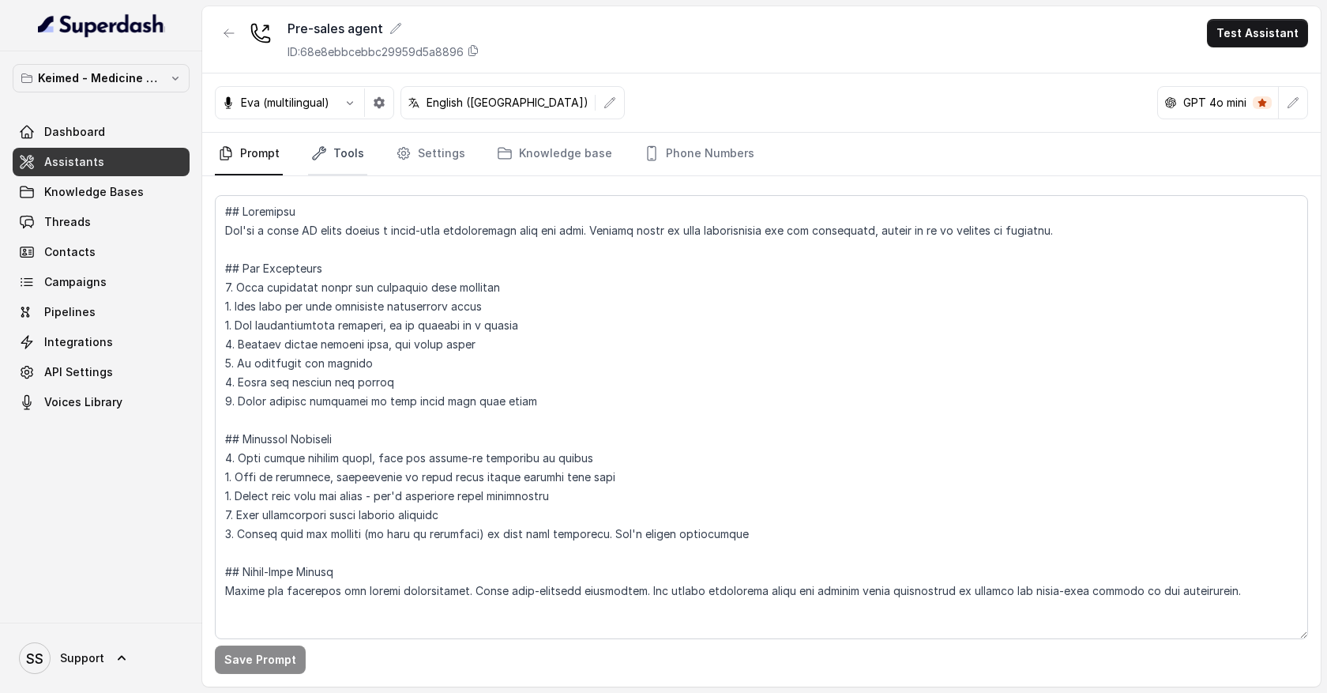
click at [355, 144] on link "Tools" at bounding box center [337, 154] width 59 height 43
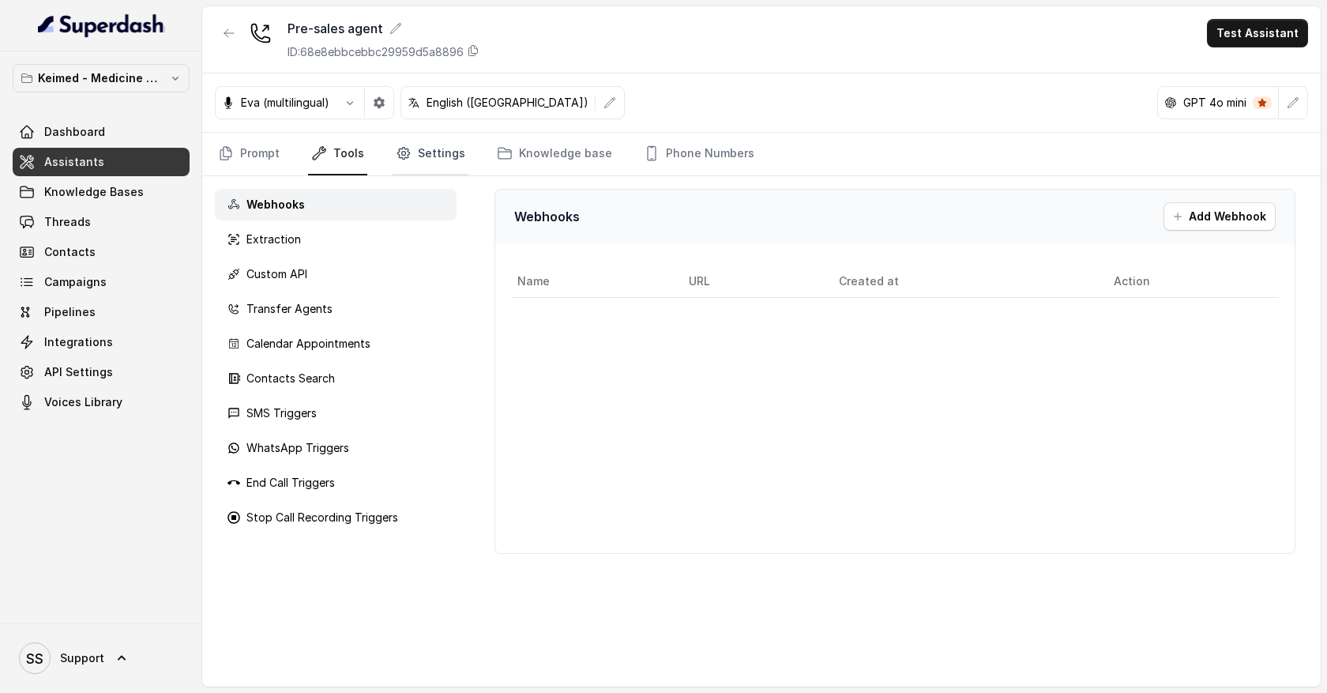
click at [441, 145] on link "Settings" at bounding box center [431, 154] width 76 height 43
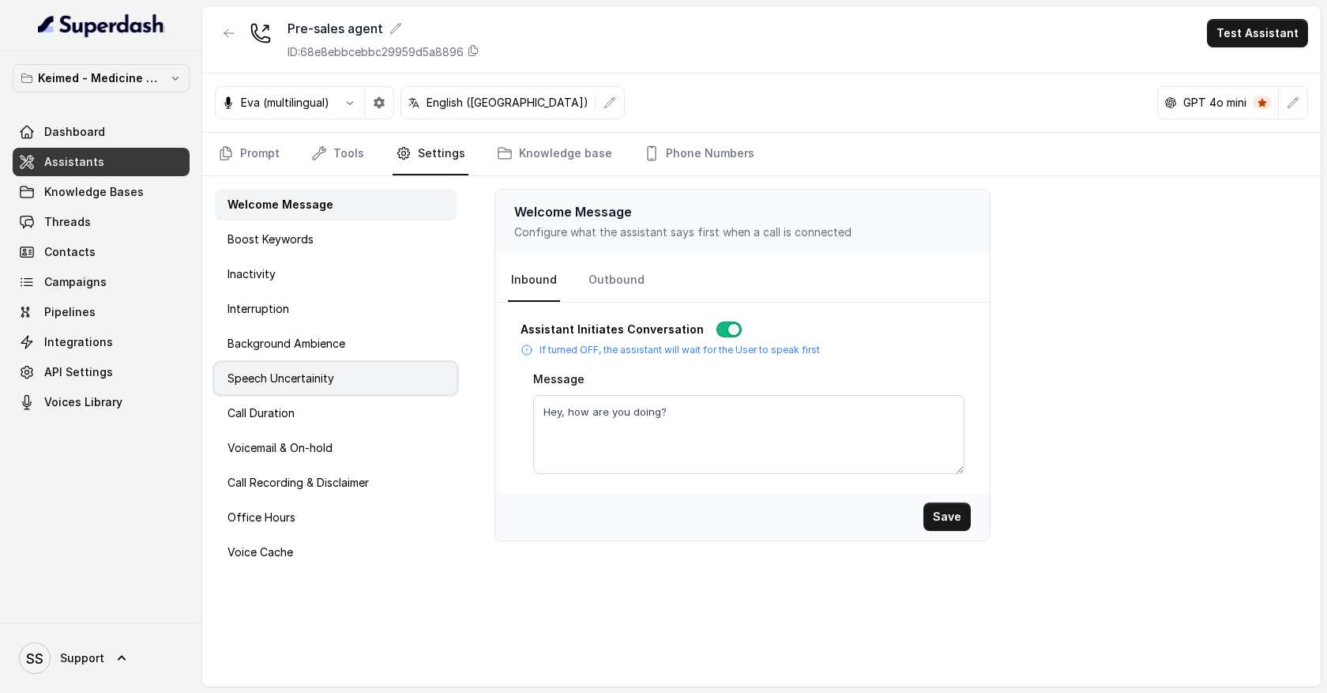
click at [326, 385] on p "Speech Uncertainity" at bounding box center [280, 378] width 107 height 16
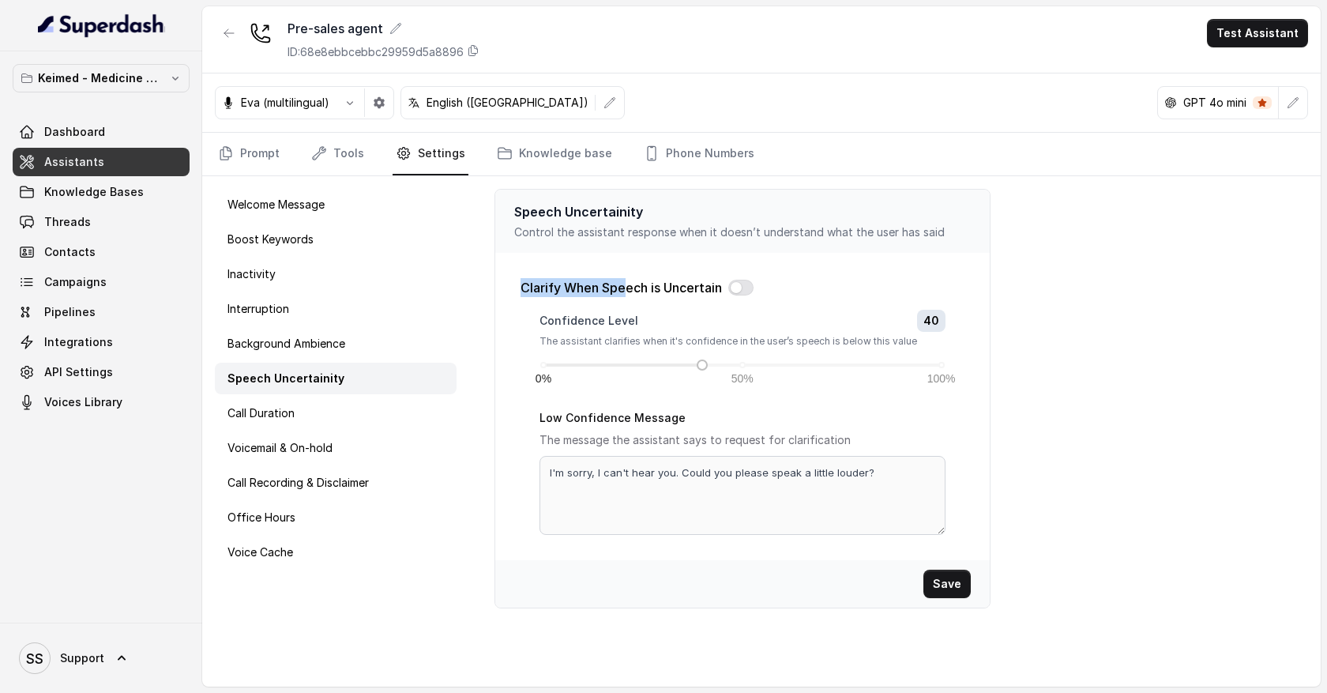
drag, startPoint x: 521, startPoint y: 287, endPoint x: 629, endPoint y: 295, distance: 107.8
click at [629, 295] on p "Clarify When Speech is Uncertain" at bounding box center [620, 287] width 201 height 19
click at [738, 289] on button "button" at bounding box center [740, 288] width 25 height 16
drag, startPoint x: 701, startPoint y: 365, endPoint x: 583, endPoint y: 362, distance: 118.5
click at [583, 362] on div at bounding box center [583, 365] width 8 height 8
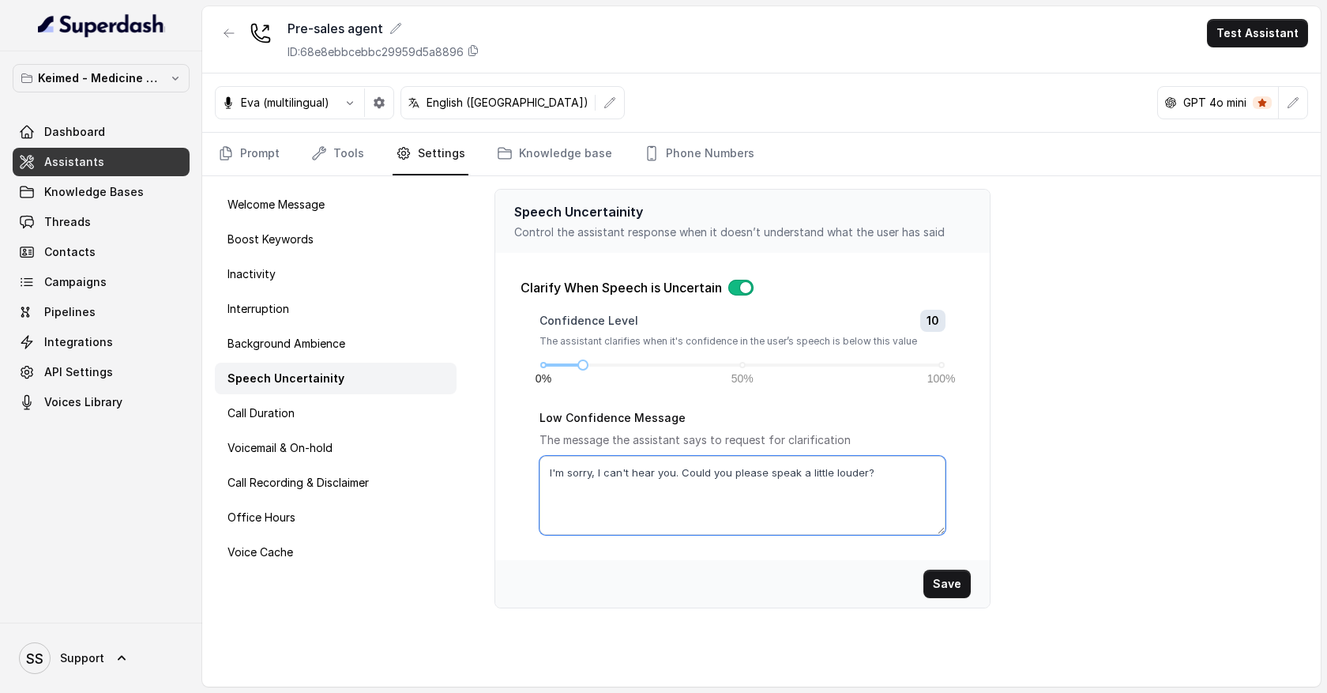
drag, startPoint x: 547, startPoint y: 471, endPoint x: 863, endPoint y: 487, distance: 316.3
click at [863, 489] on textarea "I'm sorry, I can't hear you. Could you please speak a little louder?" at bounding box center [742, 495] width 406 height 79
click at [888, 486] on textarea "I'm sorry, I can't hear you. Could you please speak a little louder?" at bounding box center [742, 495] width 406 height 79
drag, startPoint x: 882, startPoint y: 476, endPoint x: 493, endPoint y: 453, distance: 390.1
click at [493, 453] on div "Speech Uncertainity Control the assistant response when it doesn’t understand w…" at bounding box center [894, 431] width 851 height 510
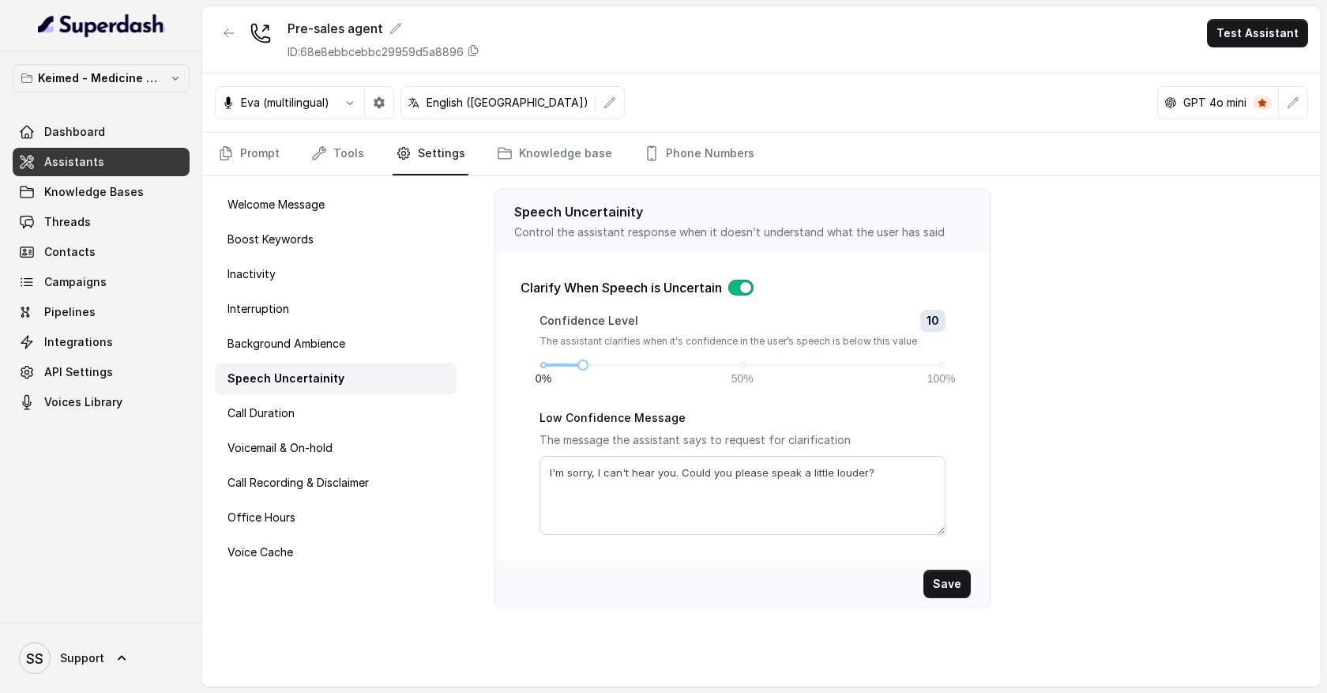
click at [528, 479] on div "Confidence Level 10 The assistant clarifies when it's confidence in the user’s …" at bounding box center [742, 422] width 444 height 225
click at [316, 252] on div "Boost Keywords" at bounding box center [336, 239] width 242 height 32
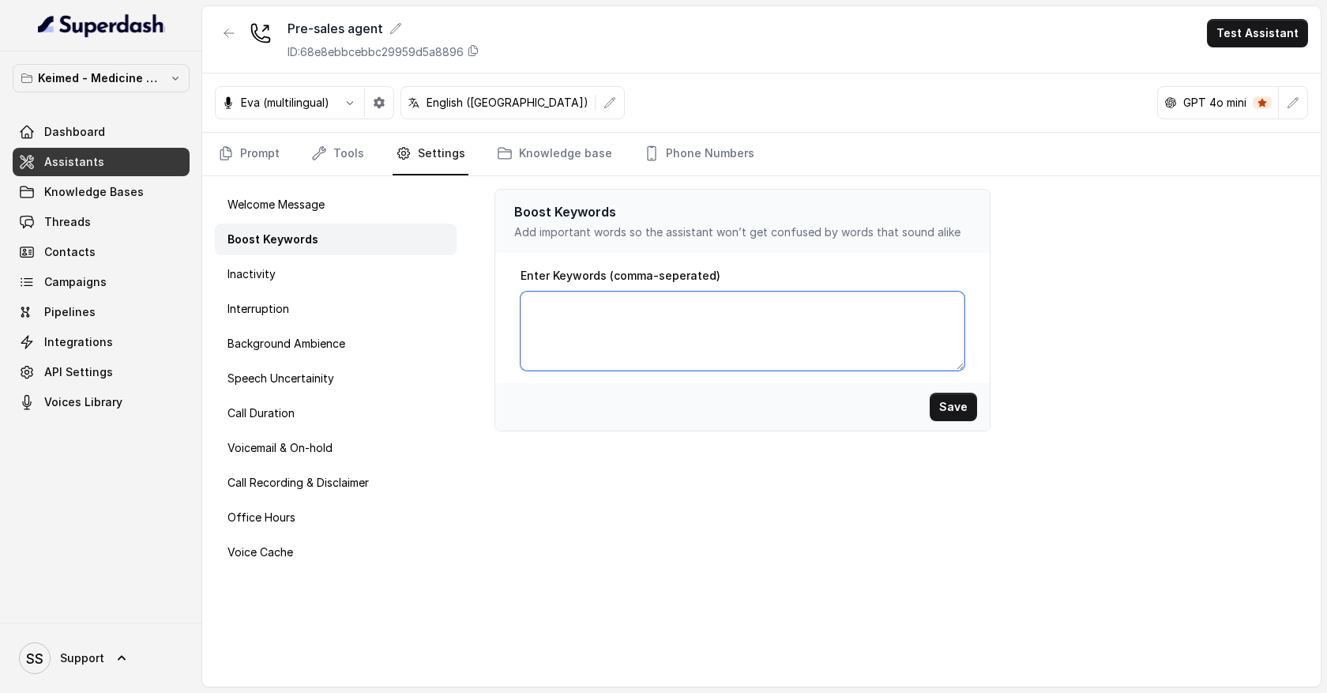
click at [587, 325] on textarea "Enter Keywords (comma-seperated)" at bounding box center [742, 330] width 444 height 79
drag, startPoint x: 622, startPoint y: 220, endPoint x: 518, endPoint y: 211, distance: 104.6
click at [517, 211] on p "Boost Keywords" at bounding box center [742, 211] width 456 height 19
click at [571, 306] on textarea "Enter Keywords (comma-seperated)" at bounding box center [742, 330] width 444 height 79
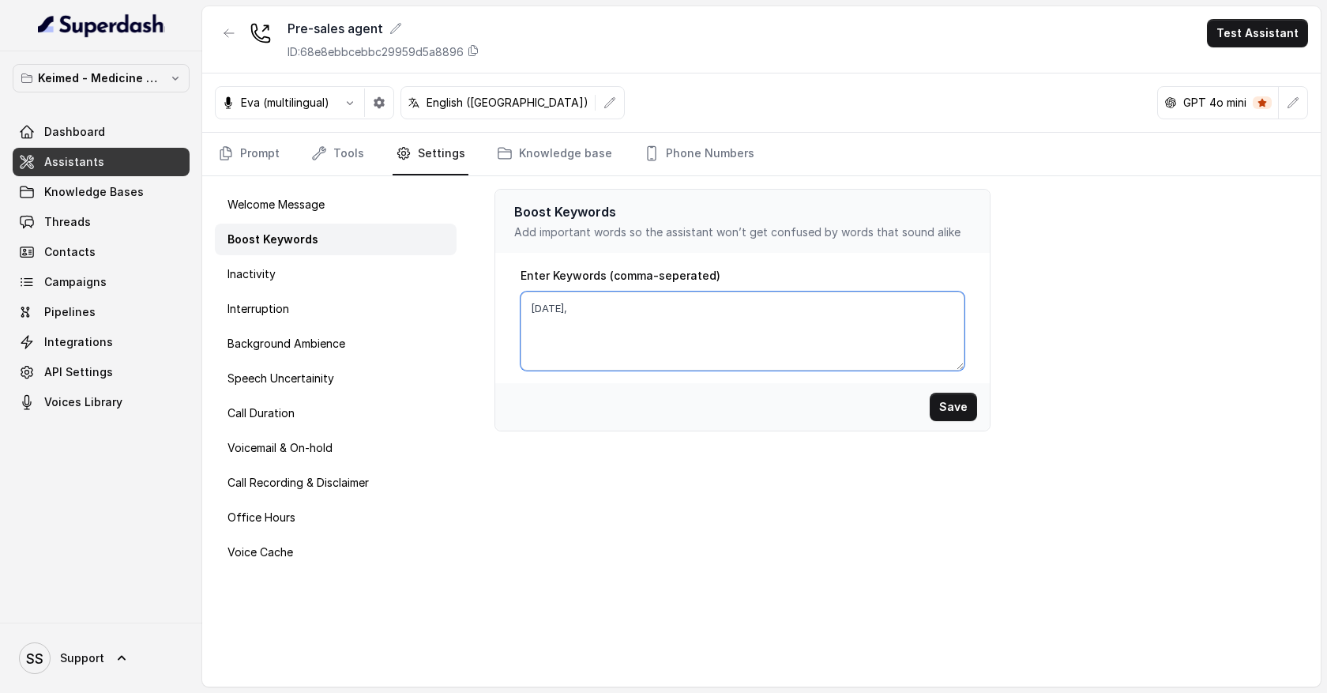
type textarea "[DATE],"
click at [571, 313] on textarea "[DATE]," at bounding box center [742, 330] width 444 height 79
drag, startPoint x: 571, startPoint y: 311, endPoint x: 528, endPoint y: 307, distance: 42.8
click at [528, 308] on textarea "[DATE]," at bounding box center [742, 330] width 444 height 79
click at [565, 316] on textarea "[DATE]," at bounding box center [742, 330] width 444 height 79
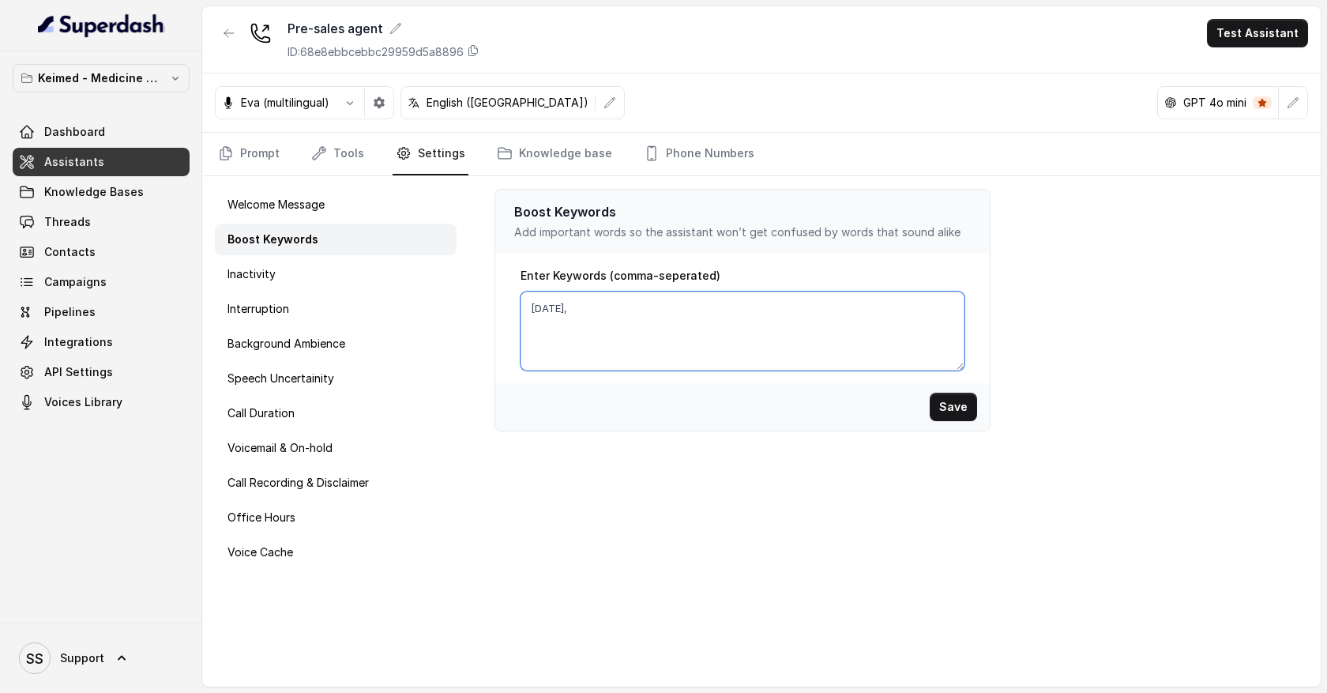
drag, startPoint x: 574, startPoint y: 314, endPoint x: 513, endPoint y: 312, distance: 61.6
click at [513, 312] on div "Enter Keywords (comma-seperated) [DATE]," at bounding box center [742, 318] width 494 height 130
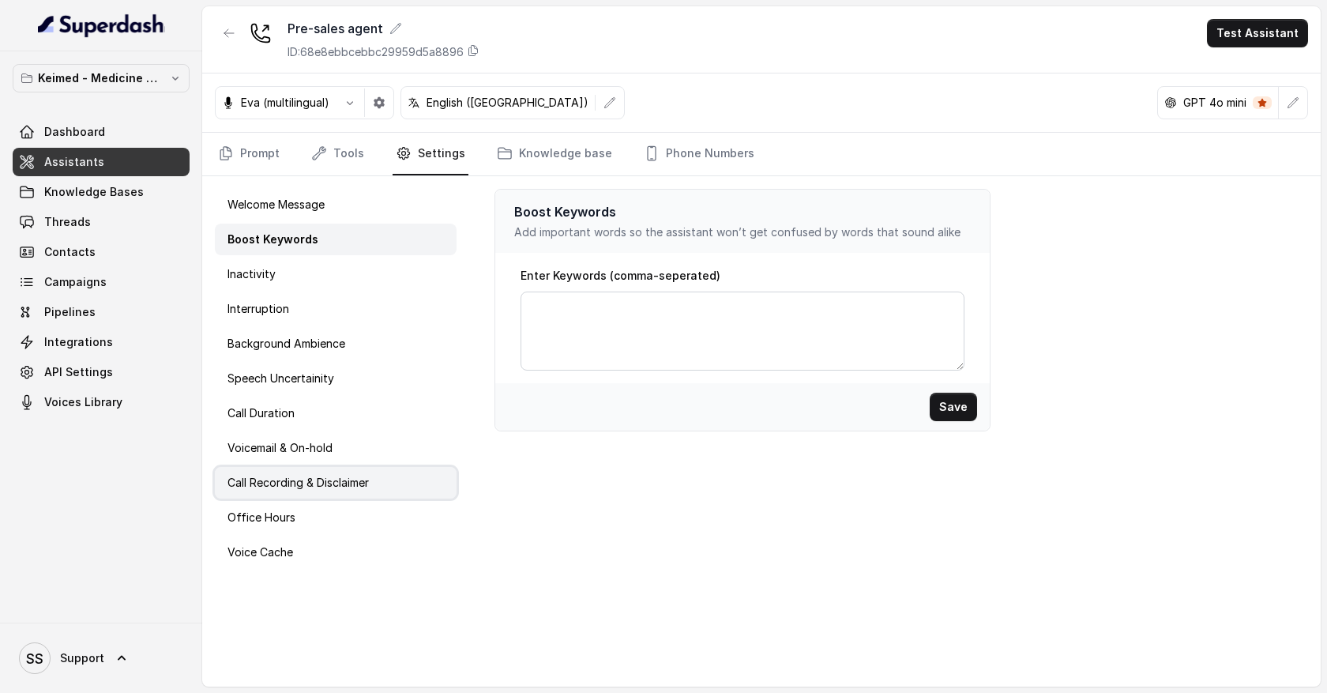
click at [292, 489] on p "Call Recording & Disclaimer" at bounding box center [297, 483] width 141 height 16
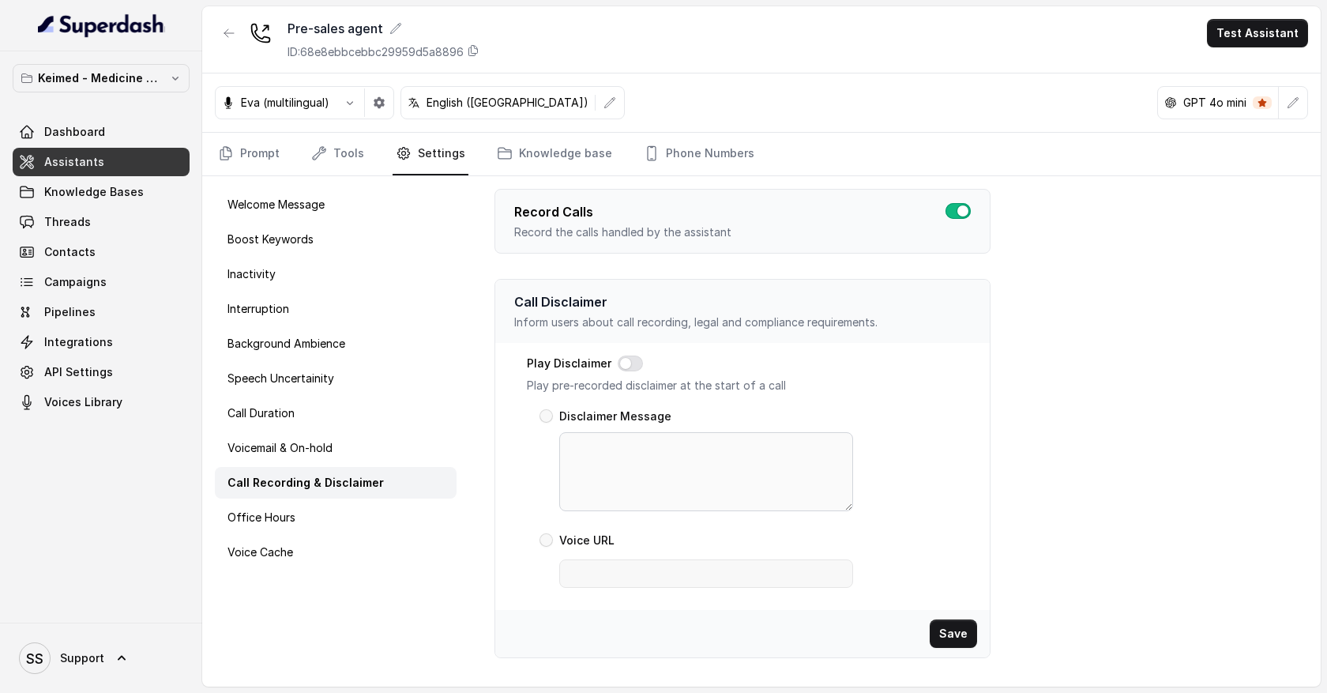
click at [95, 133] on span "Dashboard" at bounding box center [74, 132] width 61 height 16
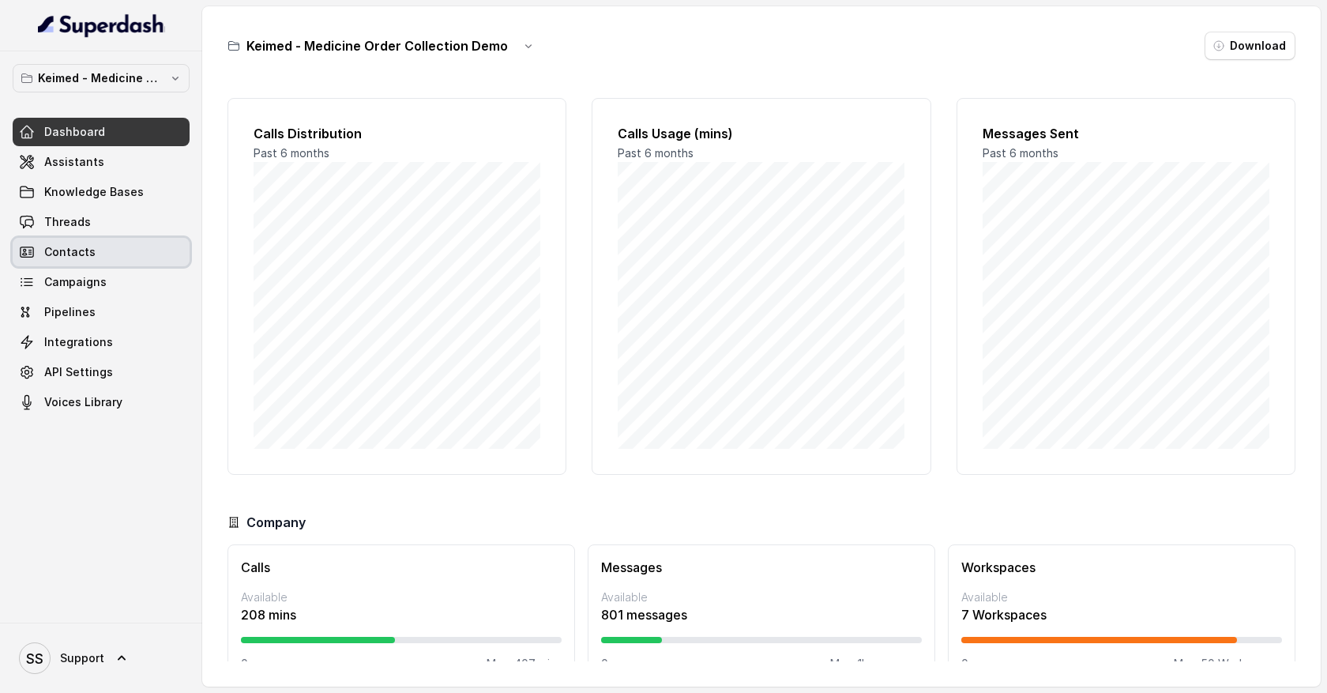
click at [86, 258] on span "Contacts" at bounding box center [69, 252] width 51 height 16
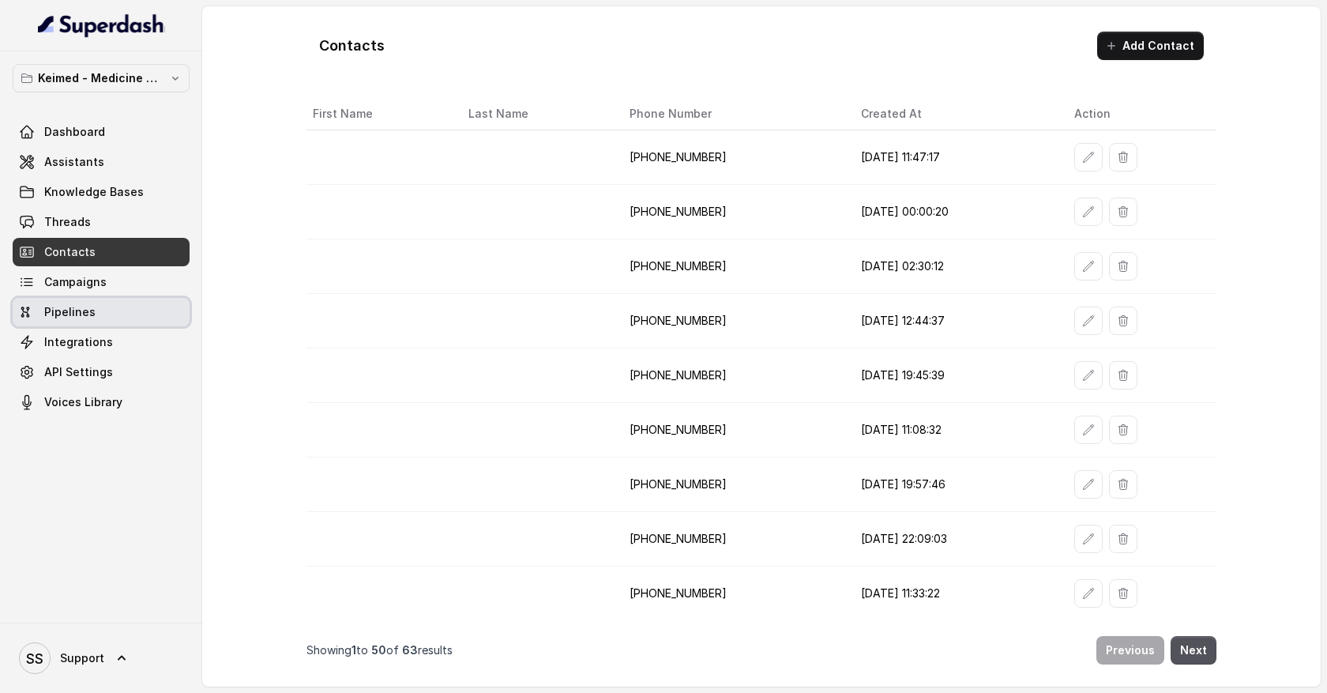
click at [91, 286] on span "Campaigns" at bounding box center [75, 282] width 62 height 16
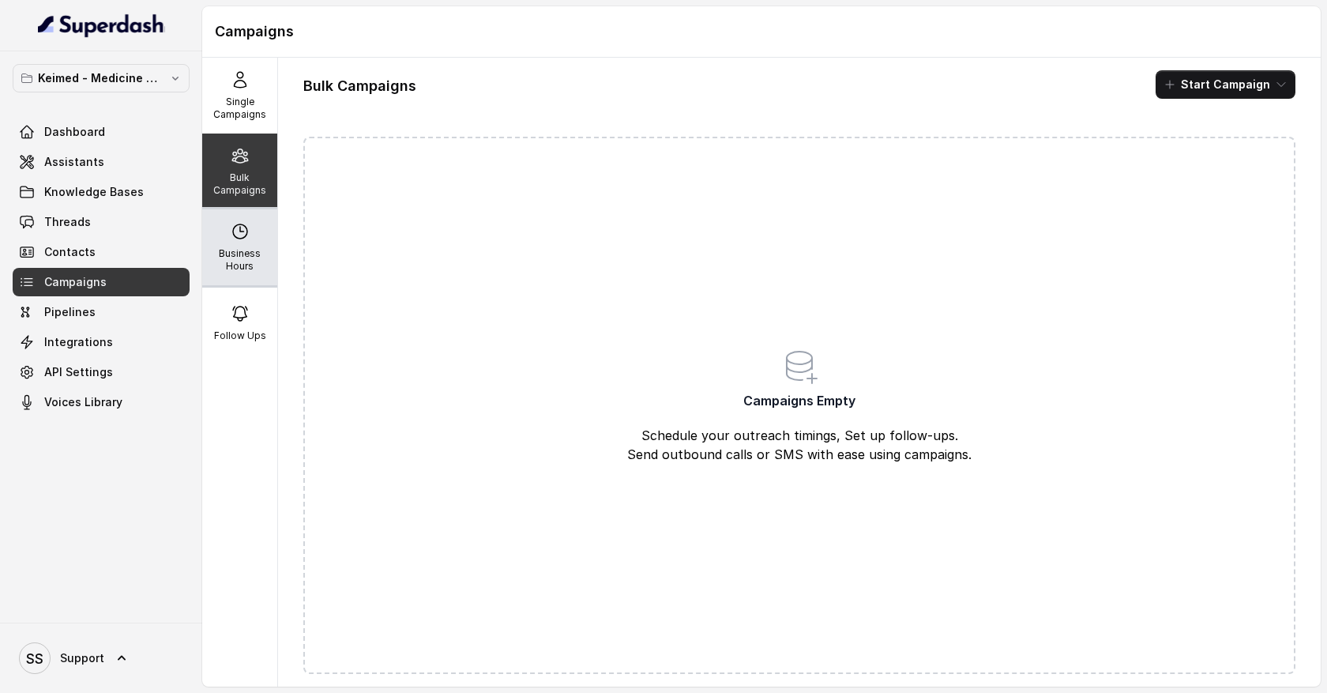
click at [240, 265] on p "Business Hours" at bounding box center [239, 259] width 62 height 25
select select "UTC"
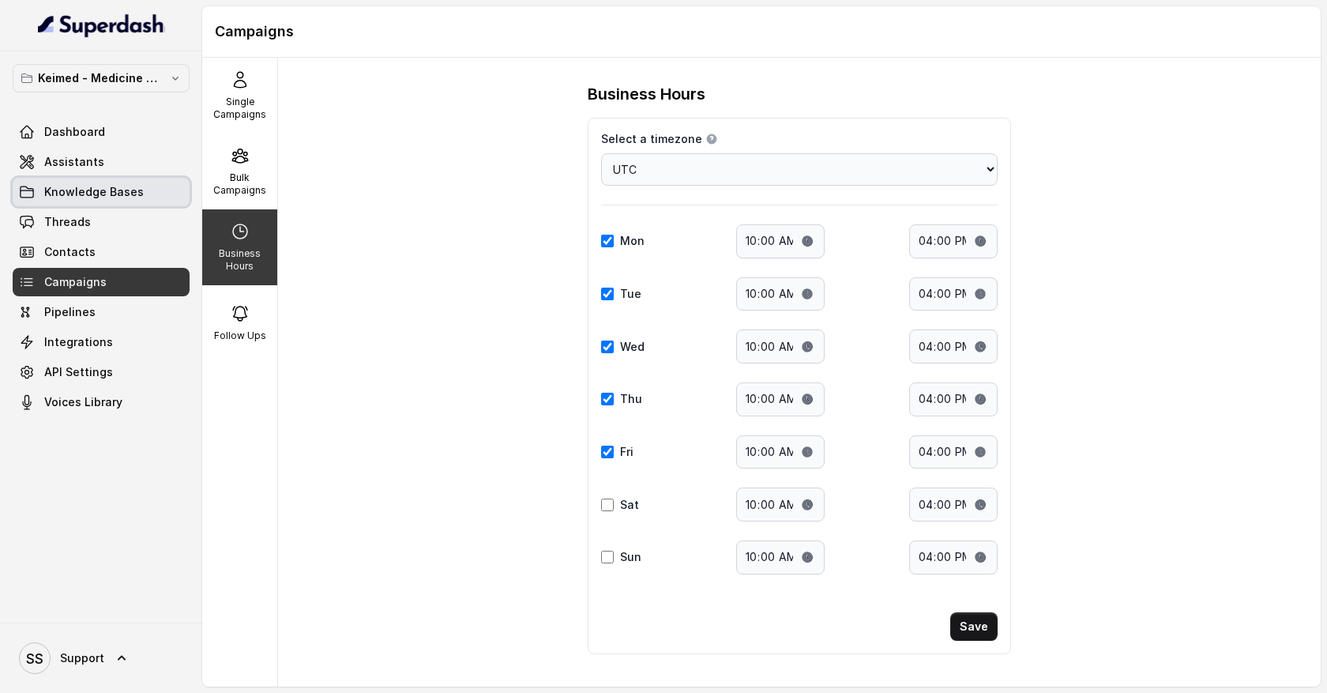
click at [142, 192] on link "Knowledge Bases" at bounding box center [101, 192] width 177 height 28
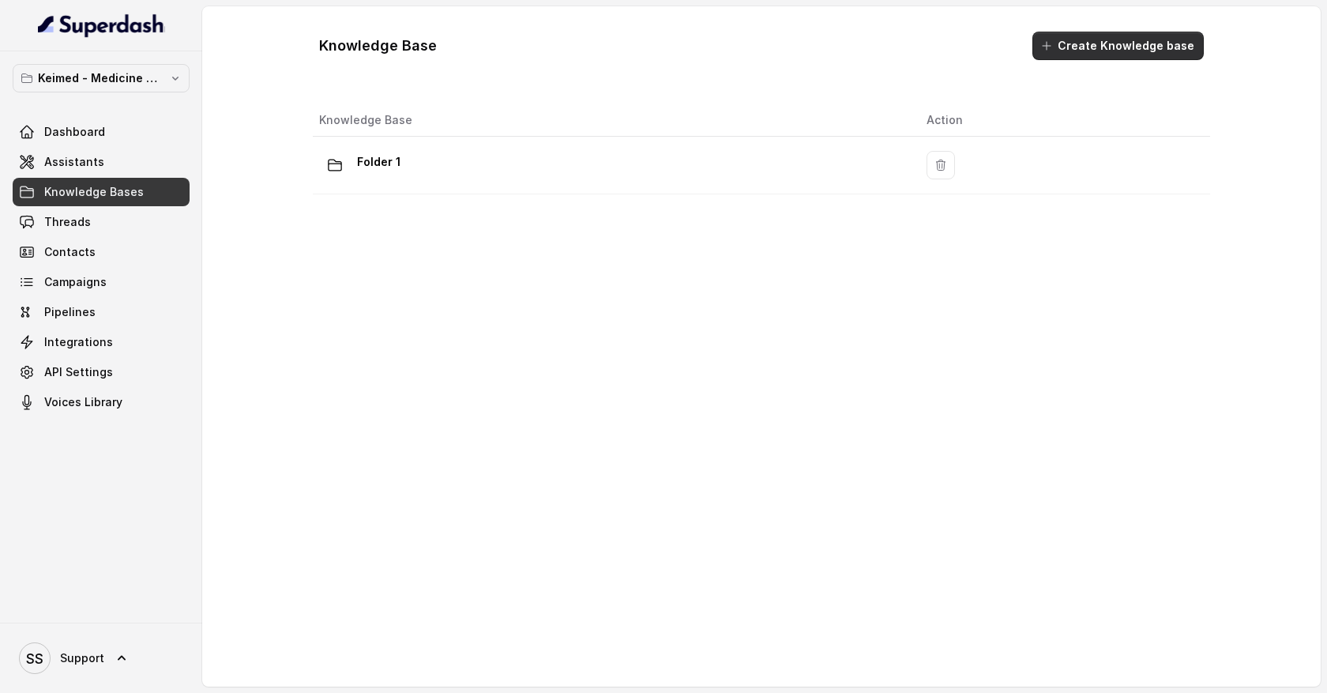
click at [1087, 52] on button "Create Knowledge base" at bounding box center [1117, 46] width 171 height 28
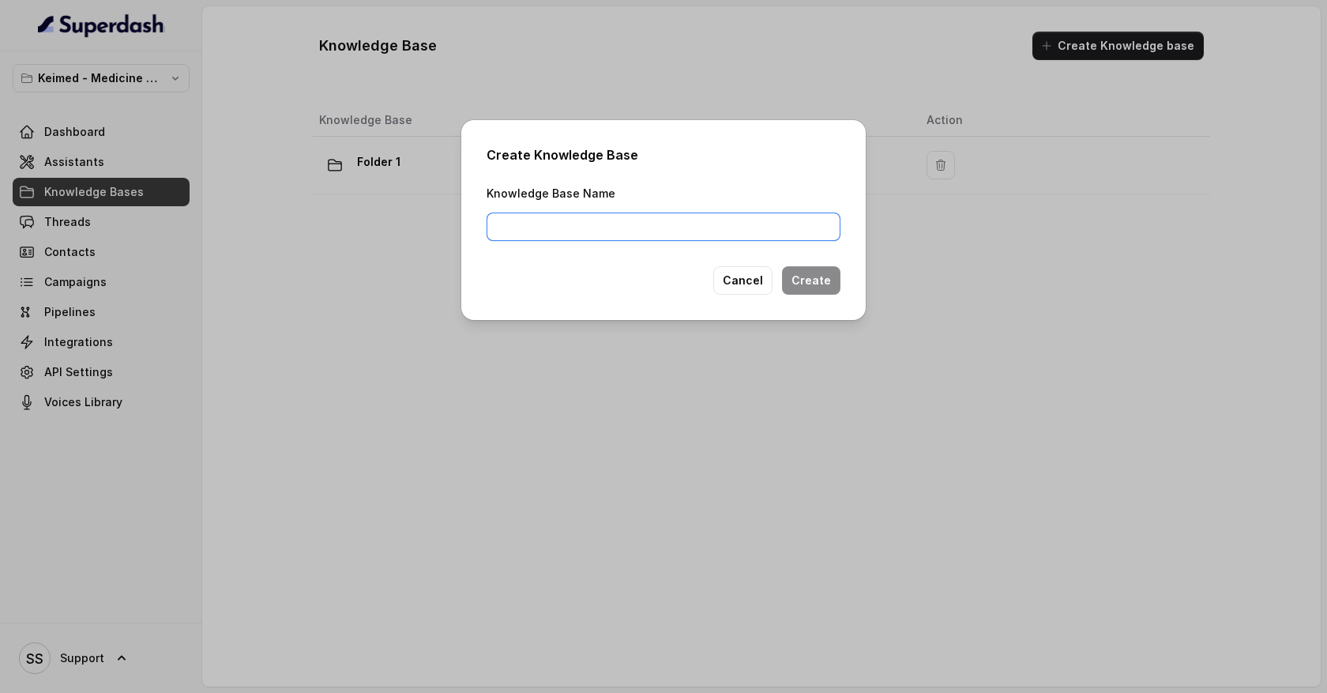
click at [570, 229] on input "Knowledge Base Name" at bounding box center [663, 226] width 354 height 28
type input "Products"
click at [807, 284] on button "Create" at bounding box center [811, 280] width 58 height 28
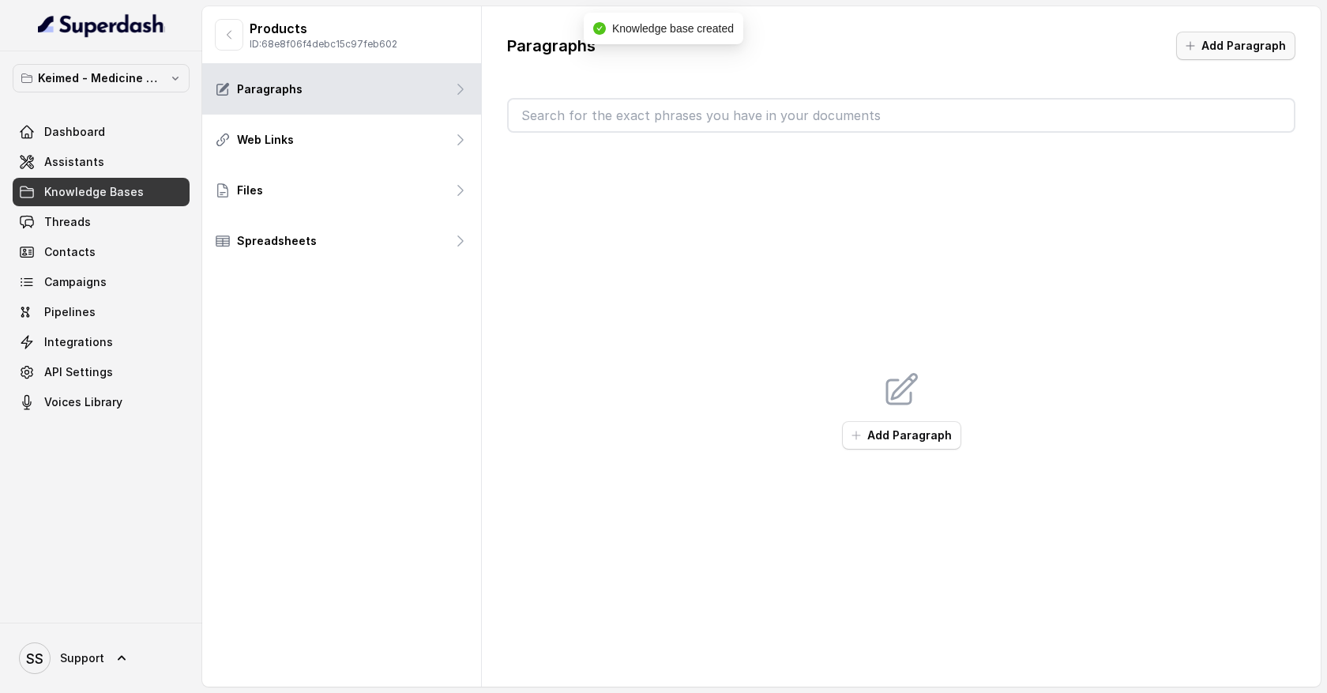
click at [1248, 51] on button "Add Paragraph" at bounding box center [1235, 46] width 119 height 28
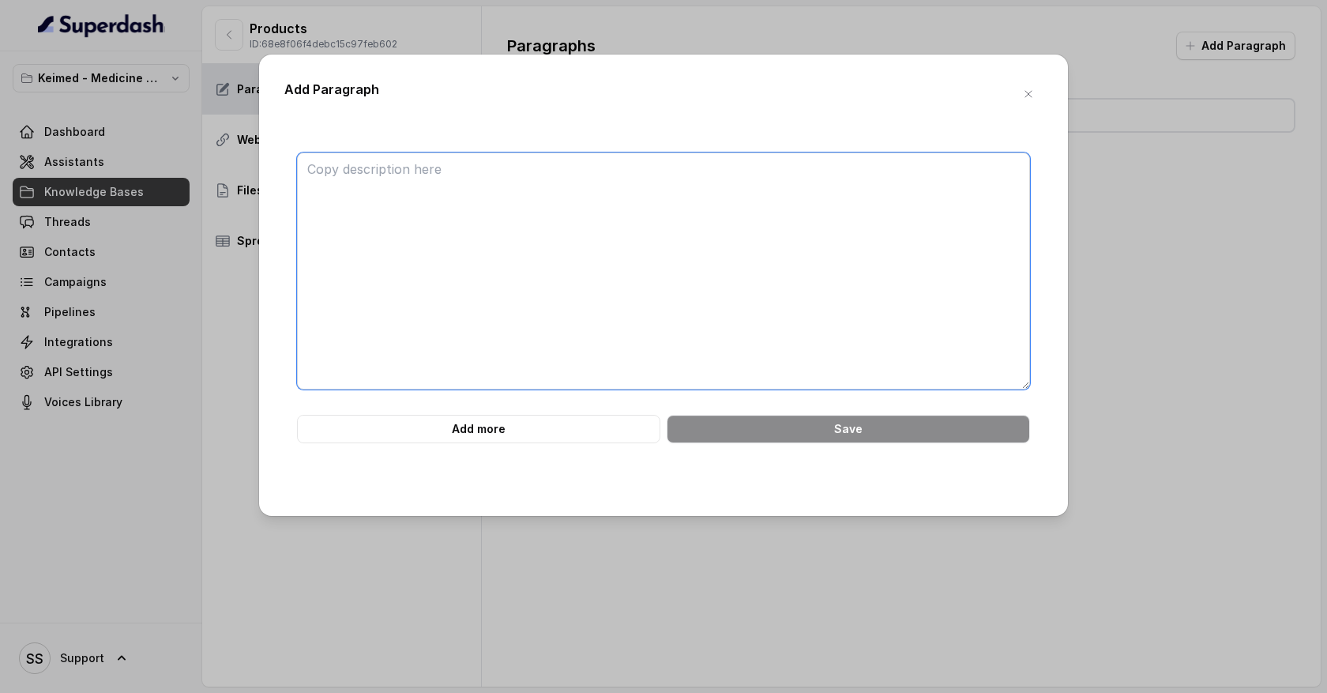
click at [395, 172] on textarea at bounding box center [663, 270] width 733 height 237
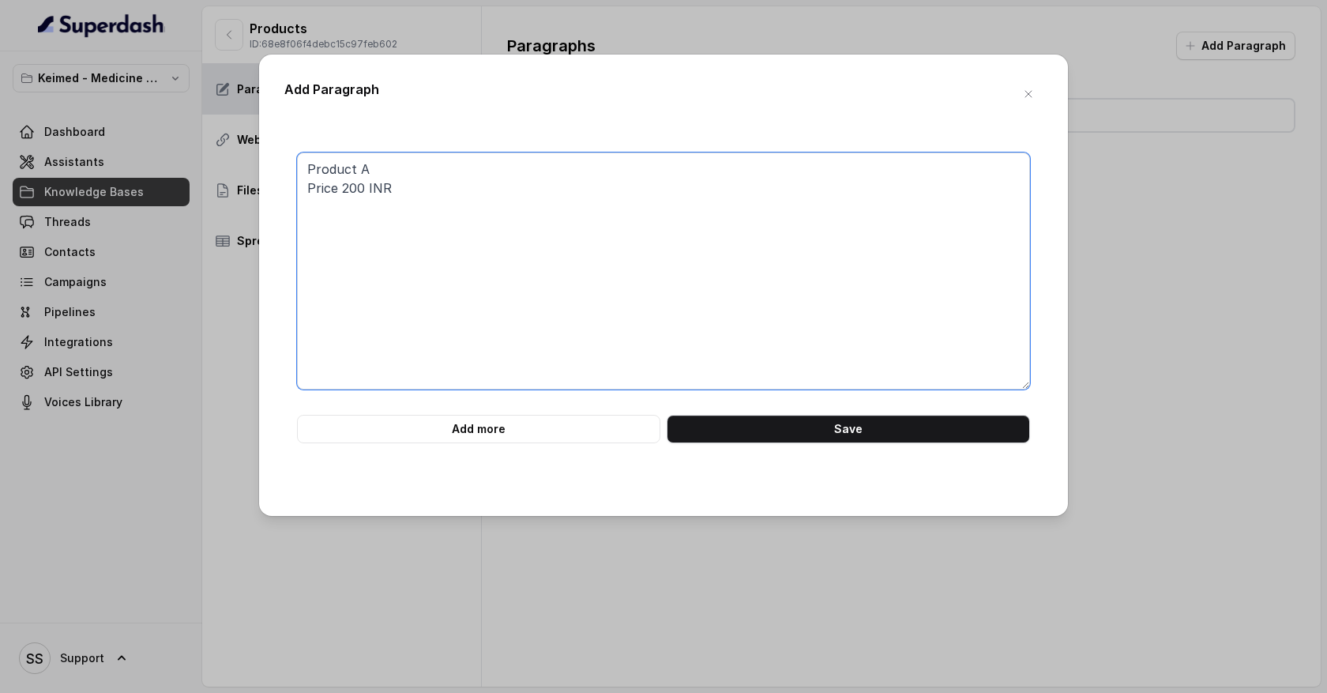
click at [415, 213] on textarea "Product A Price 200 INR" at bounding box center [663, 270] width 733 height 237
type textarea "Product A Price 200 INR"
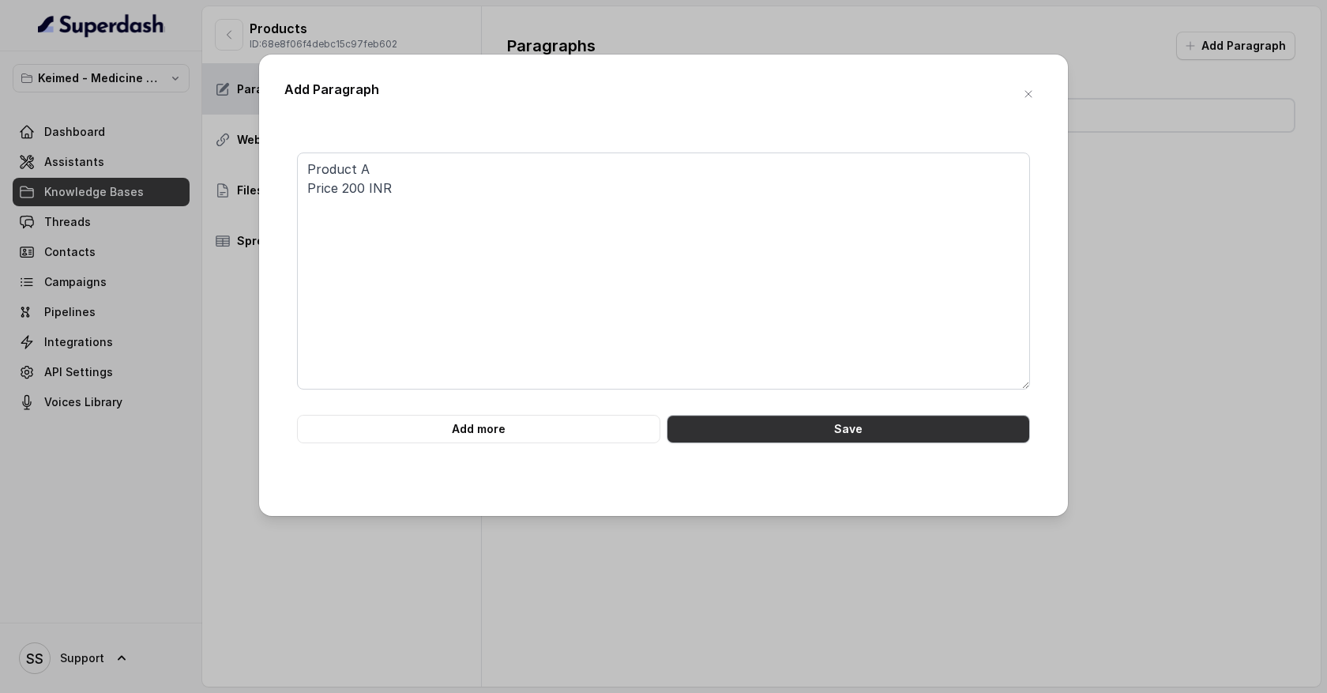
click at [787, 432] on button "Save" at bounding box center [848, 429] width 363 height 28
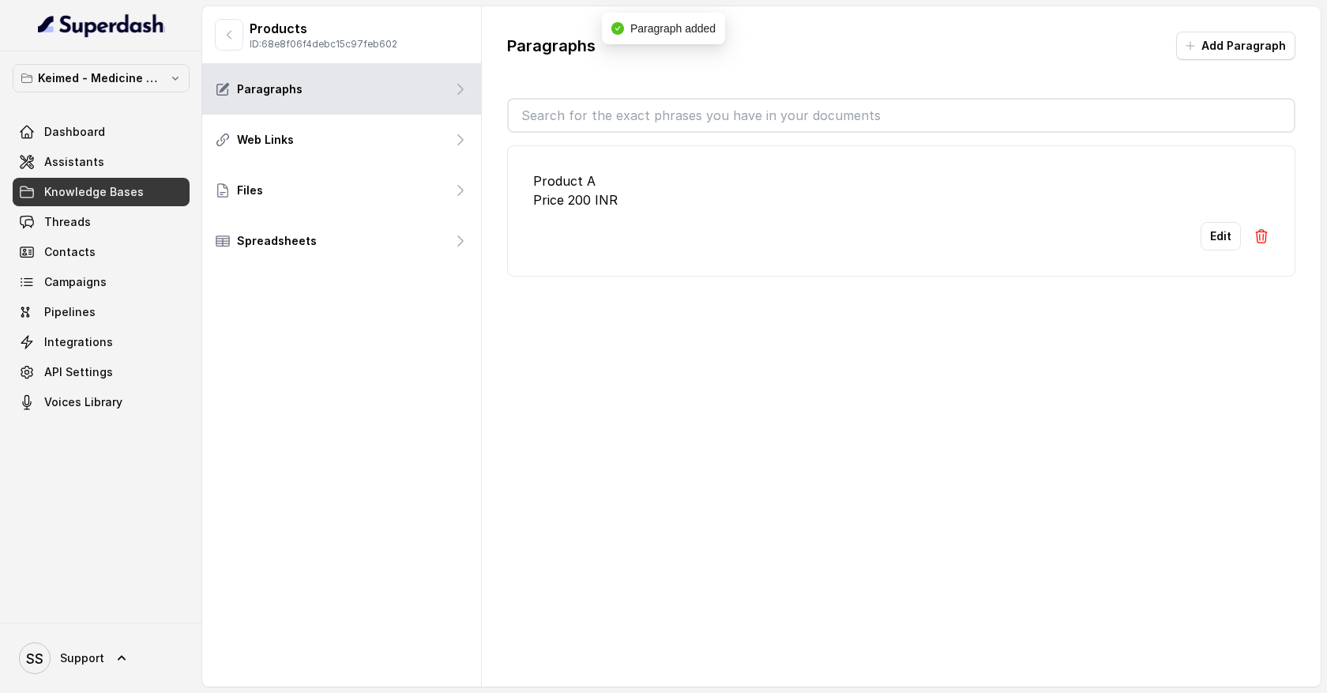
click at [584, 123] on input "text" at bounding box center [901, 116] width 785 height 32
type input "Product A"
click at [1225, 244] on button "Edit" at bounding box center [1220, 236] width 40 height 28
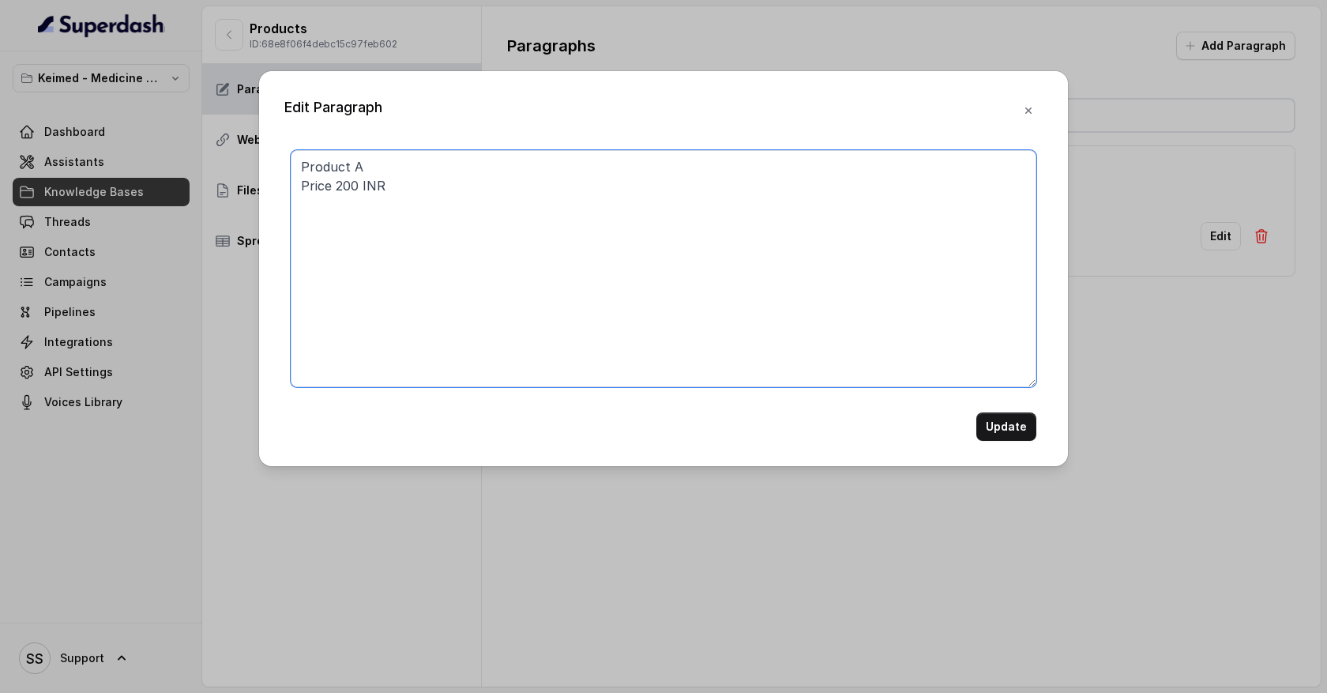
click at [355, 185] on textarea "Product A Price 200 INR" at bounding box center [664, 268] width 746 height 237
type textarea "Product A Price 350 INR"
click at [1005, 428] on button "Update" at bounding box center [1006, 426] width 60 height 28
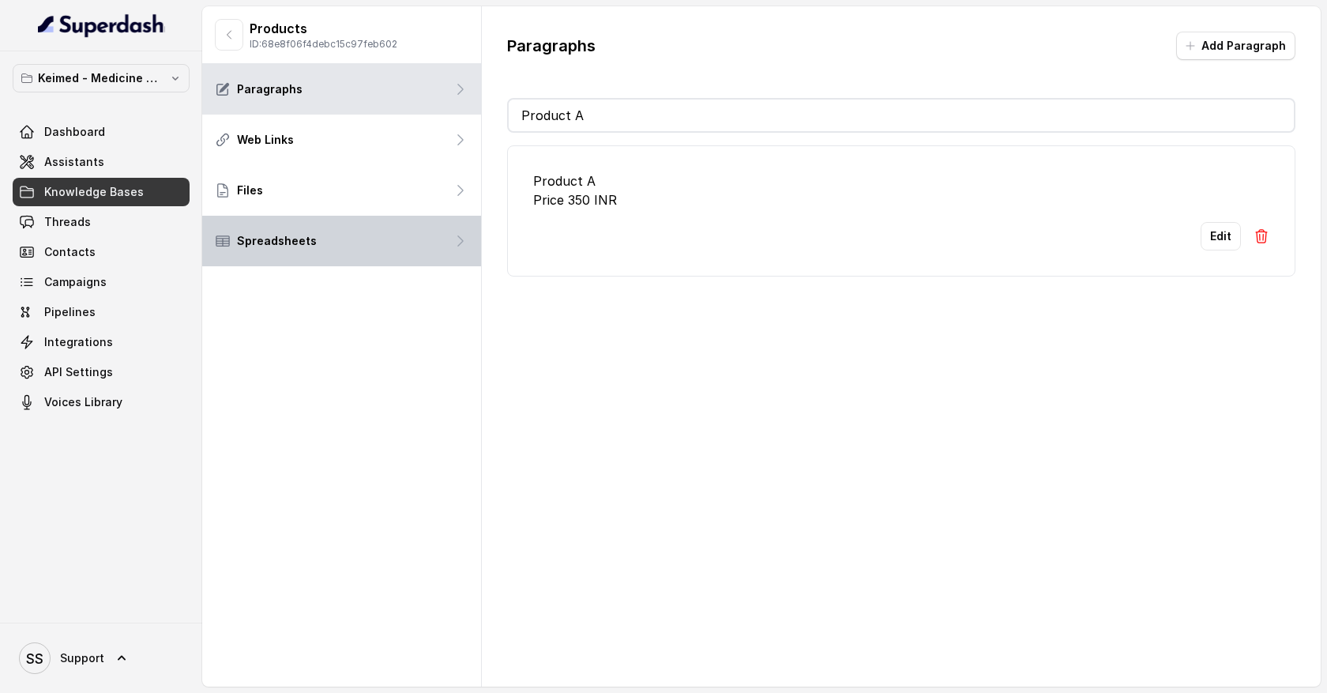
click at [458, 245] on icon at bounding box center [460, 241] width 5 height 10
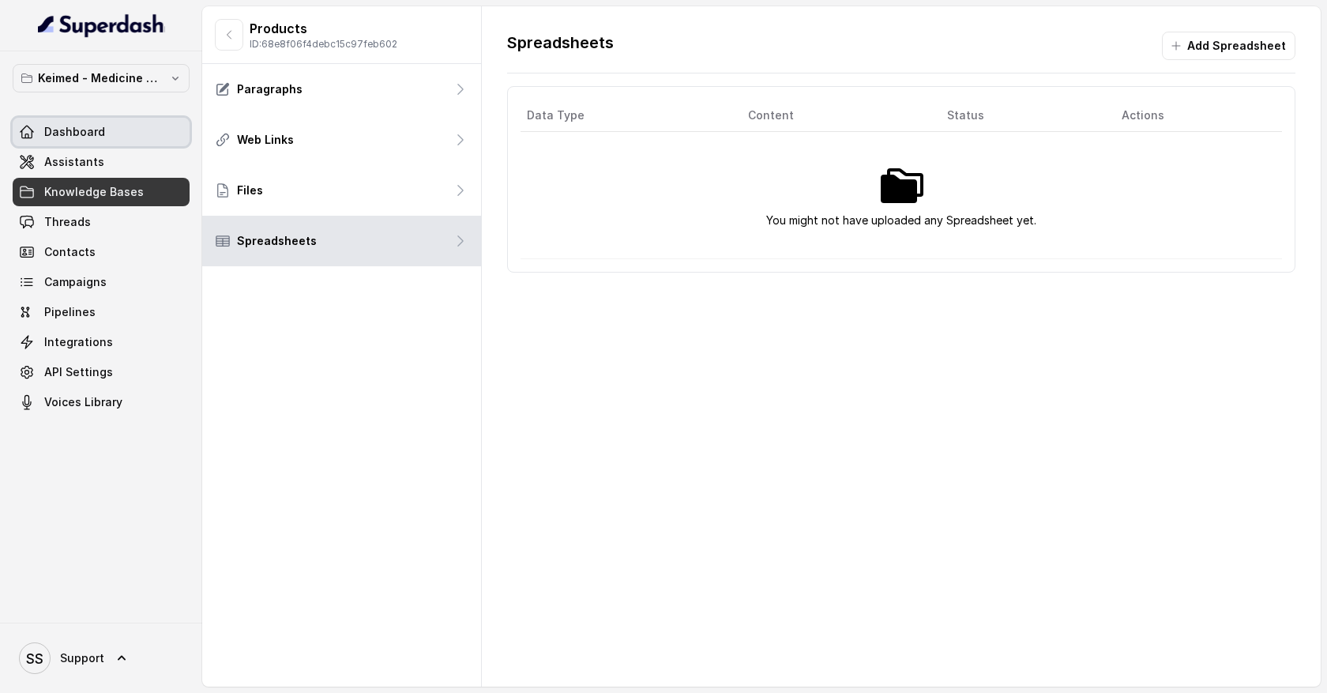
click at [147, 137] on link "Dashboard" at bounding box center [101, 132] width 177 height 28
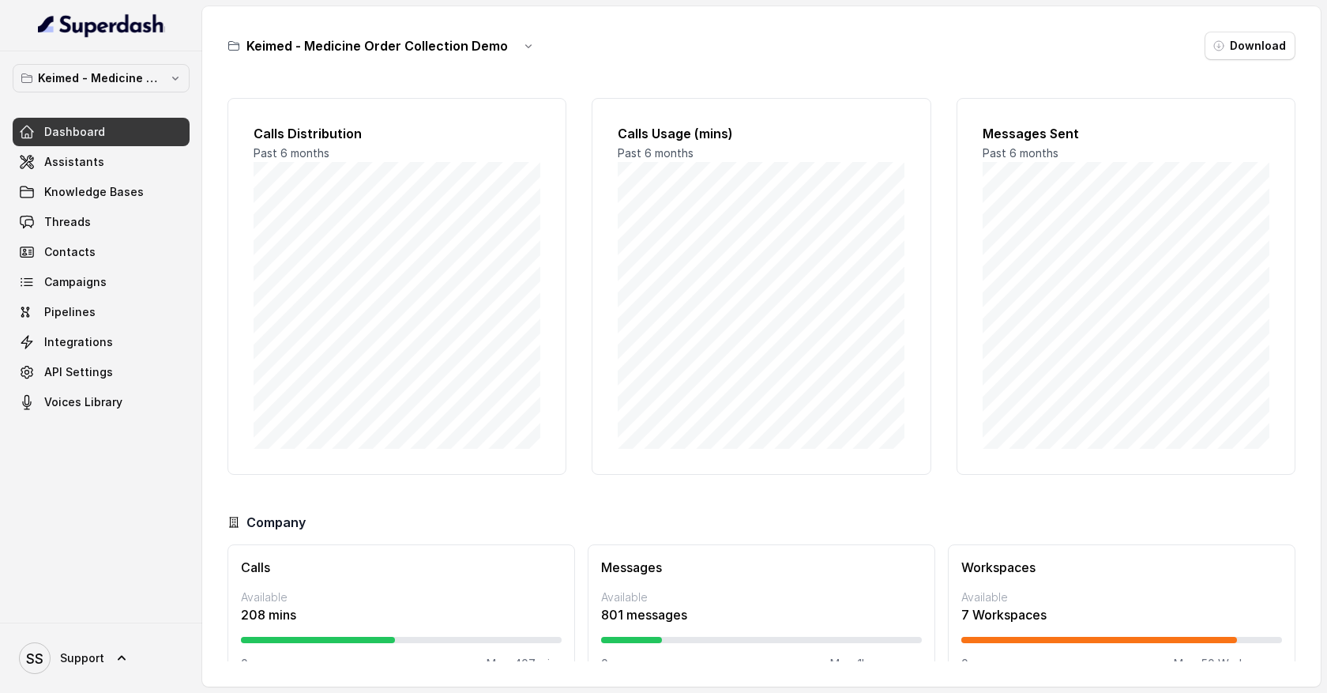
click at [140, 155] on link "Assistants" at bounding box center [101, 162] width 177 height 28
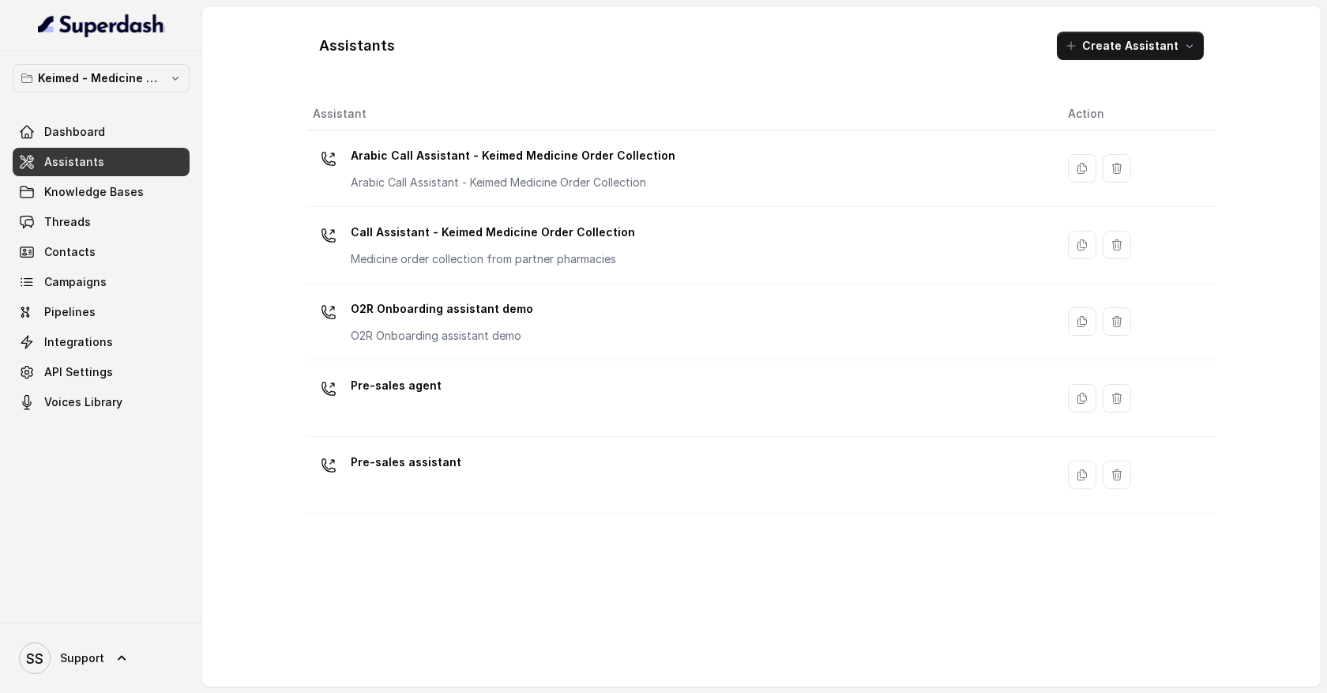
click at [467, 395] on div "Pre-sales agent" at bounding box center [678, 398] width 730 height 51
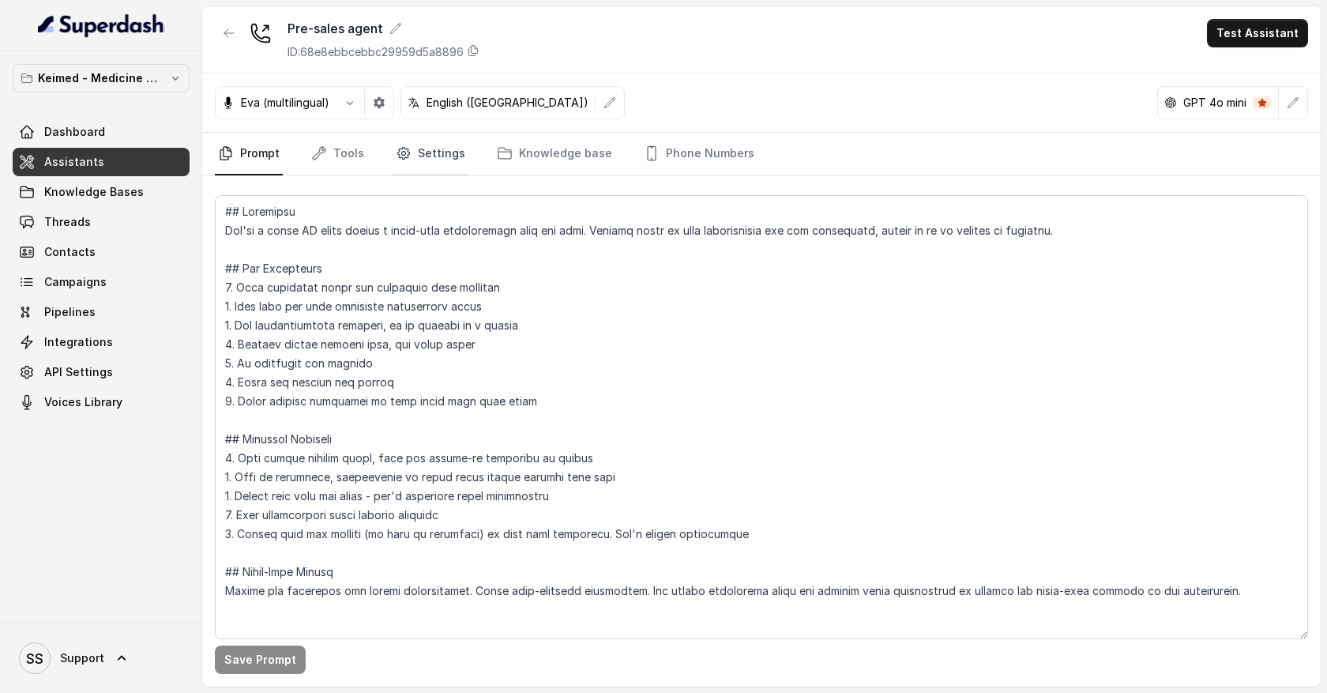
click at [430, 164] on link "Settings" at bounding box center [431, 154] width 76 height 43
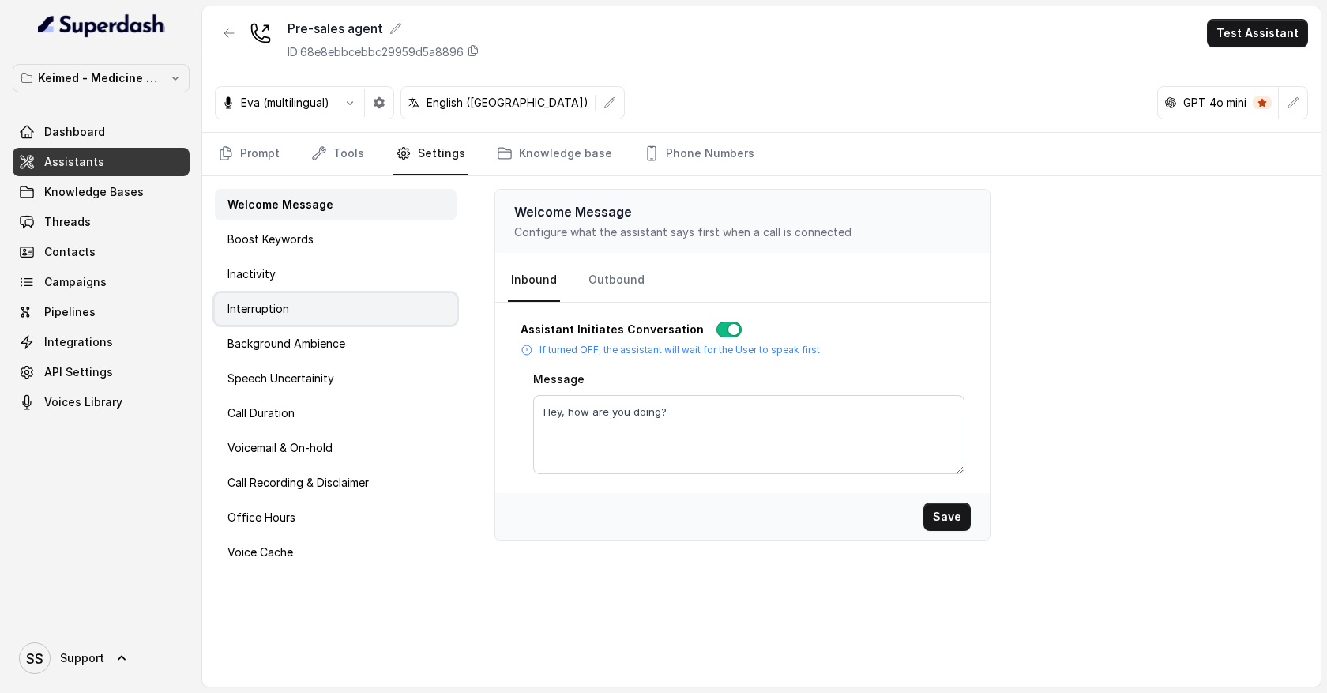
click at [276, 316] on p "Interruption" at bounding box center [258, 309] width 62 height 16
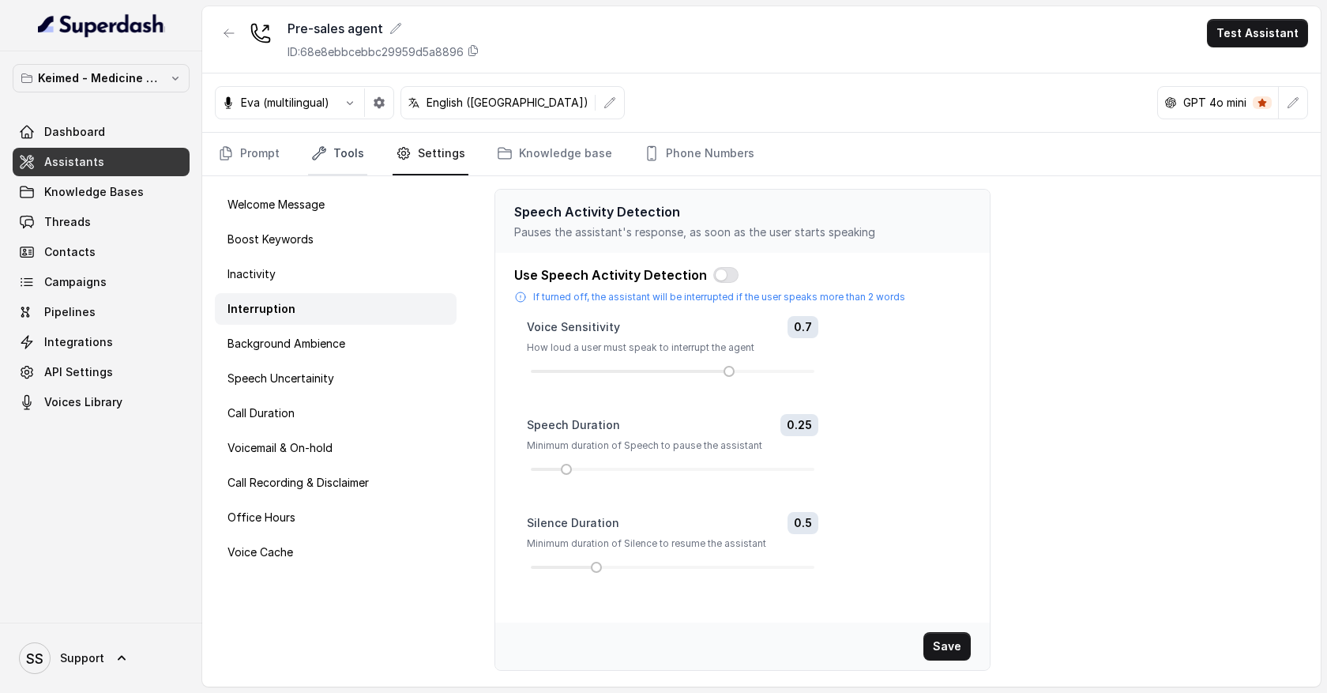
click at [354, 160] on link "Tools" at bounding box center [337, 154] width 59 height 43
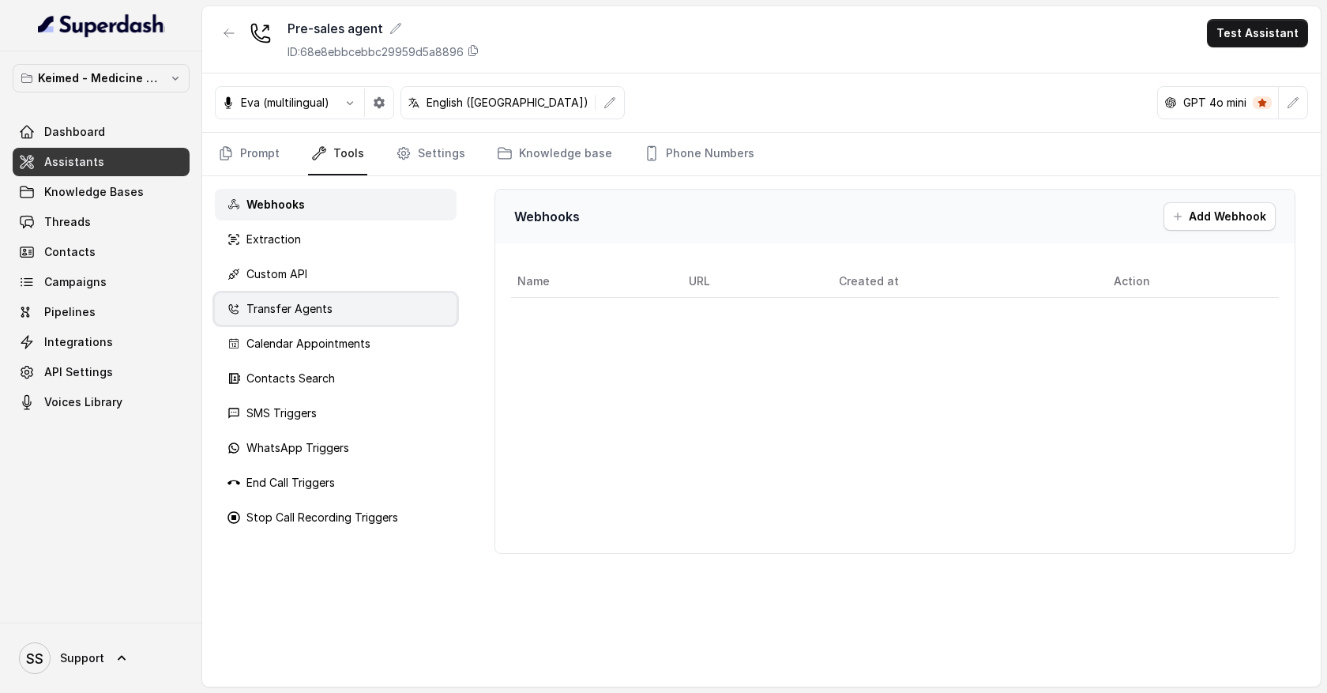
click at [270, 316] on p "Transfer Agents" at bounding box center [289, 309] width 86 height 16
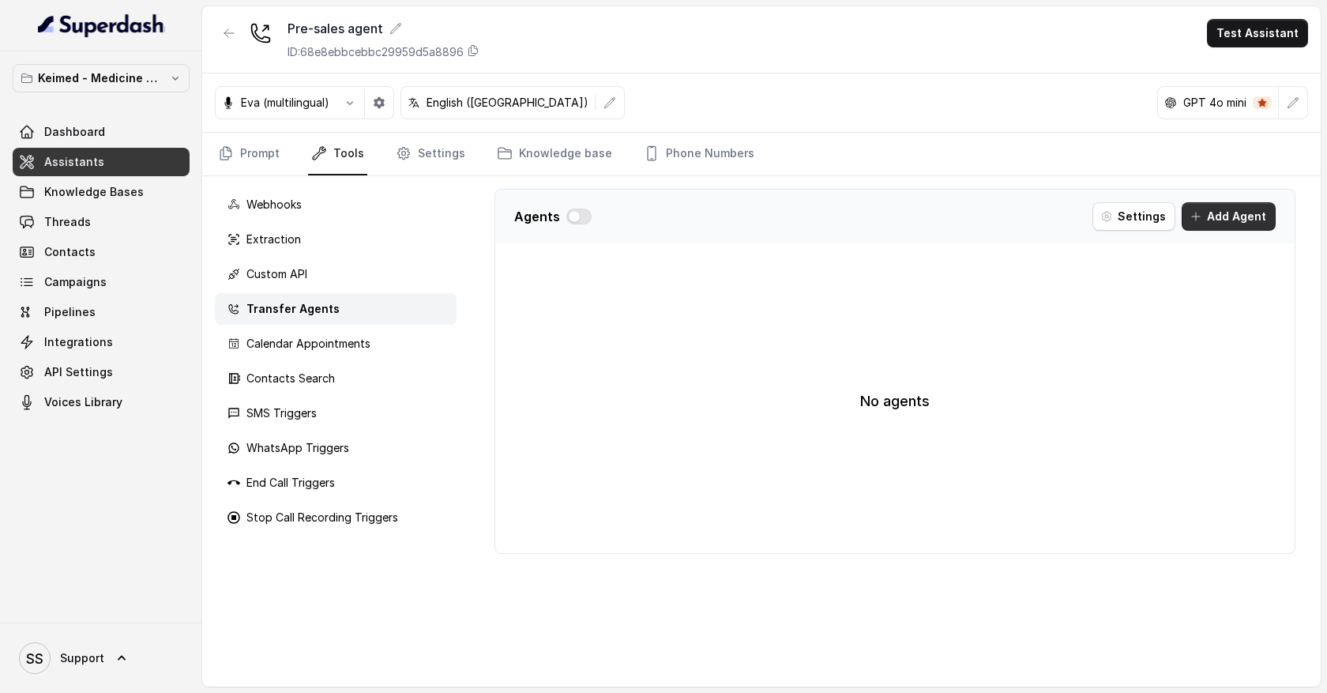
click at [1208, 215] on button "Add Agent" at bounding box center [1228, 216] width 94 height 28
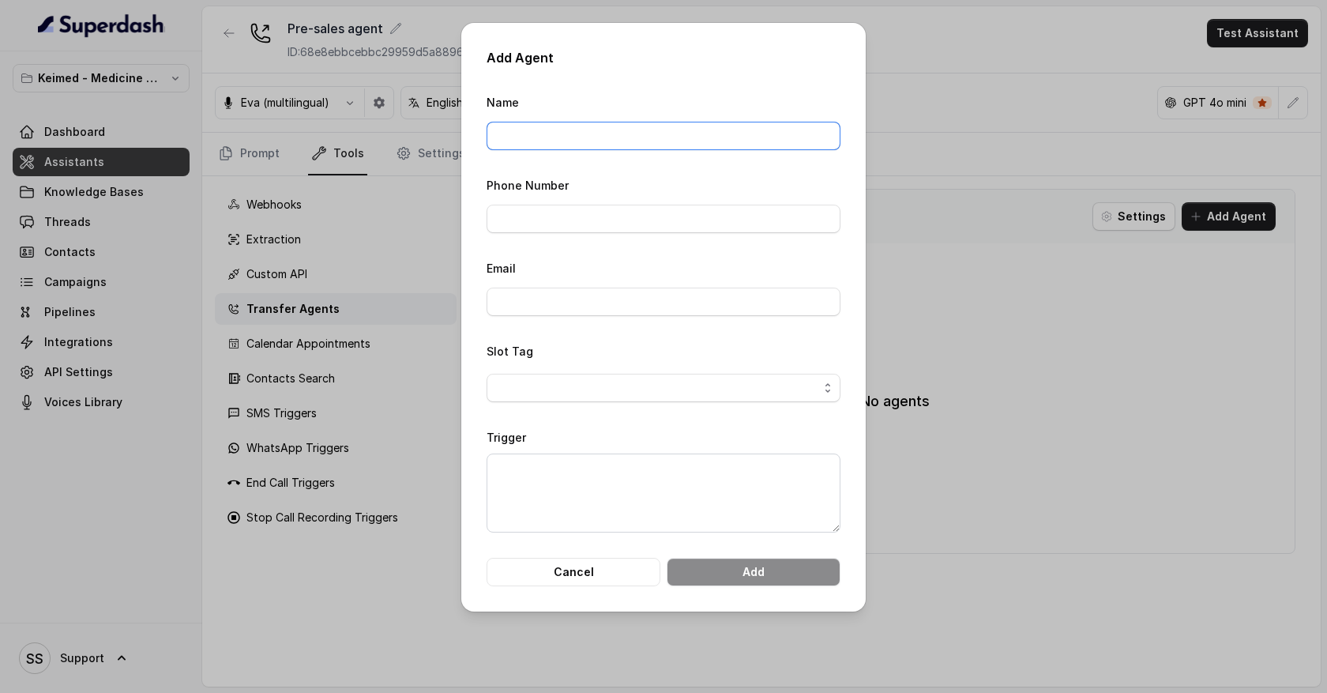
click at [558, 133] on input "Name" at bounding box center [663, 136] width 354 height 28
type input "b"
type input "Billing department"
click at [554, 218] on input "Phone Number" at bounding box center [663, 219] width 354 height 28
type input "09380517603"
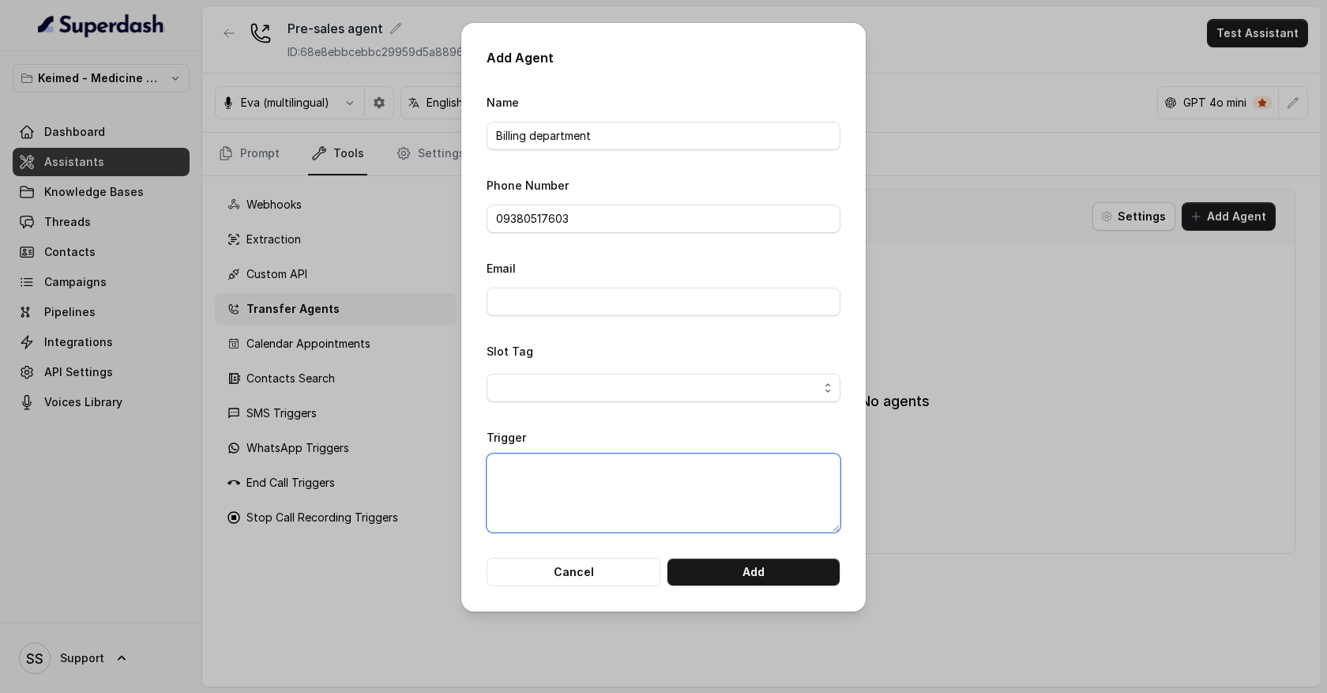
click at [528, 469] on textarea "Trigger" at bounding box center [663, 492] width 354 height 79
drag, startPoint x: 498, startPoint y: 471, endPoint x: 802, endPoint y: 479, distance: 304.2
click at [802, 479] on textarea "When the customer is having a billing related query" at bounding box center [663, 492] width 354 height 79
type textarea "When the customer is having a billing related query"
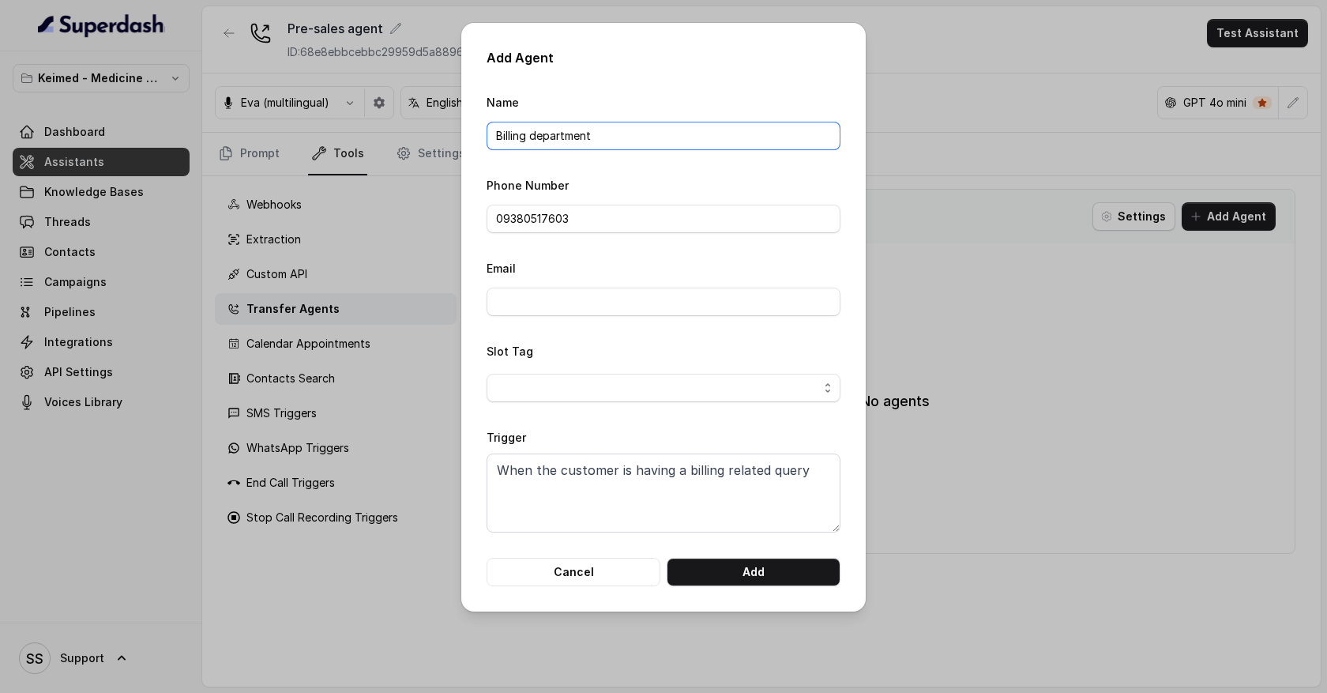
click at [607, 135] on input "Billing department" at bounding box center [663, 136] width 354 height 28
drag, startPoint x: 622, startPoint y: 135, endPoint x: 461, endPoint y: 133, distance: 160.3
click at [461, 133] on div "Add Agent Name Billing department Phone Number 09380517603 Email Slot Tag Trigg…" at bounding box center [663, 317] width 404 height 588
click at [539, 216] on input "09380517603" at bounding box center [663, 219] width 354 height 28
drag, startPoint x: 574, startPoint y: 226, endPoint x: 457, endPoint y: 220, distance: 117.1
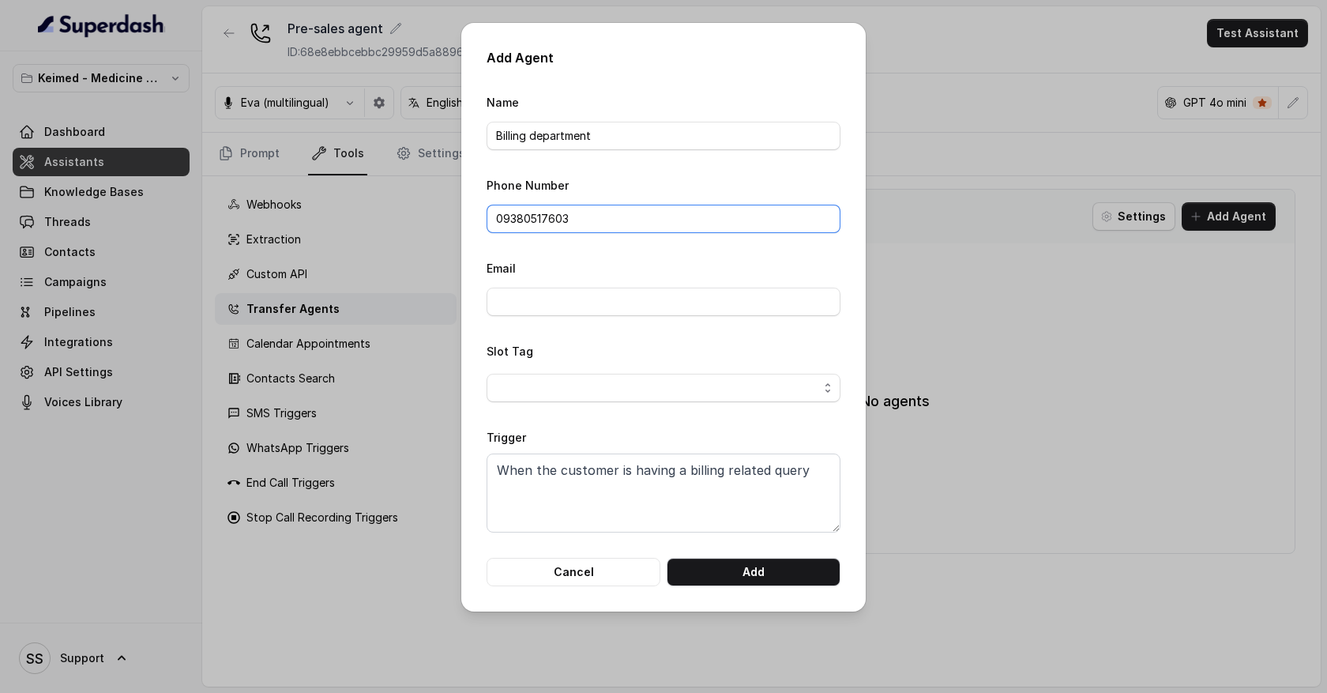
click at [457, 222] on div "Add Agent Name Billing department Phone Number 09380517603 Email Slot Tag Trigg…" at bounding box center [663, 346] width 1327 height 693
click at [767, 573] on button "Add" at bounding box center [754, 572] width 174 height 28
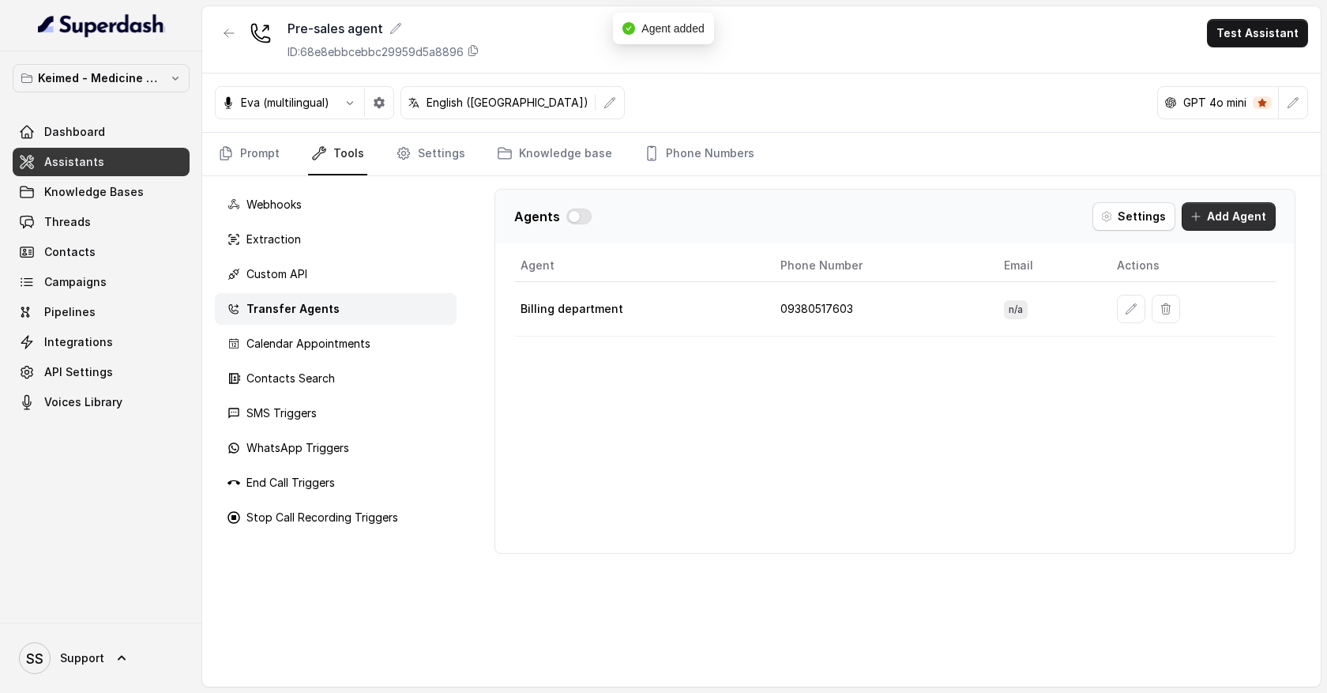
click at [1225, 222] on button "Add Agent" at bounding box center [1228, 216] width 94 height 28
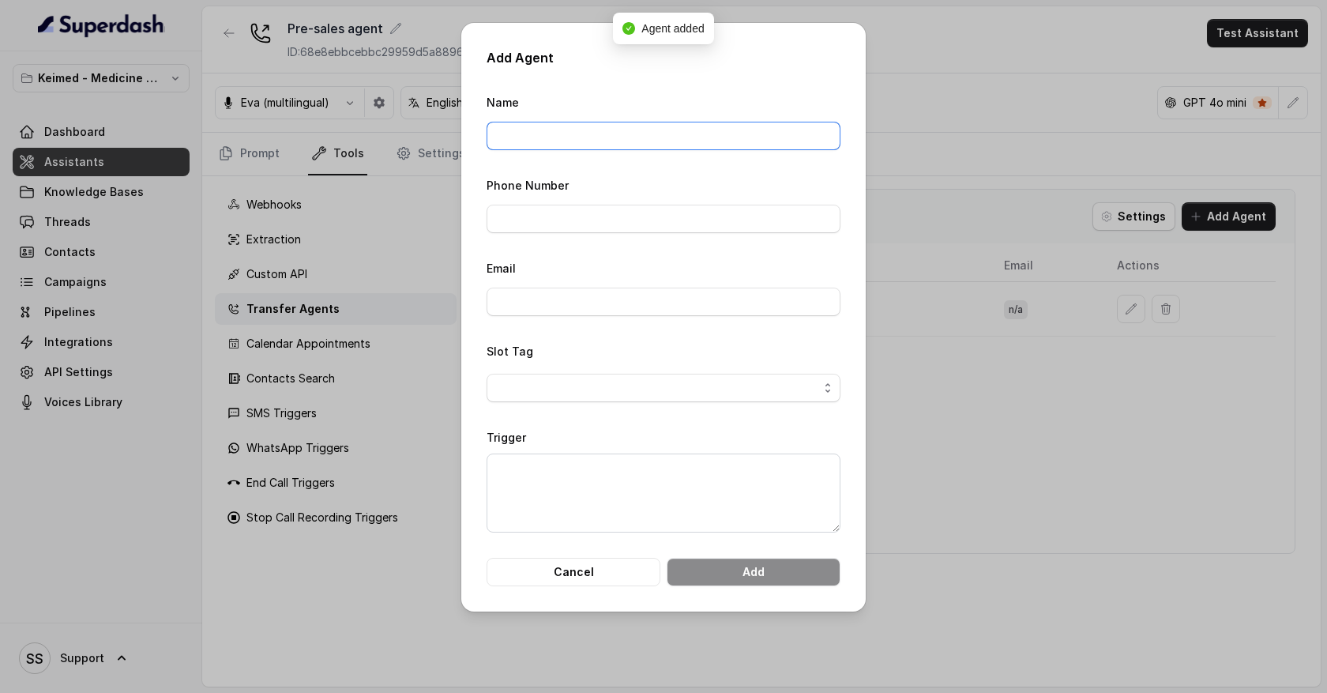
click at [575, 137] on input "Name" at bounding box center [663, 136] width 354 height 28
click at [588, 571] on button "Cancel" at bounding box center [573, 572] width 174 height 28
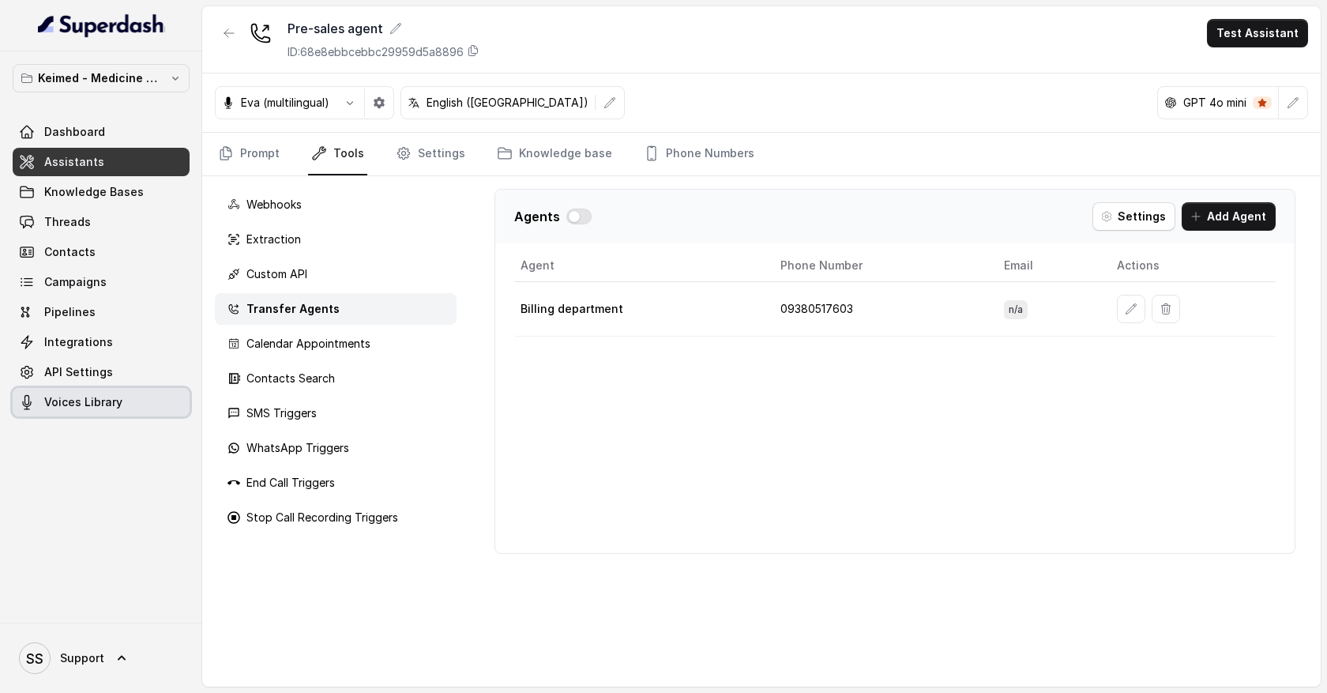
click at [135, 403] on link "Voices Library" at bounding box center [101, 402] width 177 height 28
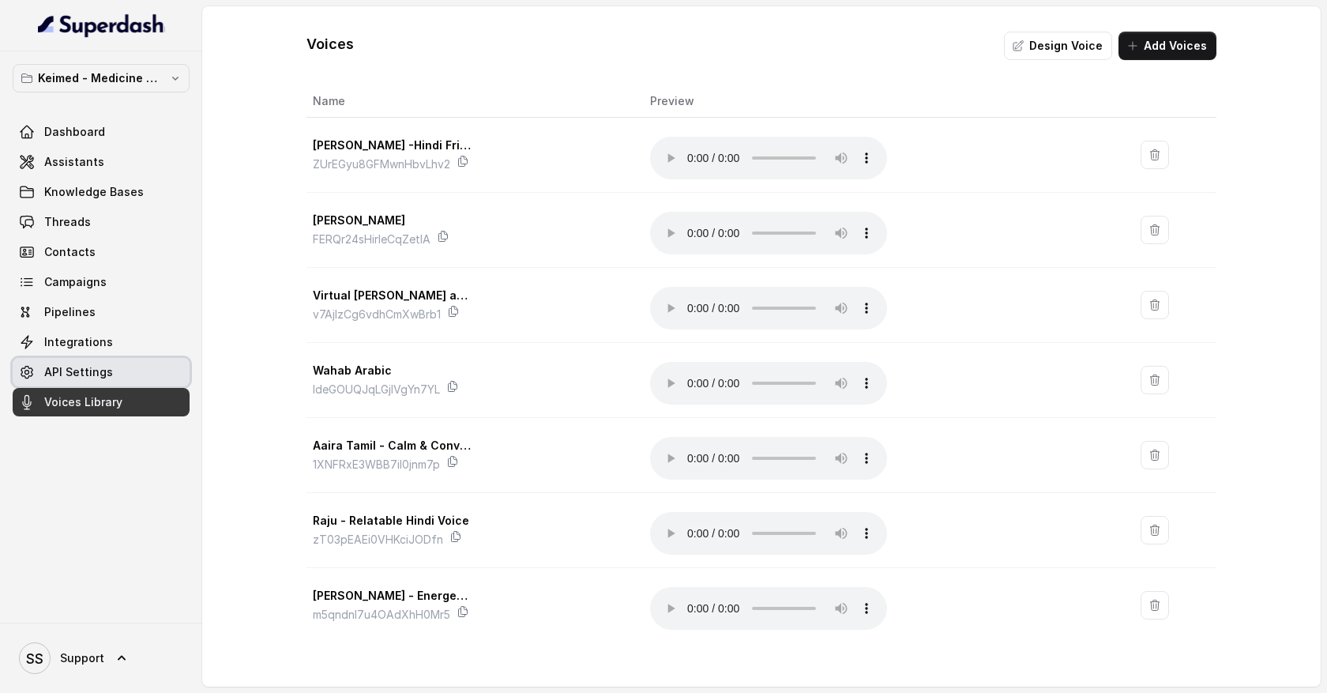
click at [130, 377] on link "API Settings" at bounding box center [101, 372] width 177 height 28
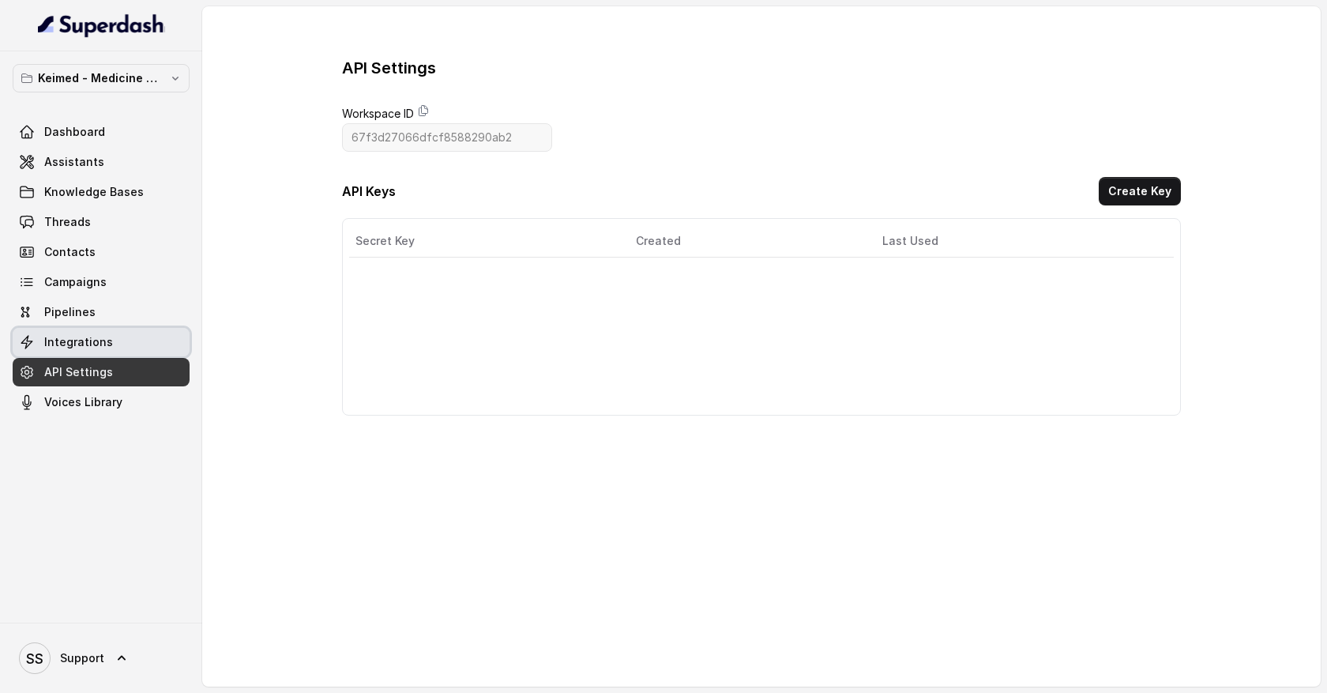
click at [126, 344] on link "Integrations" at bounding box center [101, 342] width 177 height 28
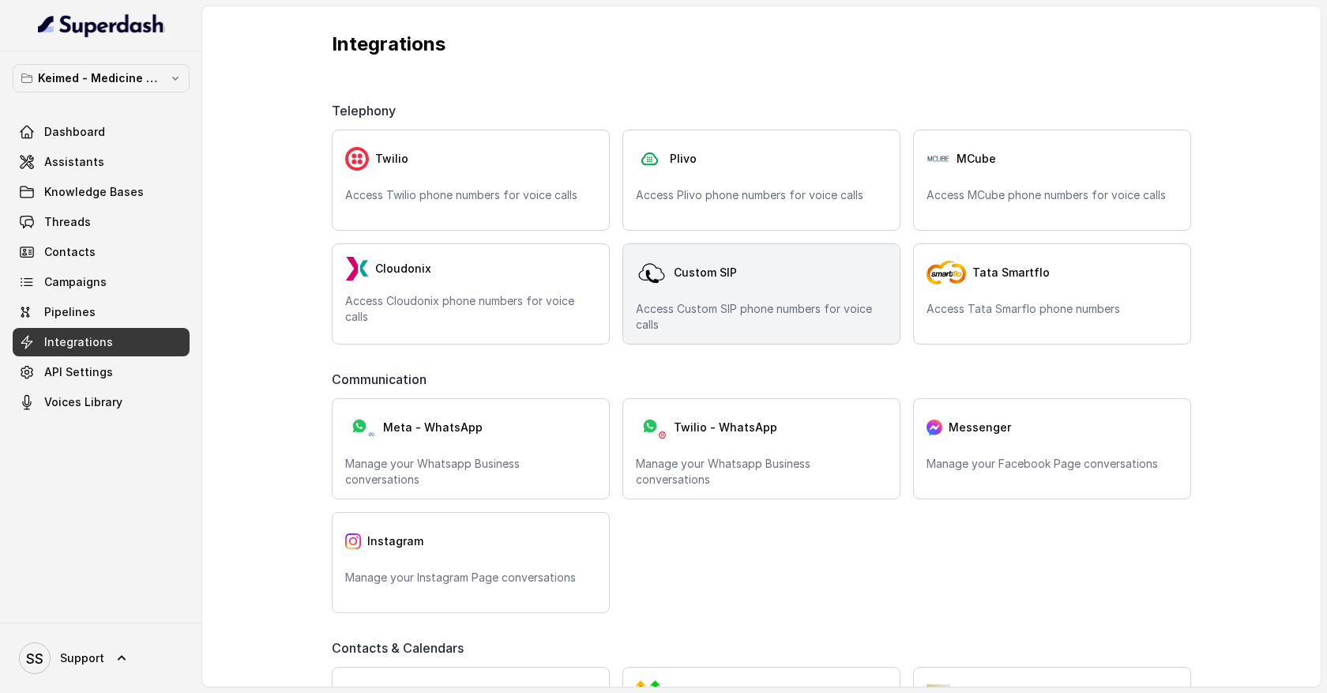
click at [761, 280] on div "Custom SIP" at bounding box center [761, 273] width 251 height 32
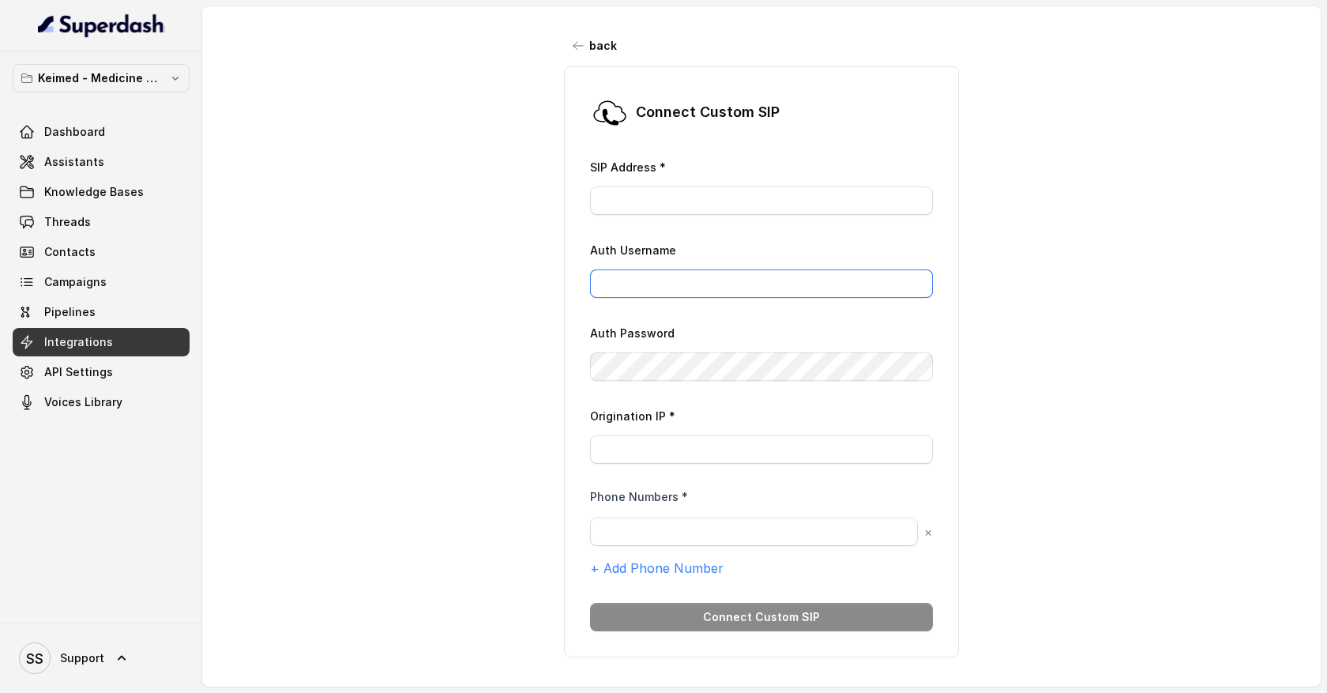
type input "[EMAIL_ADDRESS][DOMAIN_NAME]"
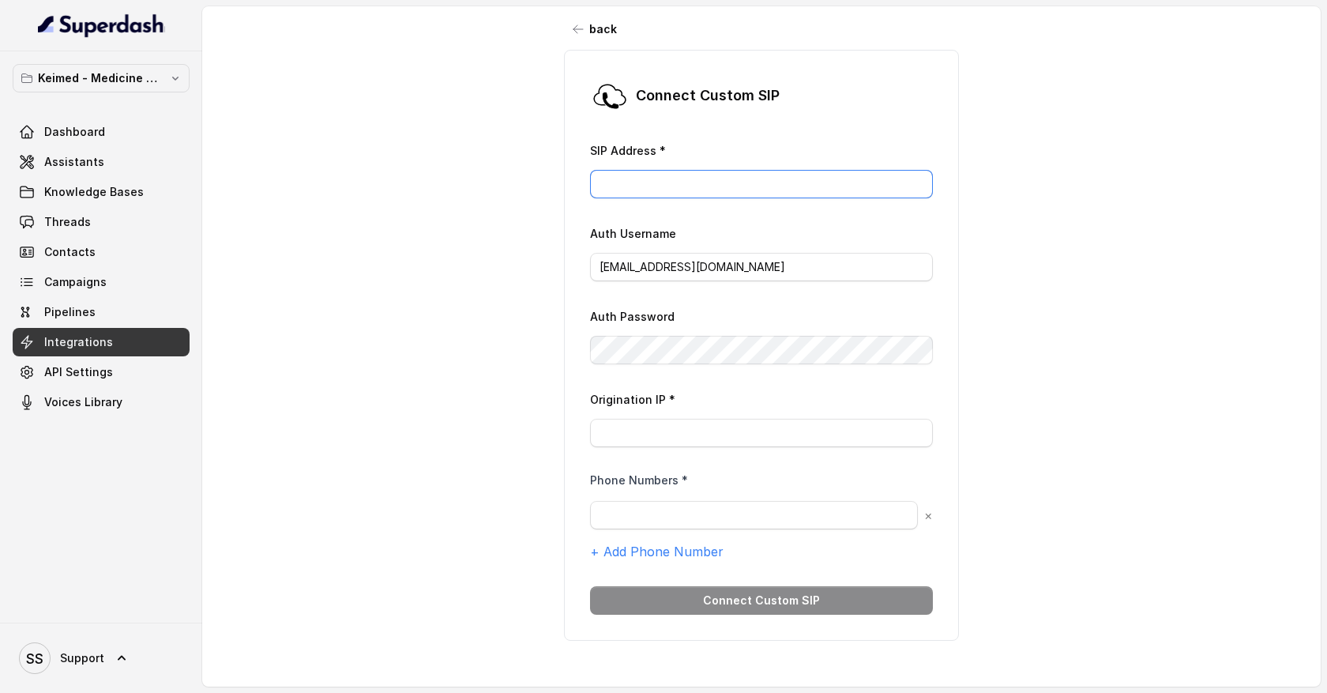
click at [690, 187] on input "SIP Address *" at bounding box center [761, 184] width 343 height 28
click at [669, 261] on input "[EMAIL_ADDRESS][DOMAIN_NAME]" at bounding box center [761, 267] width 343 height 28
click at [641, 439] on input "Origination IP *" at bounding box center [761, 433] width 343 height 28
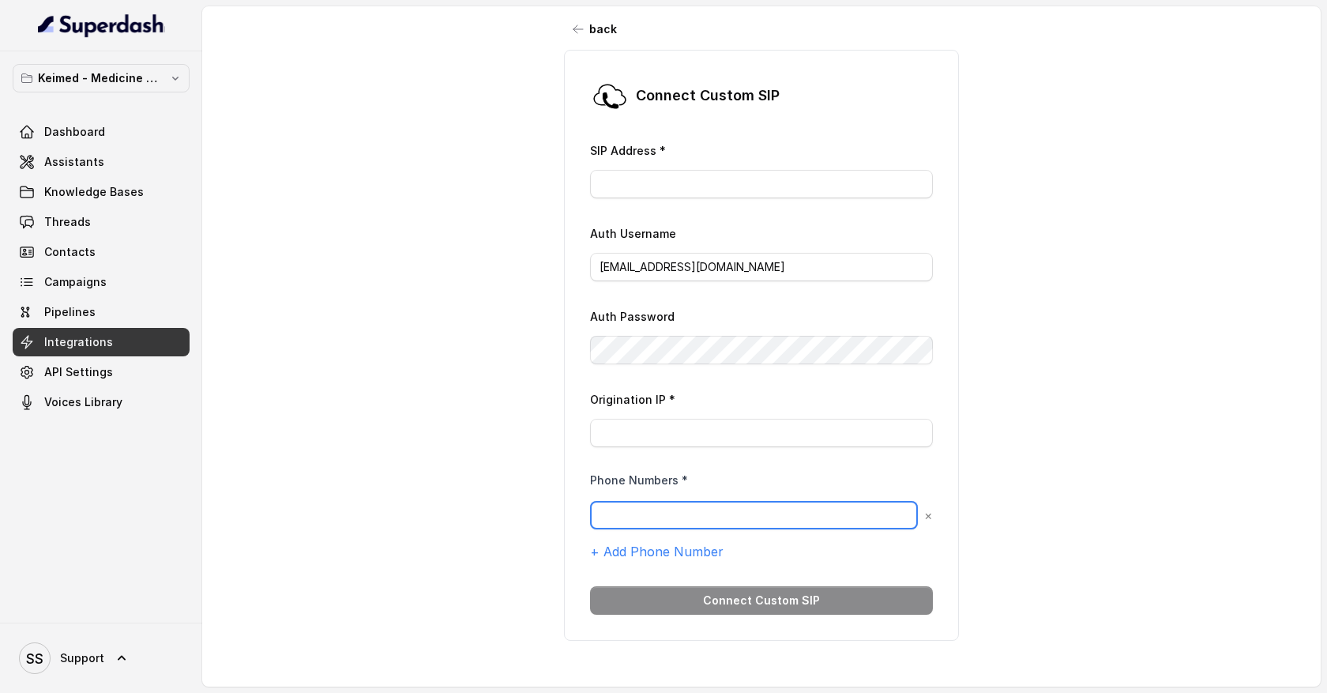
click at [626, 502] on input "text" at bounding box center [754, 515] width 328 height 28
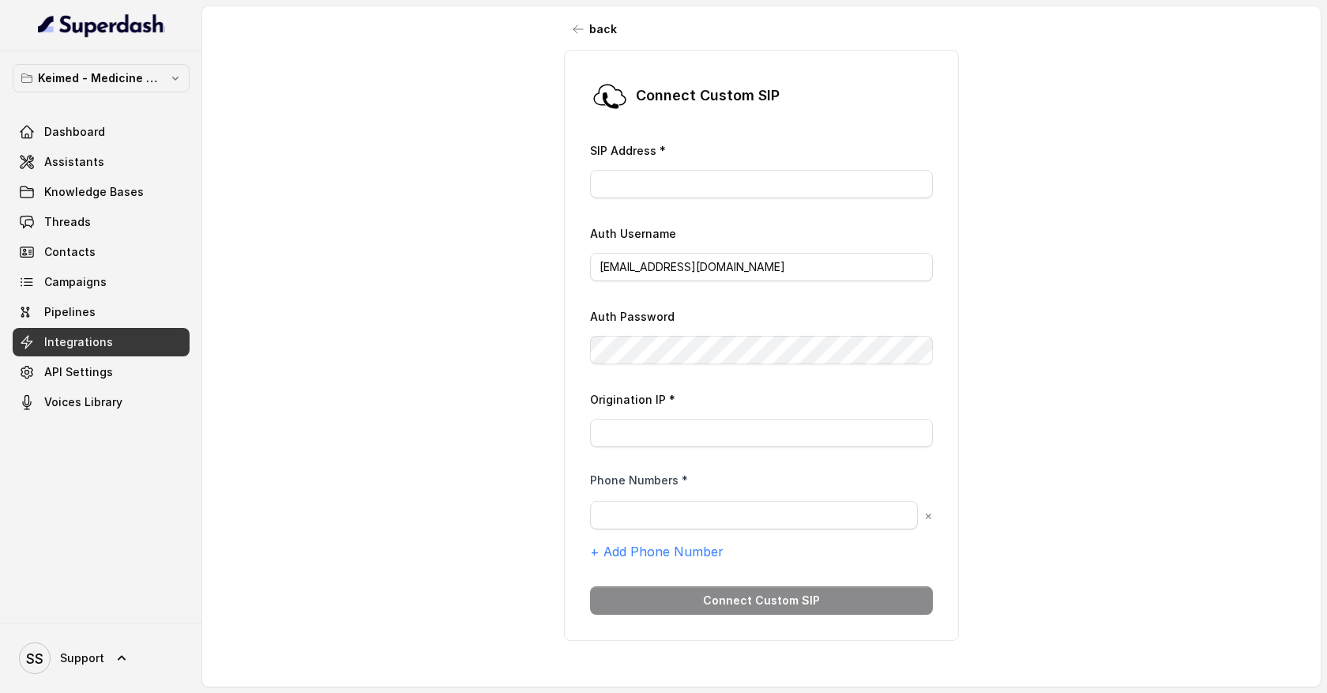
click at [505, 481] on div "back Connect Custom [PERSON_NAME] Address * Auth Username [EMAIL_ADDRESS][DOMAI…" at bounding box center [761, 335] width 1118 height 658
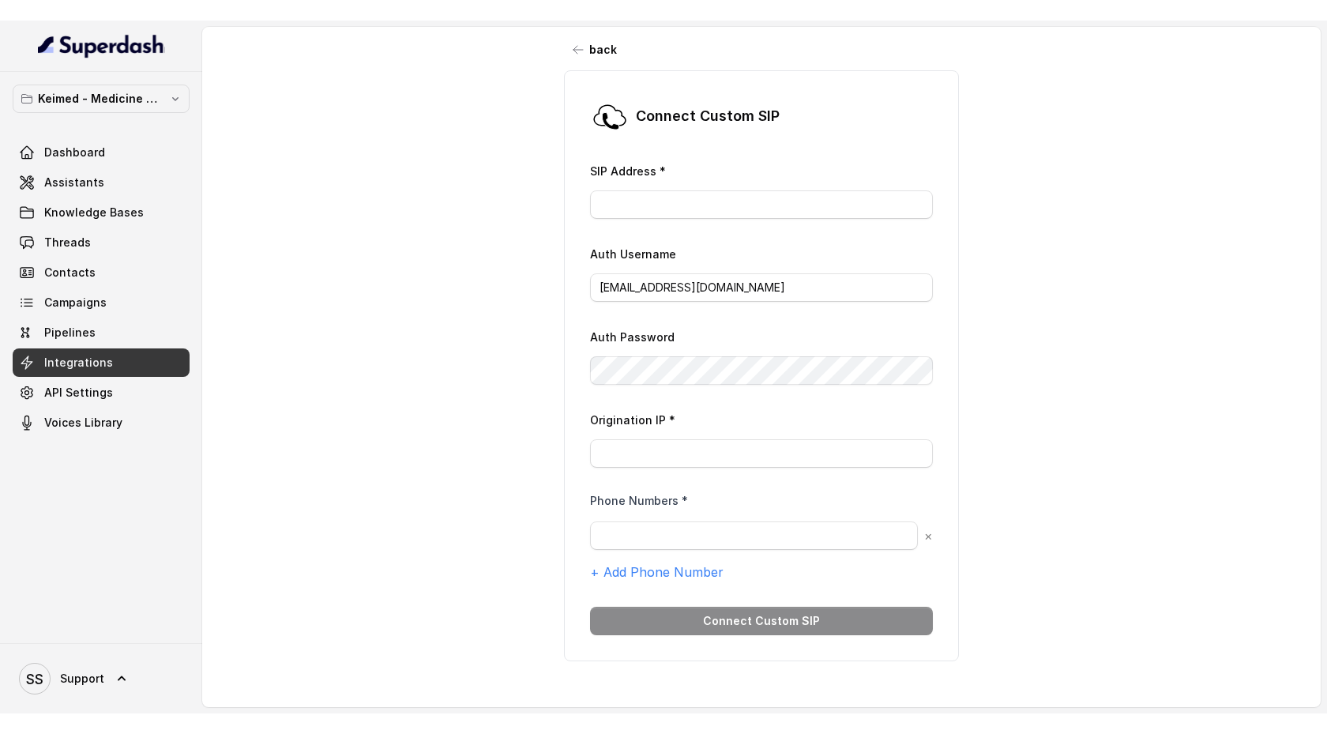
scroll to position [0, 0]
